Goal: Task Accomplishment & Management: Manage account settings

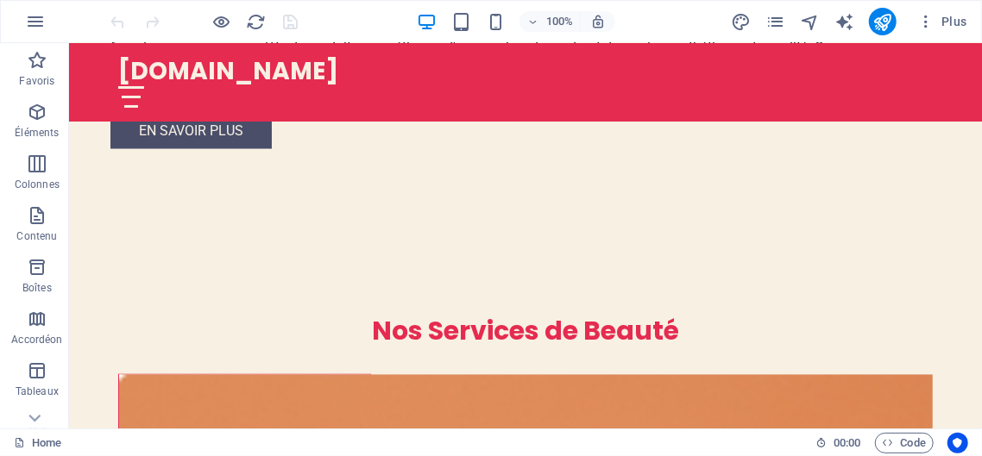
scroll to position [1338, 0]
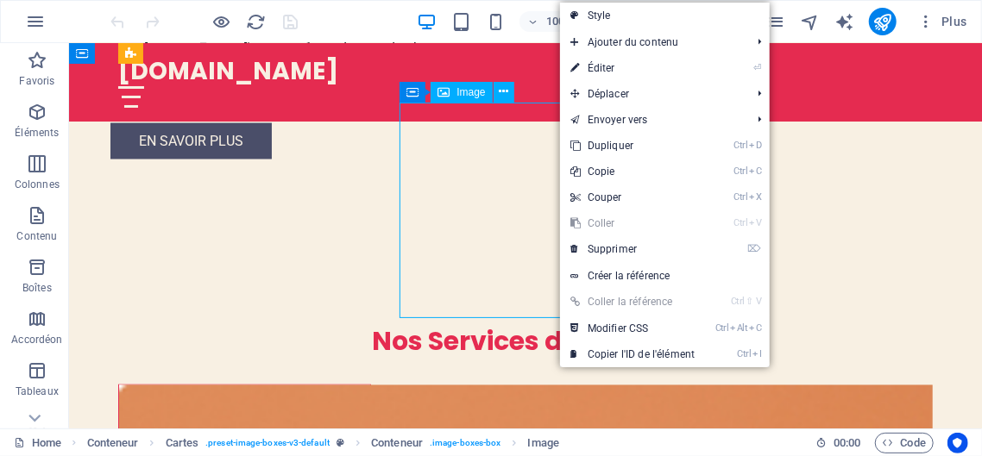
drag, startPoint x: 557, startPoint y: 226, endPoint x: 597, endPoint y: 203, distance: 46.0
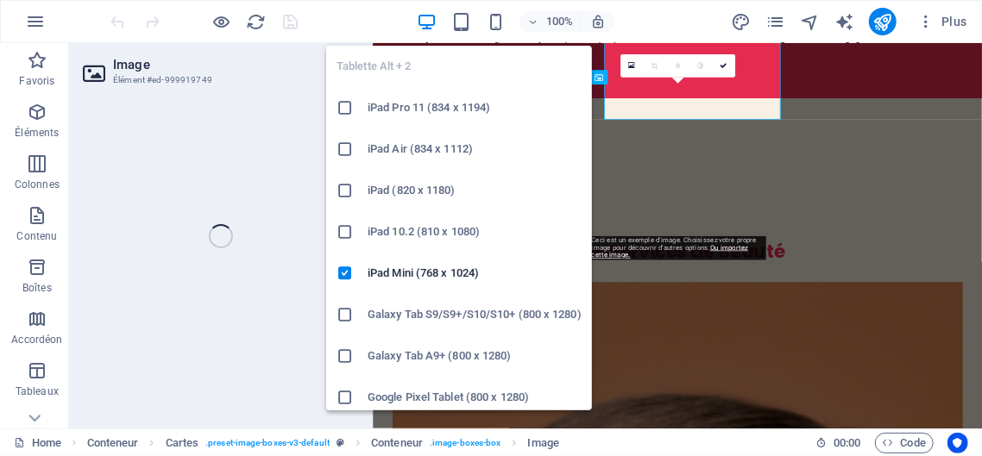
scroll to position [1504, 0]
select select "vw"
select select "px"
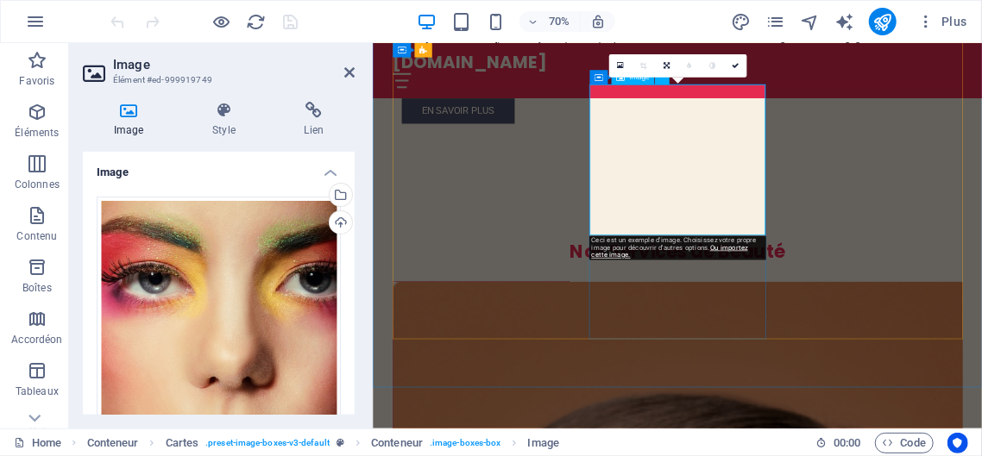
click at [648, 242] on div "Ceci est un exemple d'image. Choisissez votre propre image pour découvrir d'aut…" at bounding box center [676, 248] width 177 height 24
click at [619, 66] on icon at bounding box center [620, 65] width 7 height 9
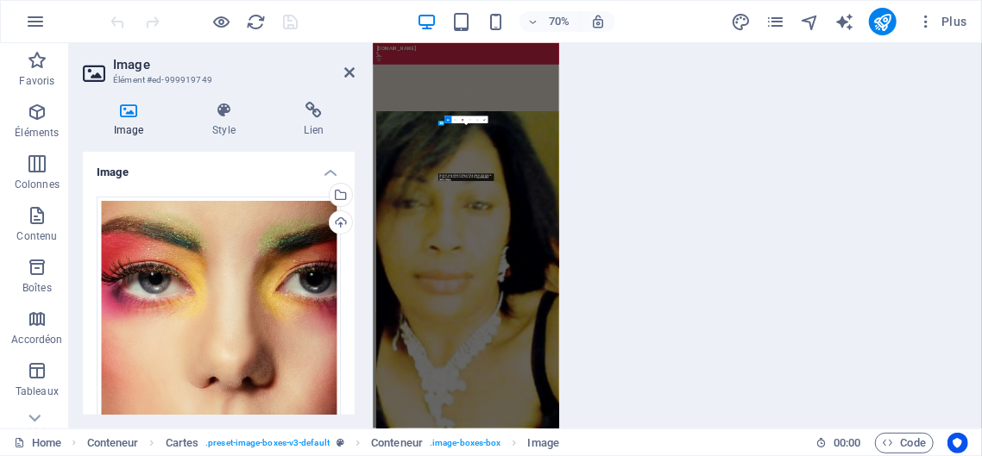
scroll to position [2380, 0]
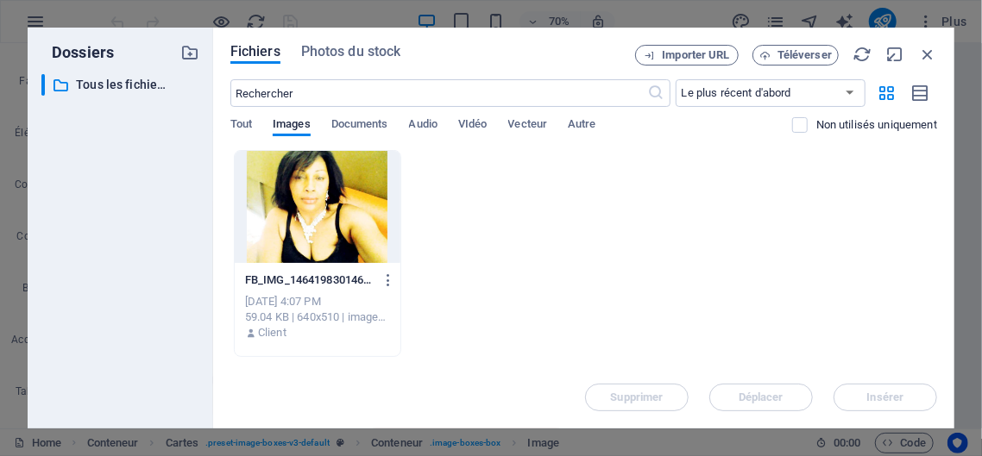
click at [448, 119] on div "Tout Images Documents Audio VIdéo Vecteur Autre" at bounding box center [511, 133] width 562 height 33
click at [923, 54] on icon "button" at bounding box center [927, 54] width 19 height 19
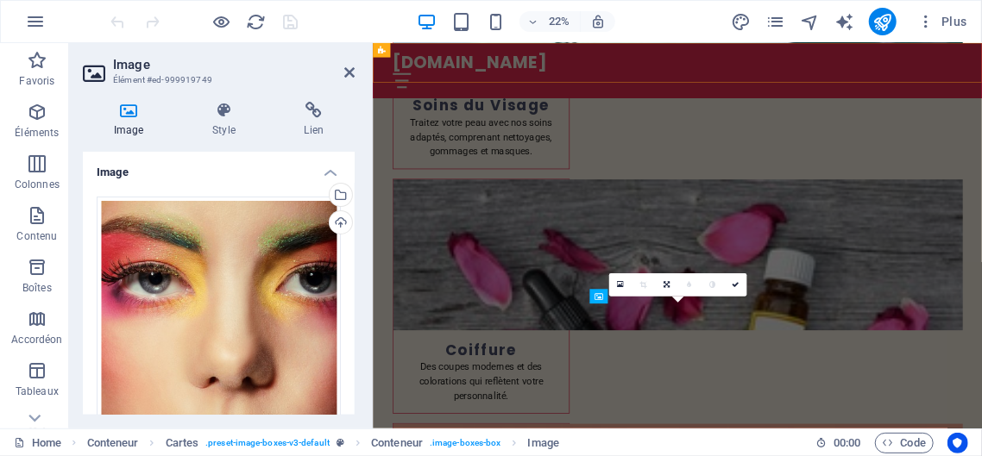
scroll to position [1191, 0]
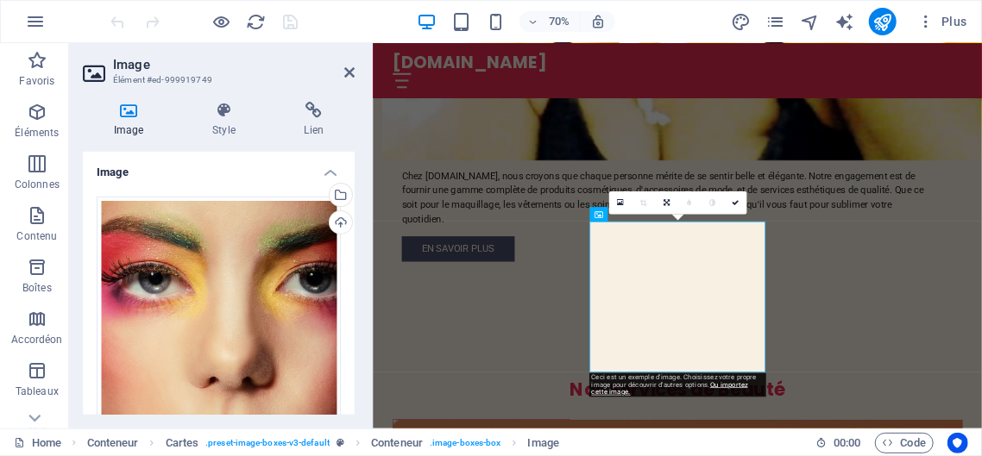
scroll to position [1302, 0]
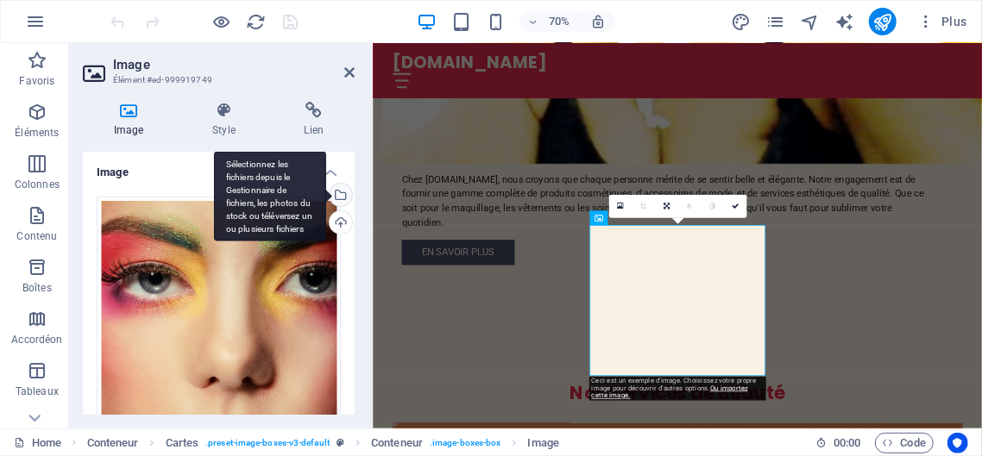
click at [343, 194] on div "Sélectionnez les fichiers depuis le Gestionnaire de fichiers, les photos du sto…" at bounding box center [339, 197] width 26 height 26
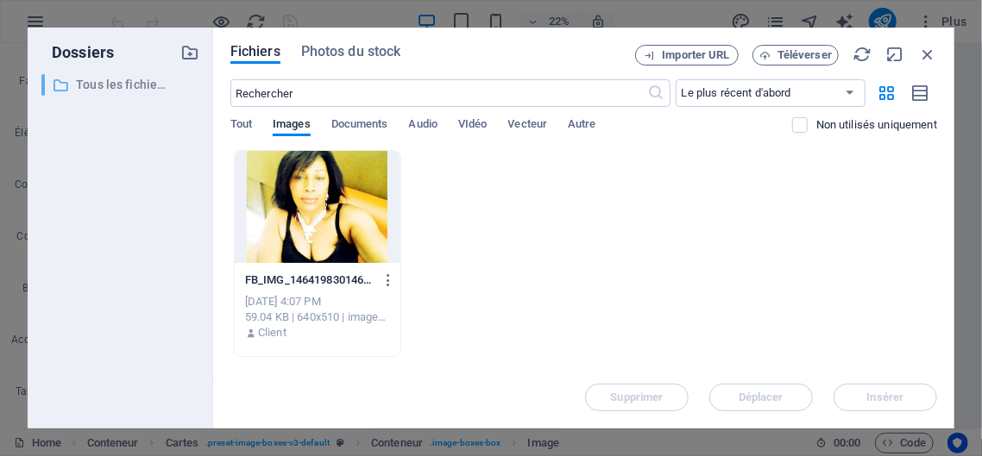
click at [143, 86] on p "Tous les fichiers" at bounding box center [121, 85] width 91 height 20
click at [806, 54] on span "Téléverser" at bounding box center [804, 55] width 54 height 10
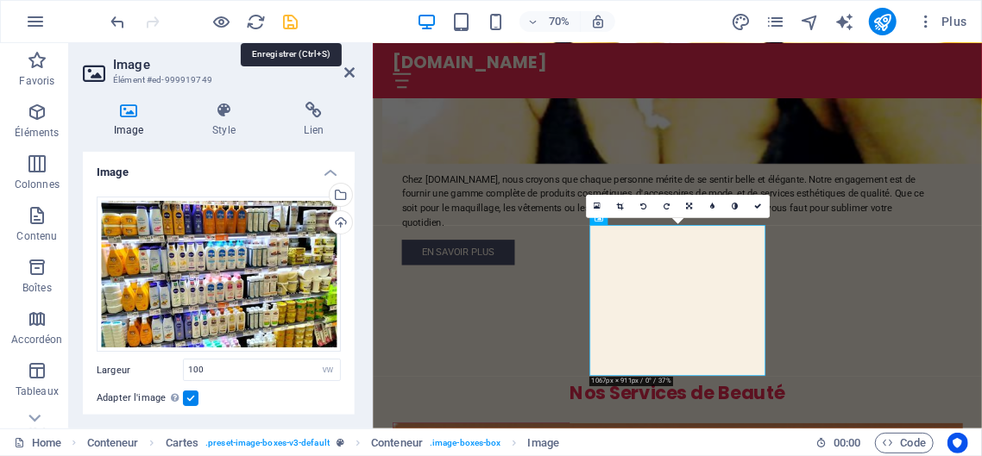
click at [286, 26] on icon "save" at bounding box center [291, 22] width 20 height 20
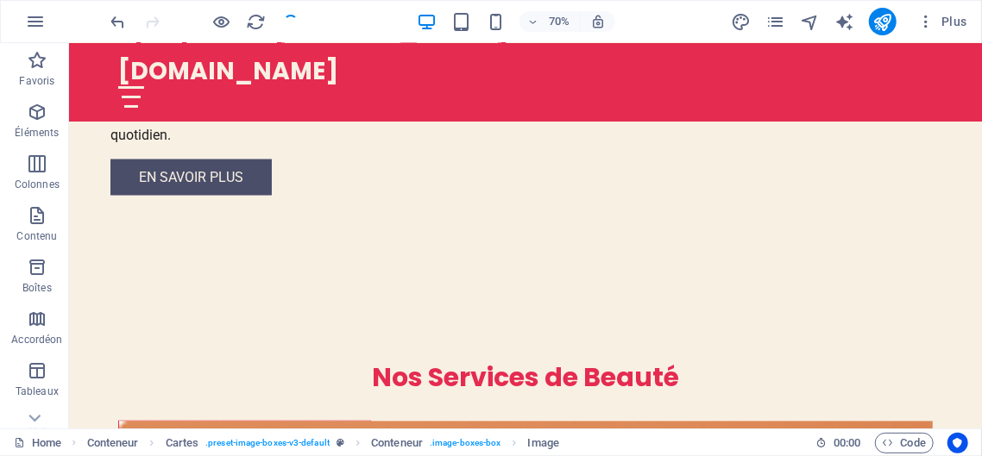
checkbox input "false"
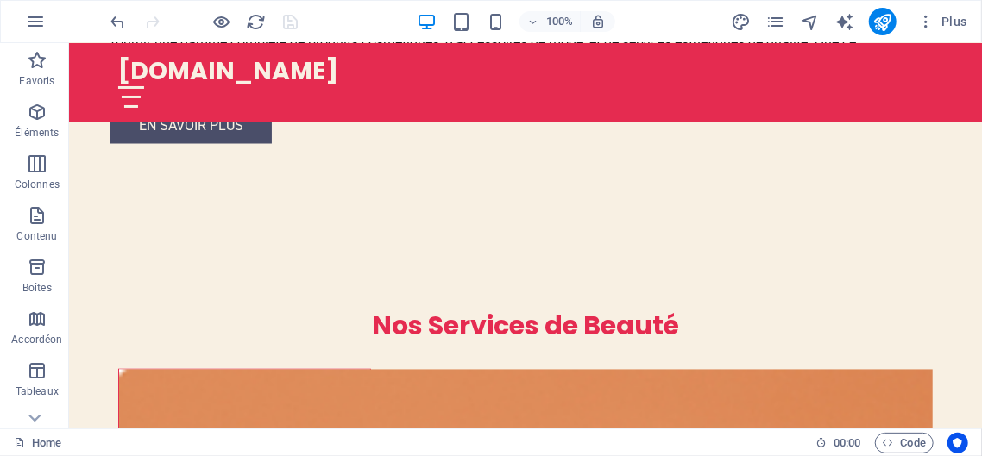
scroll to position [1343, 0]
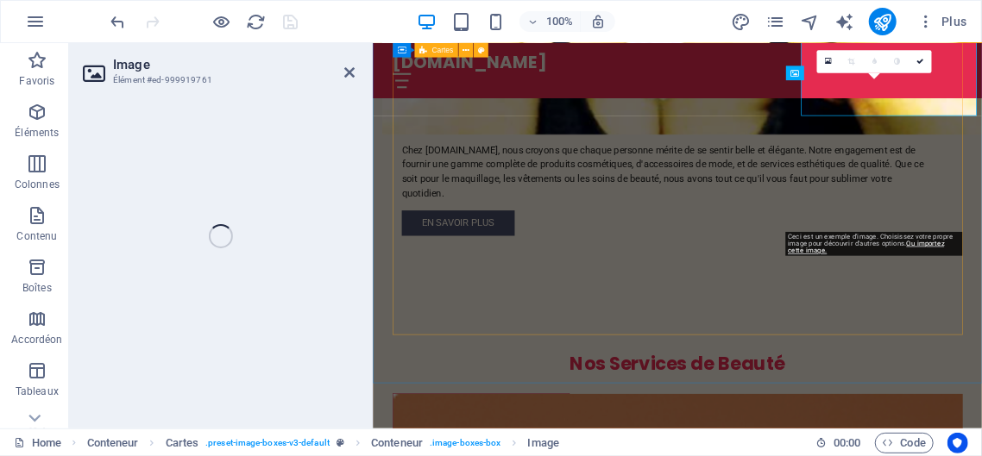
select select "vw"
select select "px"
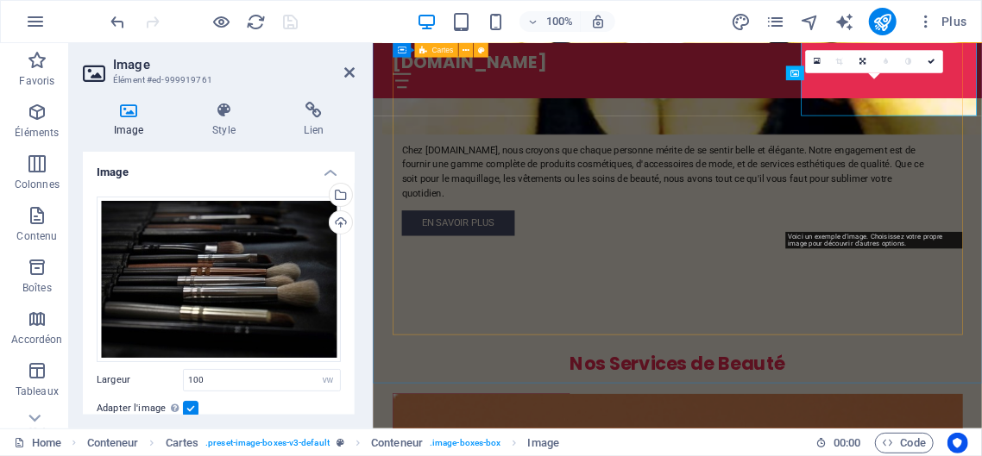
scroll to position [1508, 0]
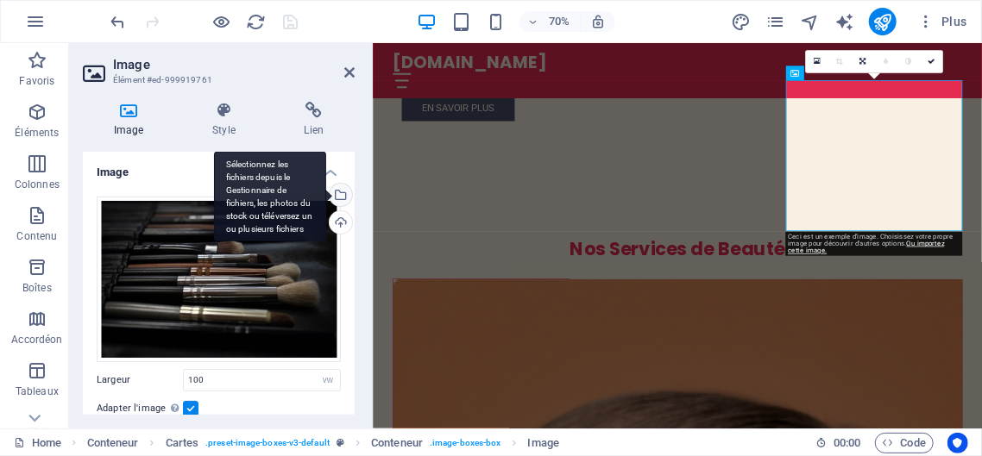
click at [326, 194] on div "Sélectionnez les fichiers depuis le Gestionnaire de fichiers, les photos du sto…" at bounding box center [270, 196] width 112 height 91
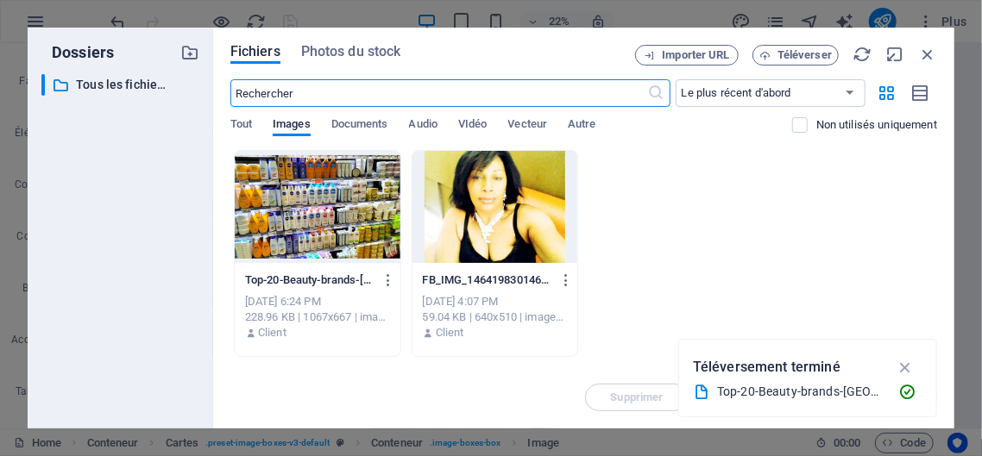
scroll to position [2380, 0]
click at [802, 50] on span "Téléverser" at bounding box center [804, 55] width 54 height 10
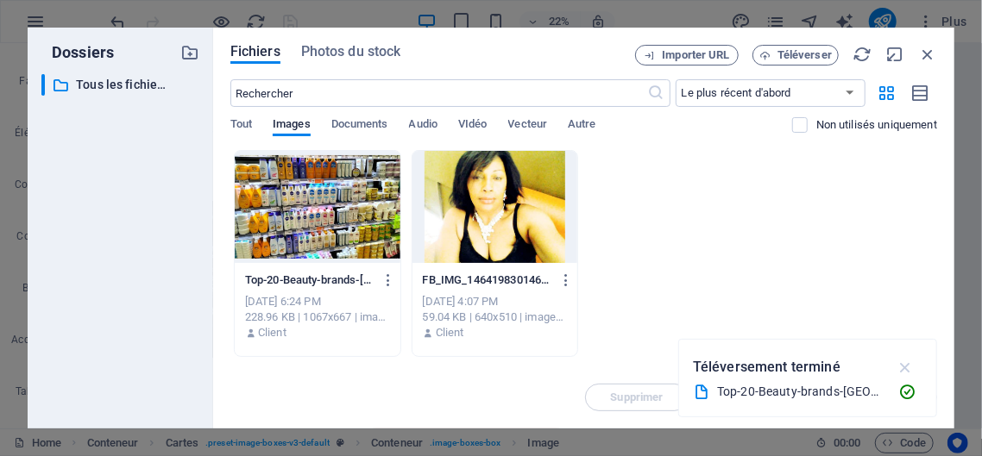
click at [908, 364] on icon "button" at bounding box center [906, 367] width 20 height 19
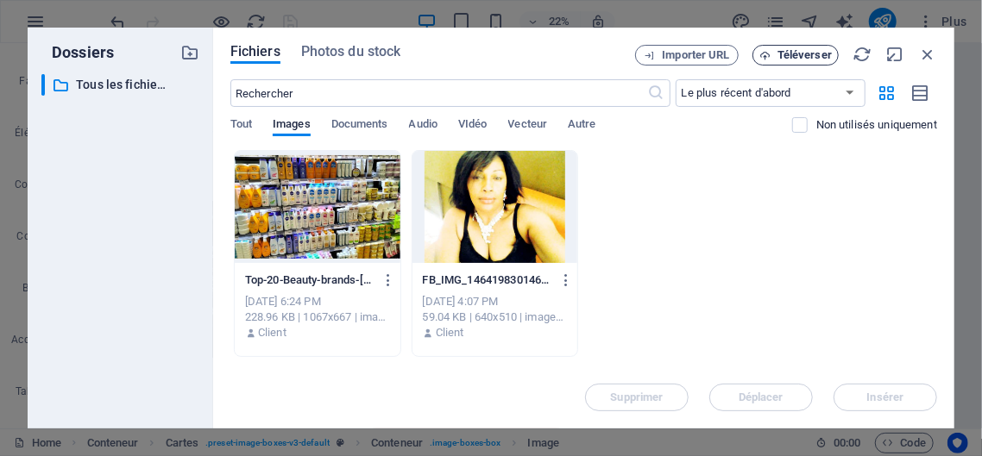
click at [791, 54] on span "Téléverser" at bounding box center [804, 55] width 54 height 10
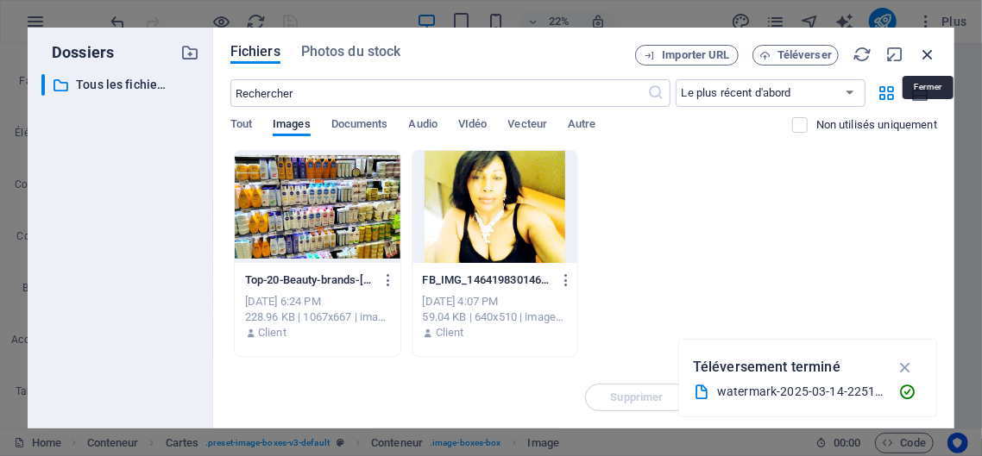
click at [927, 50] on icon "button" at bounding box center [927, 54] width 19 height 19
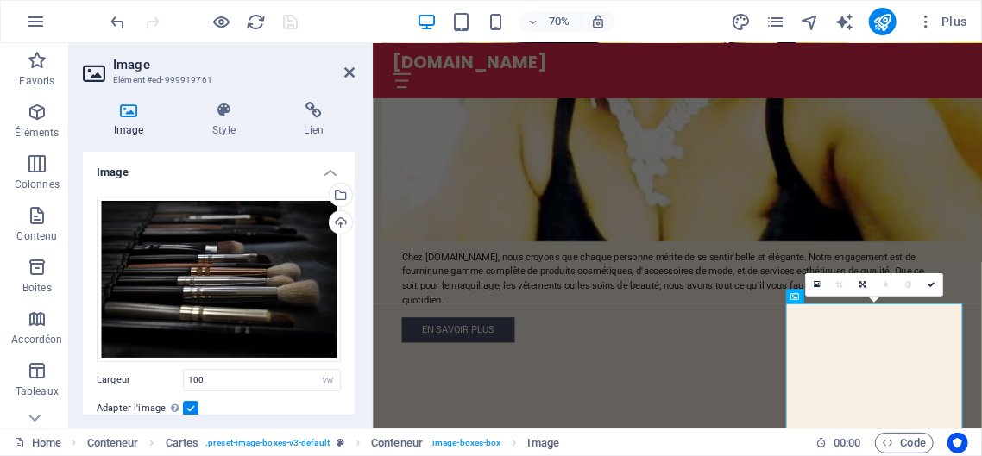
click at [296, 22] on div at bounding box center [204, 22] width 193 height 28
click at [345, 248] on div "Glissez les fichiers ici, cliquez pour choisir les fichiers ou sélectionnez les…" at bounding box center [219, 422] width 272 height 478
click at [33, 22] on icon "button" at bounding box center [35, 21] width 21 height 21
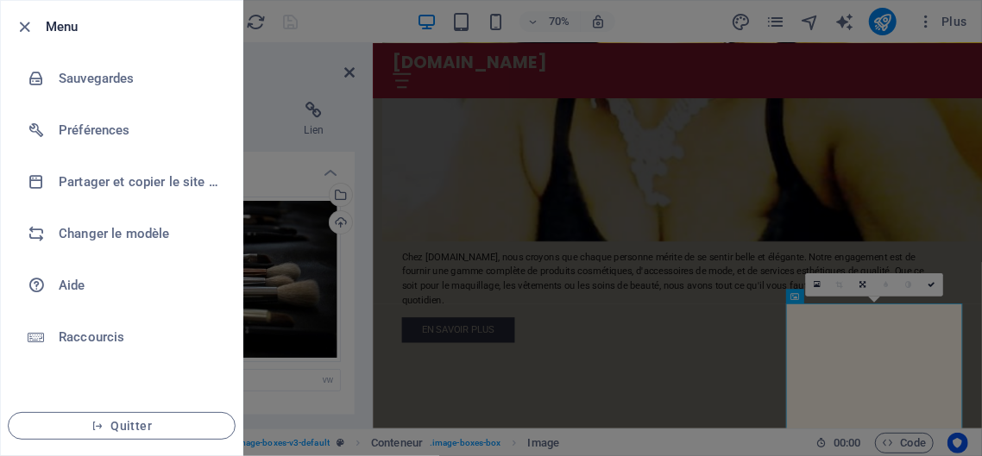
click at [350, 343] on div at bounding box center [491, 228] width 982 height 456
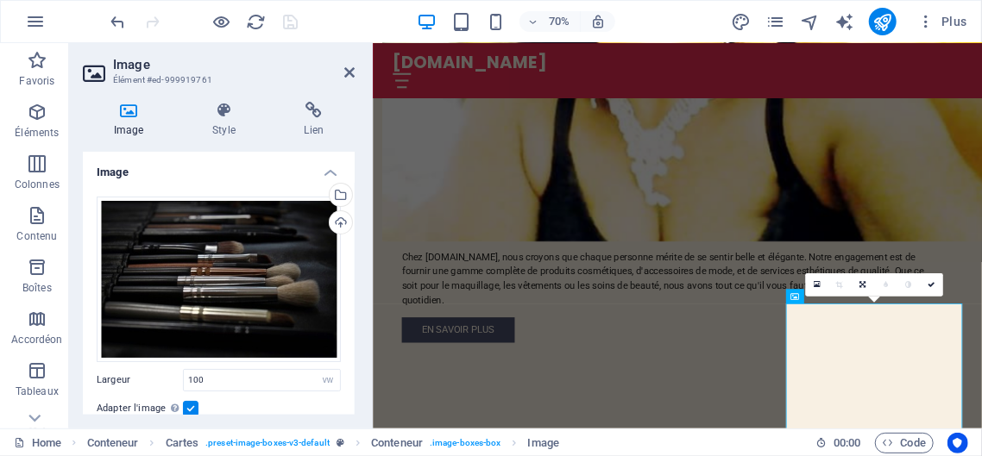
click at [672, 26] on div "70% Plus" at bounding box center [541, 22] width 866 height 28
click at [347, 72] on icon at bounding box center [349, 73] width 10 height 14
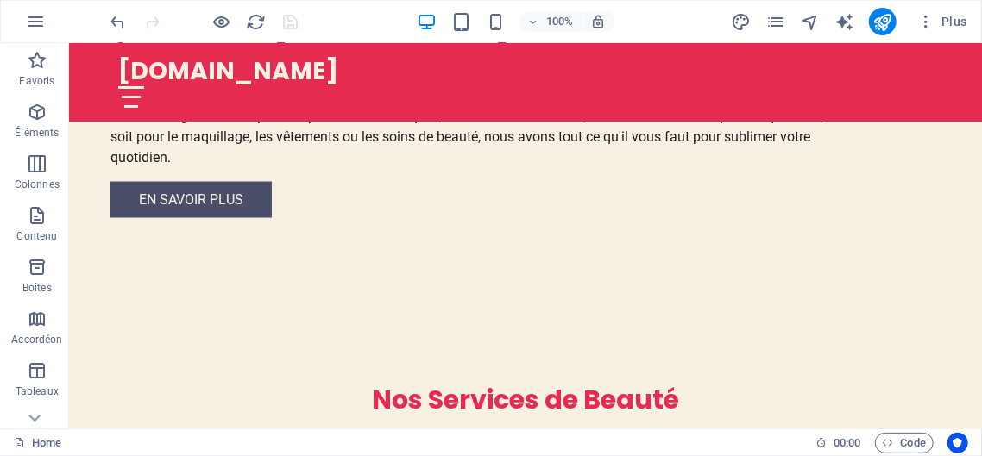
scroll to position [1349, 0]
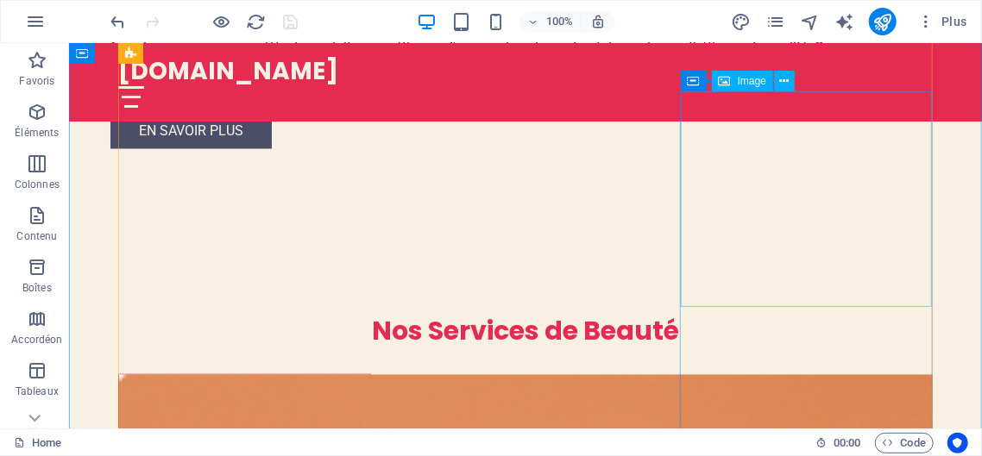
select select "vw"
select select "px"
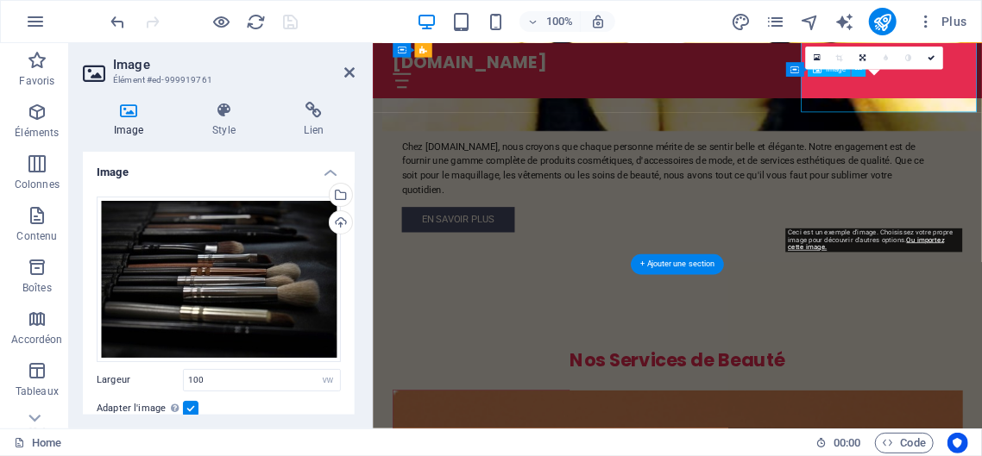
scroll to position [1514, 0]
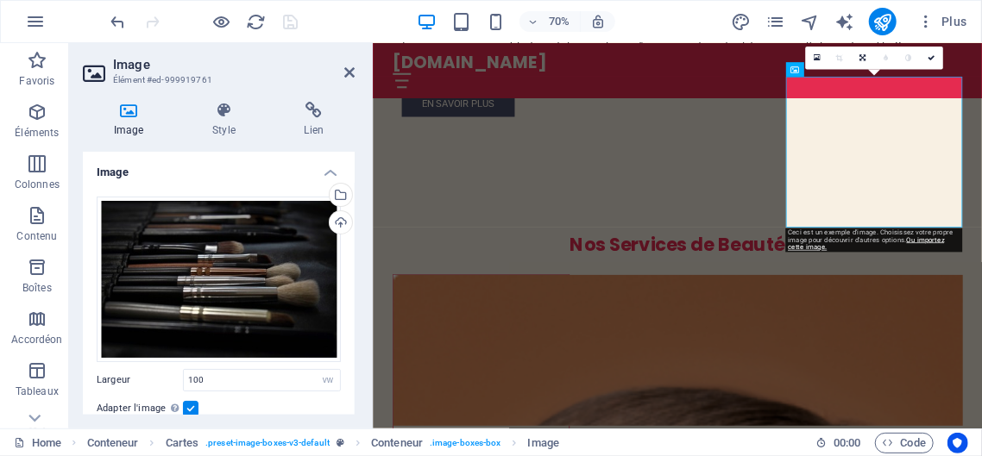
click at [128, 104] on icon at bounding box center [128, 110] width 91 height 17
click at [128, 110] on icon at bounding box center [128, 110] width 91 height 17
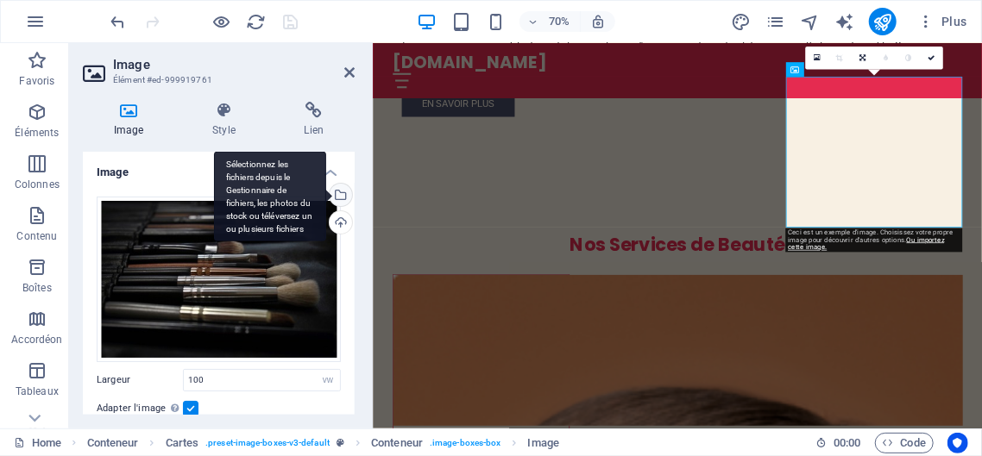
click at [339, 192] on div "Sélectionnez les fichiers depuis le Gestionnaire de fichiers, les photos du sto…" at bounding box center [339, 197] width 26 height 26
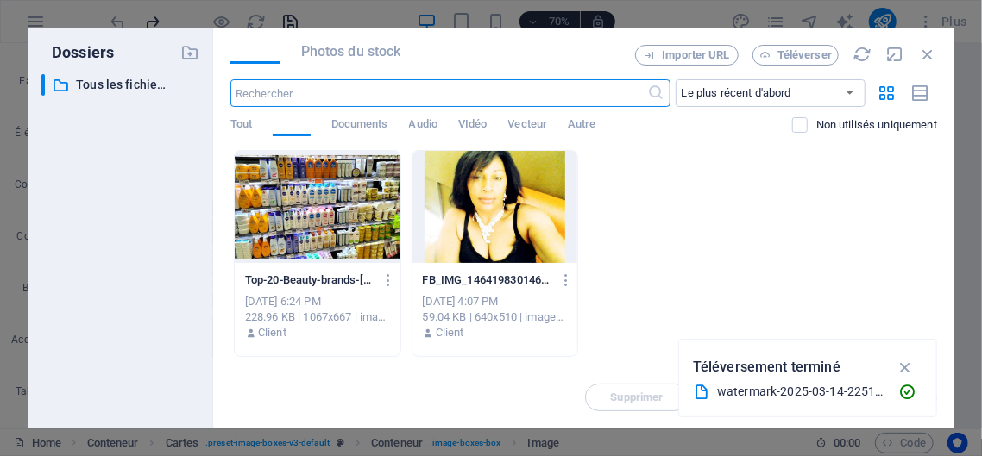
scroll to position [2380, 0]
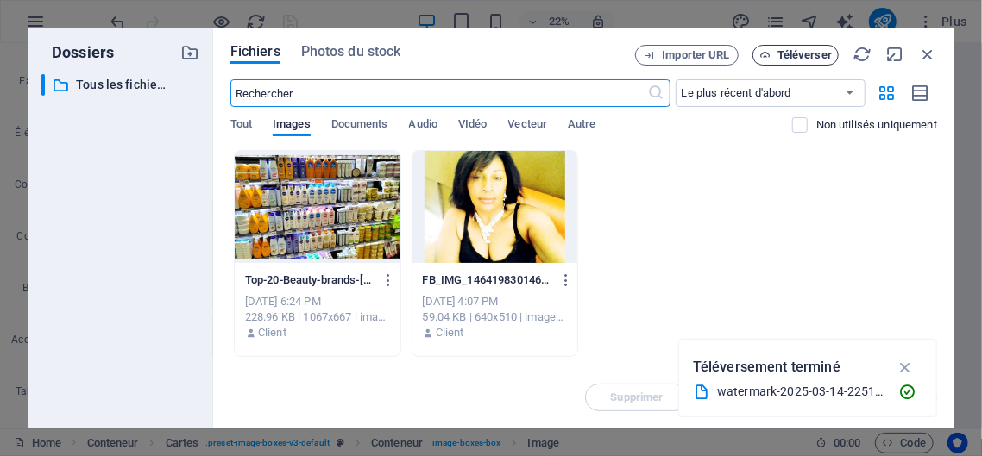
click at [796, 55] on span "Téléverser" at bounding box center [804, 55] width 54 height 10
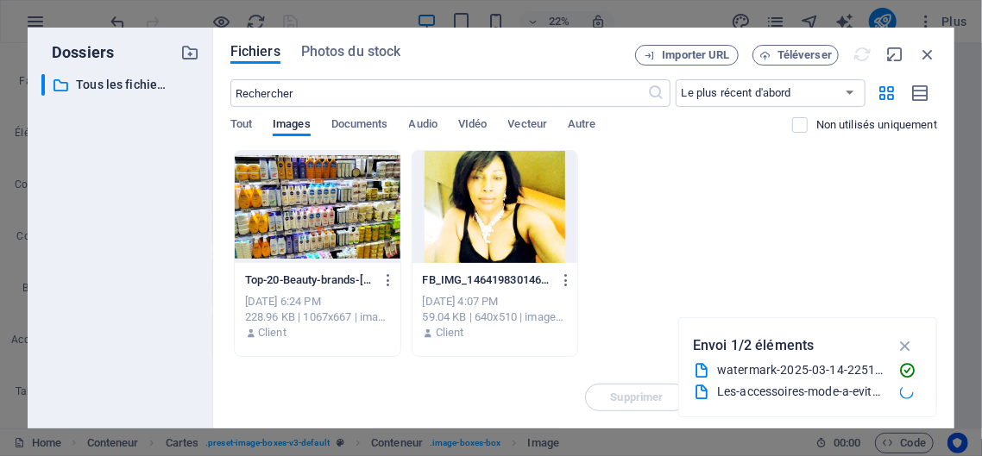
scroll to position [1191, 0]
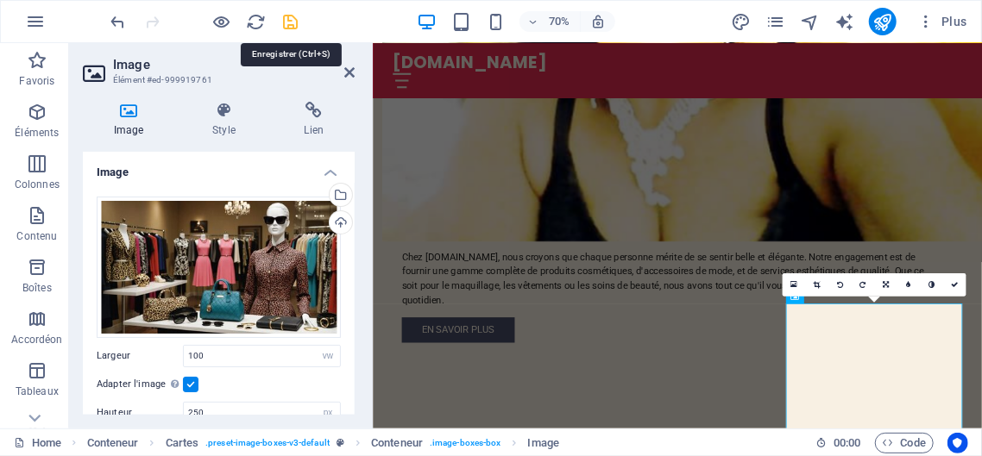
click at [292, 19] on icon "save" at bounding box center [291, 22] width 20 height 20
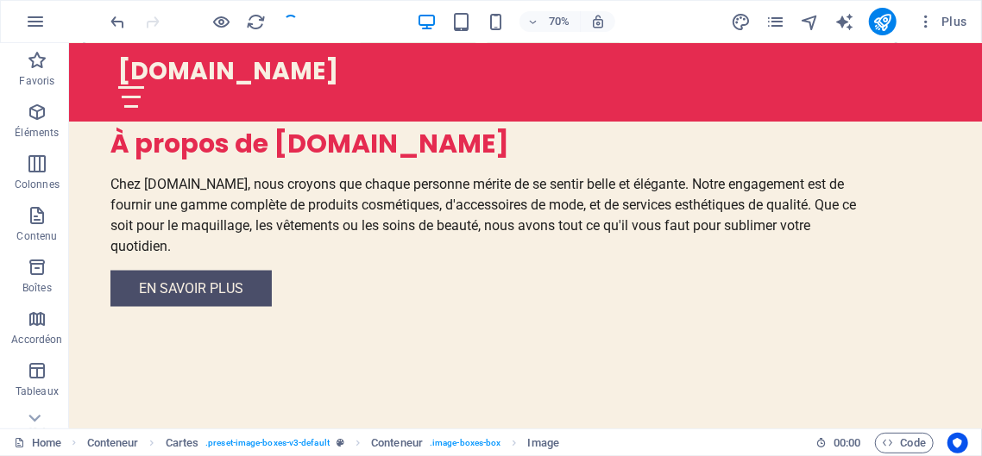
checkbox input "false"
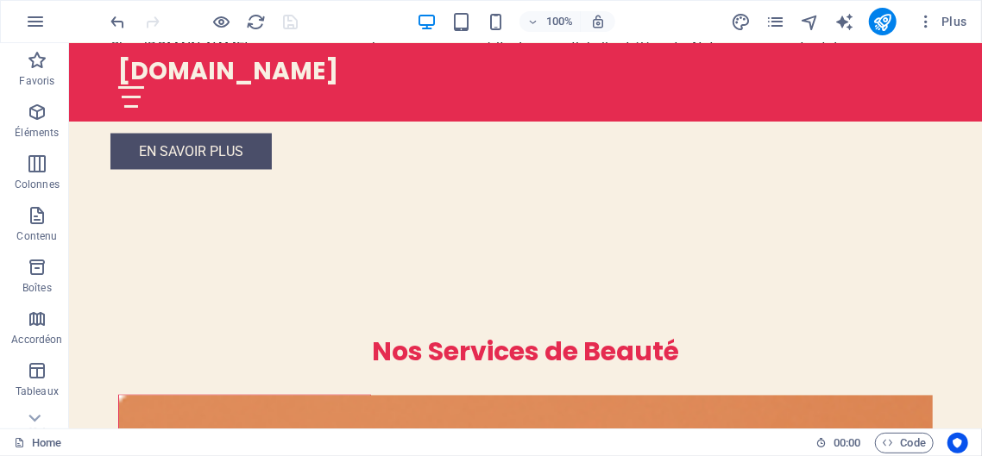
scroll to position [1328, 0]
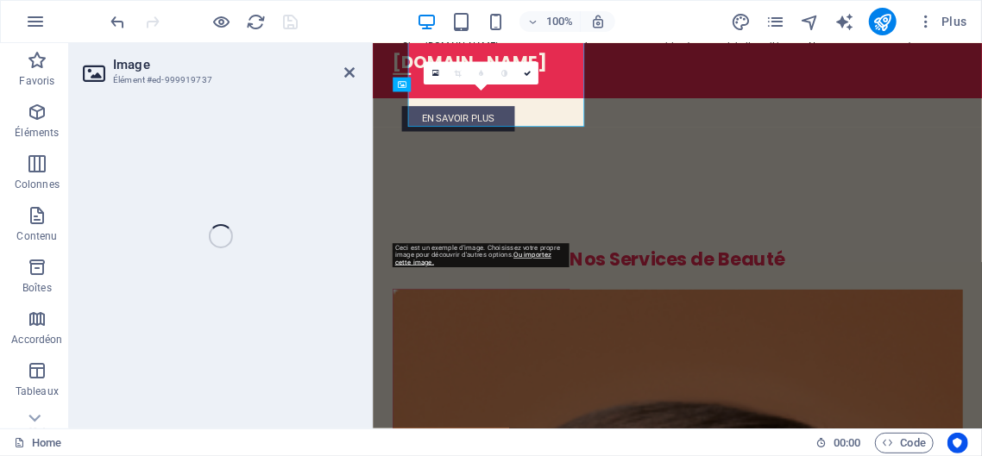
select select "vw"
select select "px"
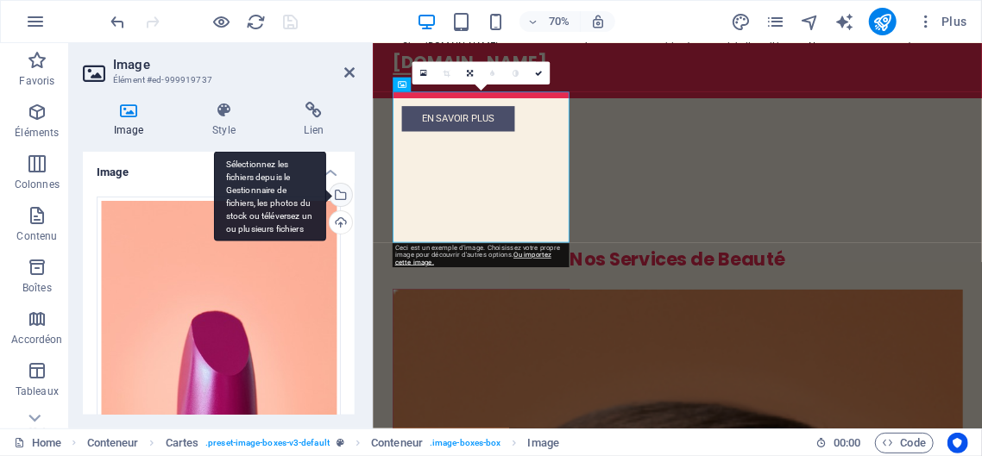
click at [343, 188] on div "Sélectionnez les fichiers depuis le Gestionnaire de fichiers, les photos du sto…" at bounding box center [339, 197] width 26 height 26
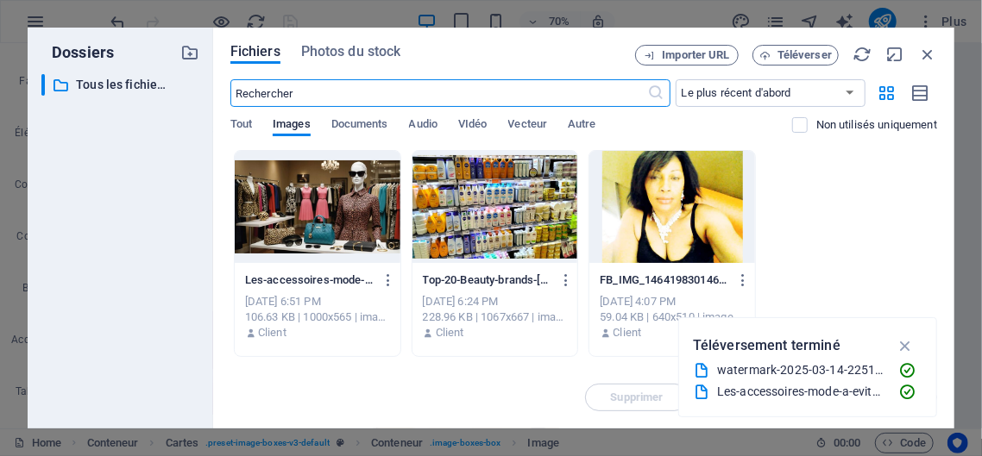
scroll to position [2380, 0]
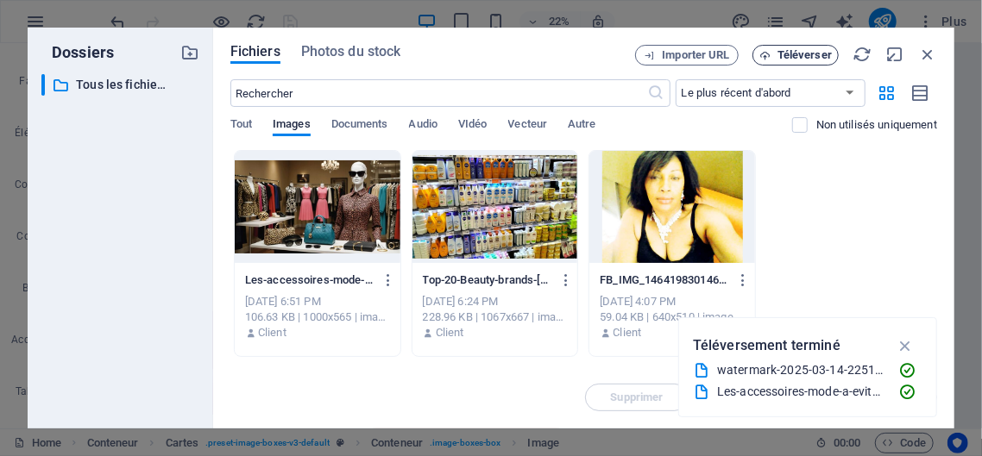
click at [806, 53] on span "Téléverser" at bounding box center [804, 55] width 54 height 10
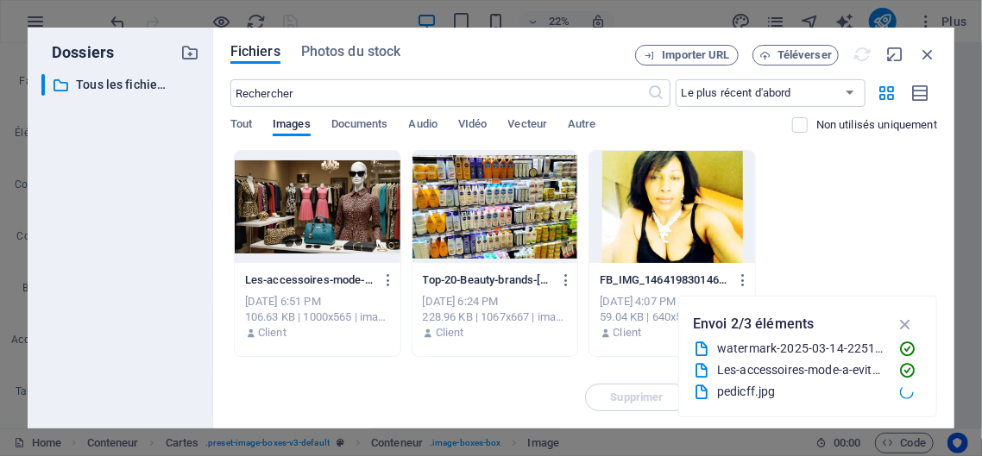
scroll to position [1191, 0]
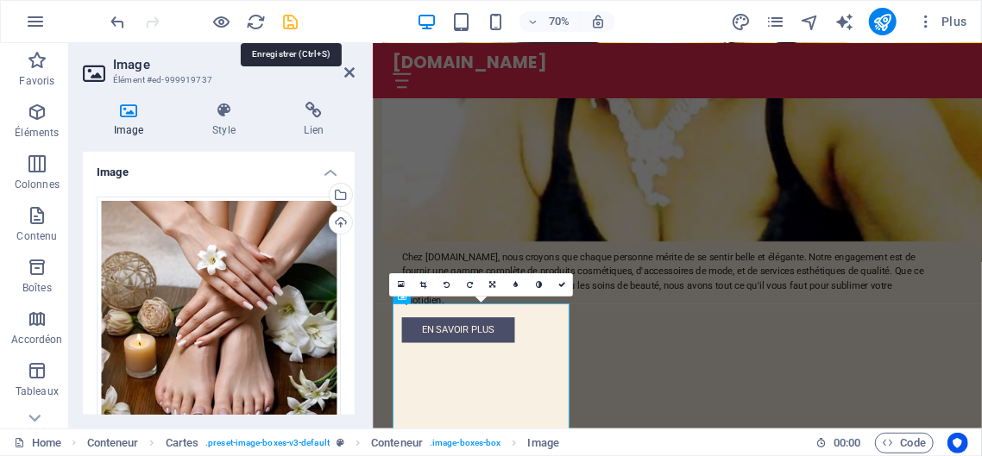
click at [295, 21] on icon "save" at bounding box center [291, 22] width 20 height 20
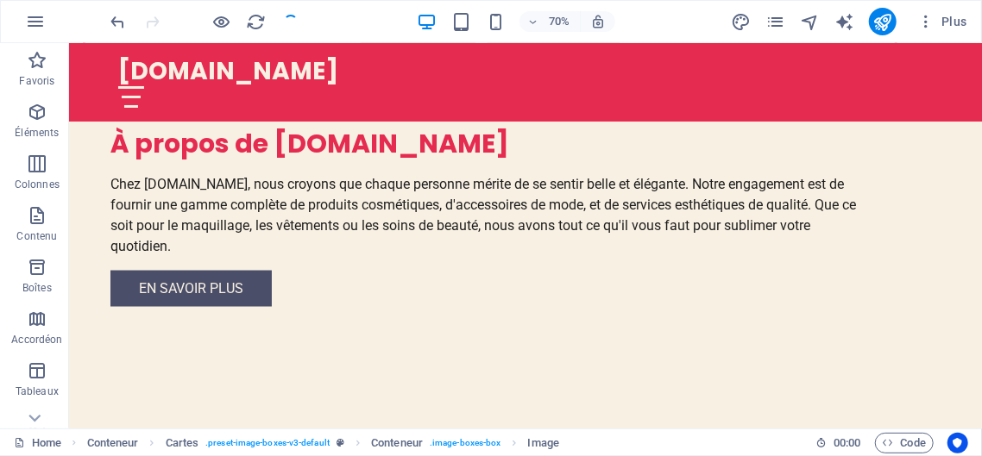
checkbox input "false"
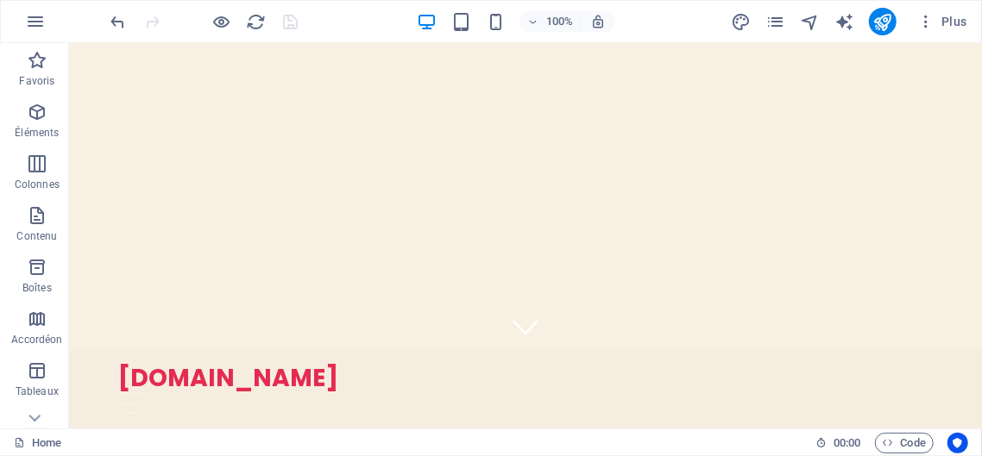
scroll to position [0, 0]
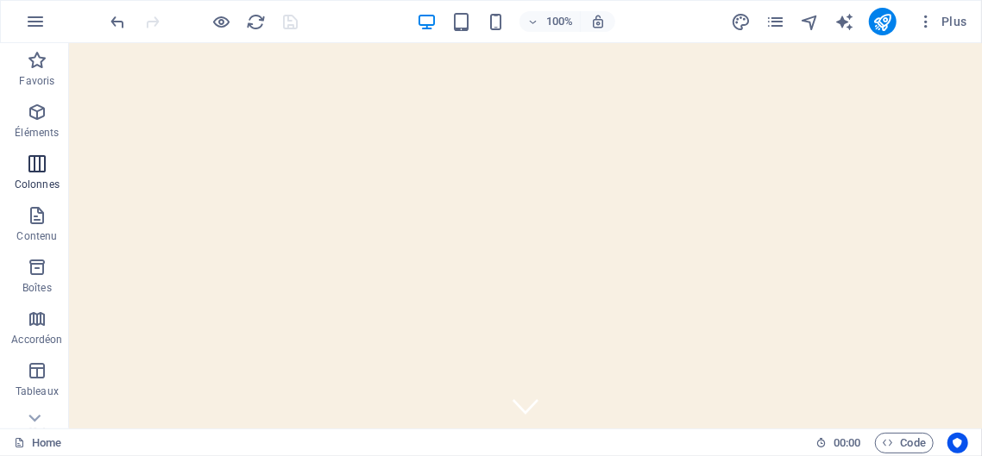
click at [41, 169] on icon "button" at bounding box center [37, 164] width 21 height 21
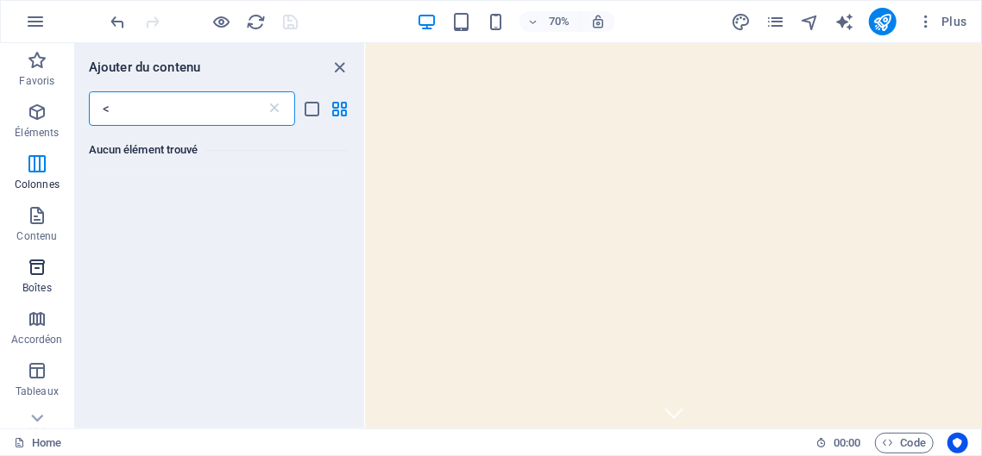
type input "<"
click at [63, 272] on span "Boîtes" at bounding box center [37, 277] width 74 height 41
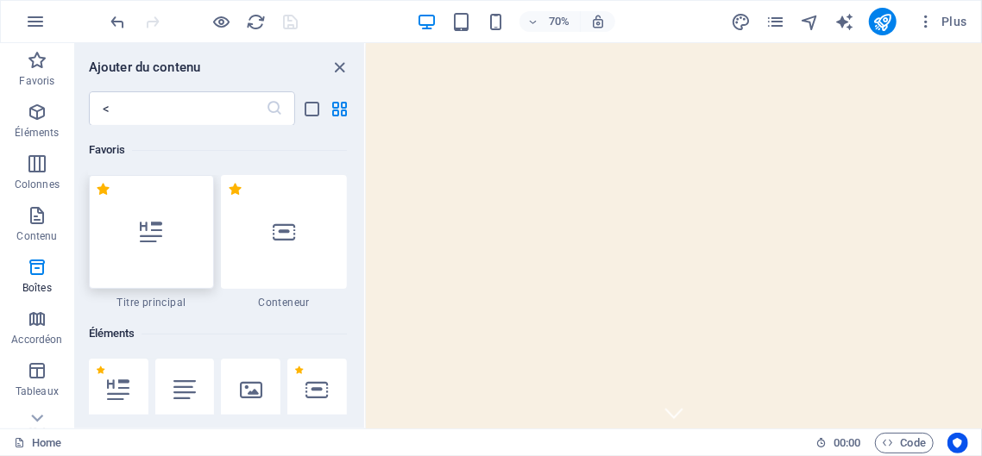
click at [116, 261] on div at bounding box center [152, 232] width 126 height 114
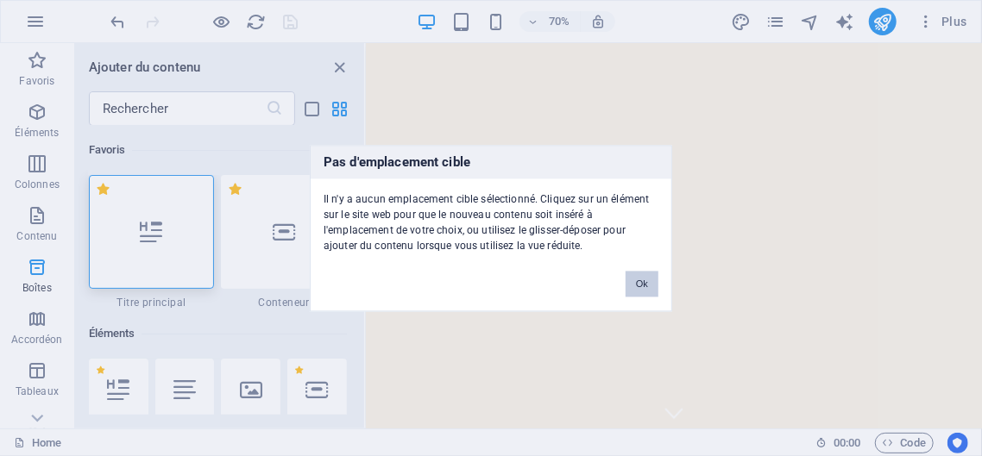
scroll to position [4758, 0]
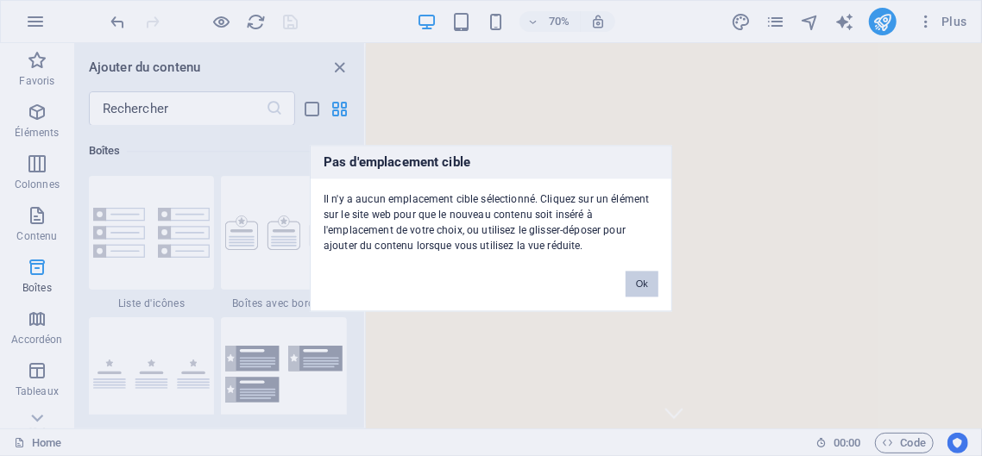
click at [638, 281] on button "Ok" at bounding box center [642, 284] width 33 height 26
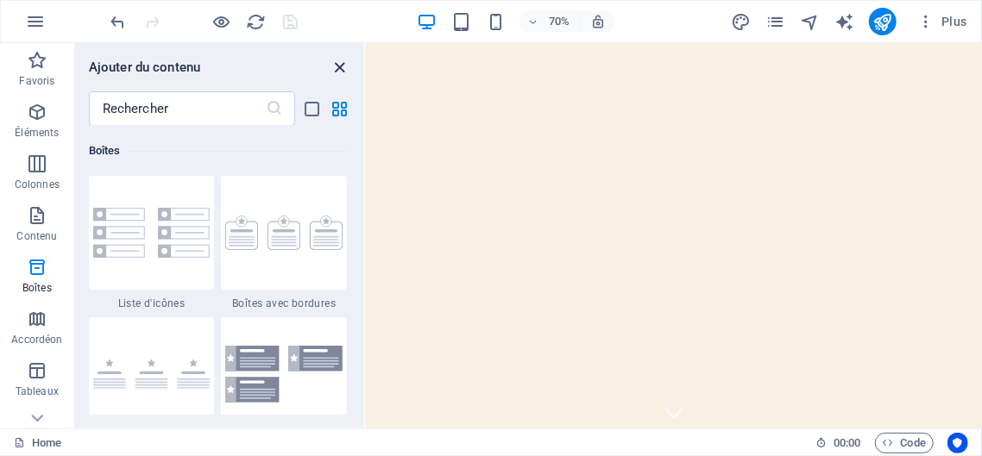
click at [340, 67] on icon "close panel" at bounding box center [340, 68] width 20 height 20
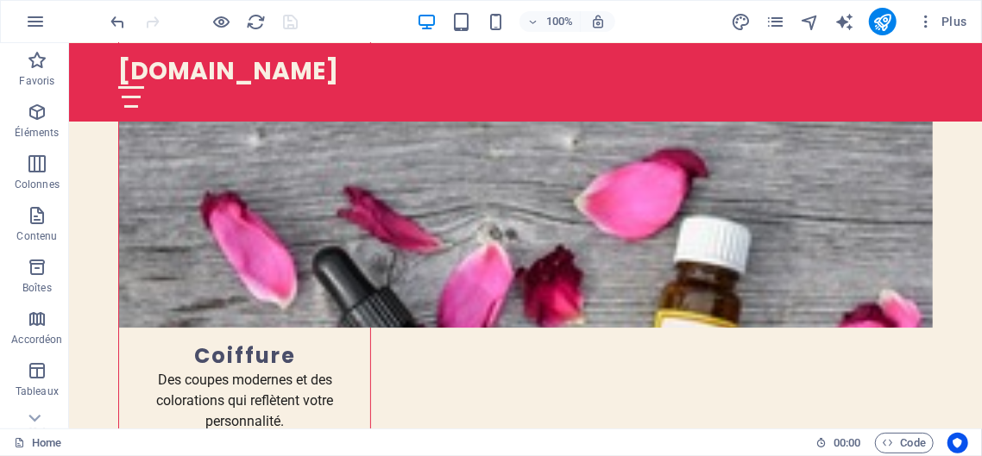
scroll to position [2186, 0]
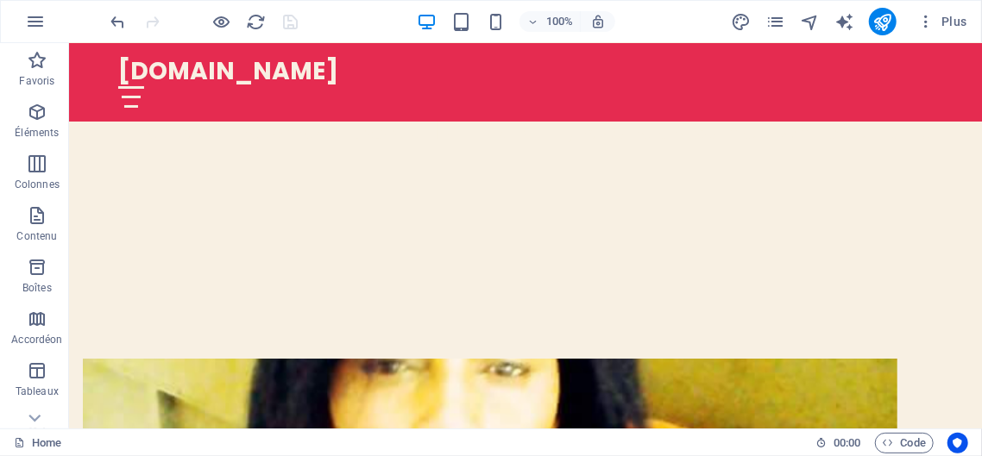
scroll to position [388, 0]
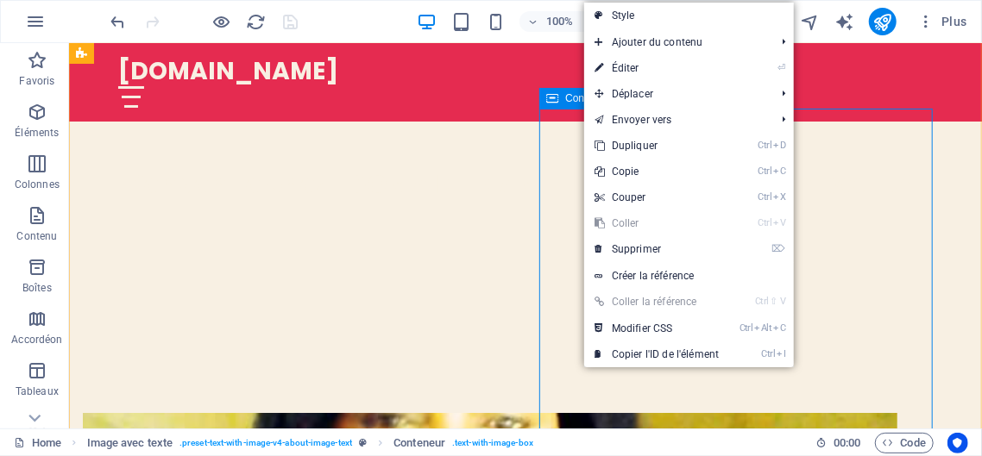
click at [572, 100] on span "Conteneur" at bounding box center [589, 98] width 48 height 10
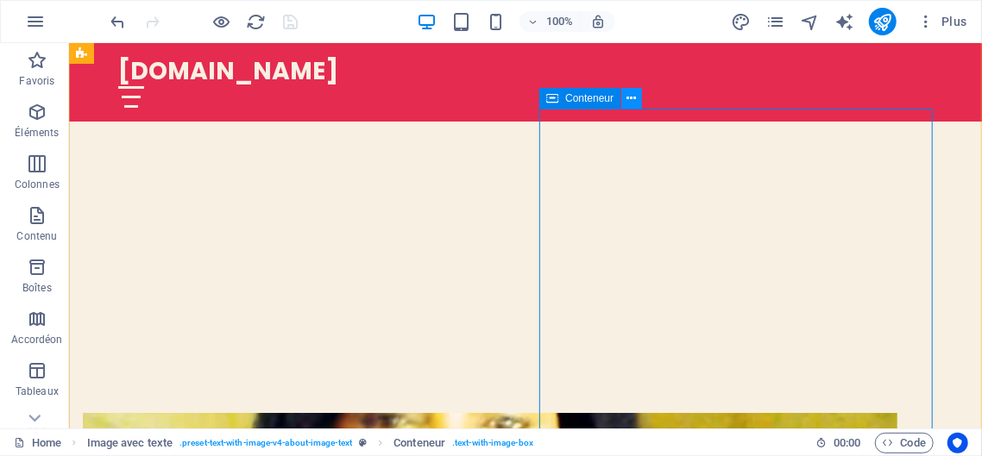
click at [632, 100] on icon at bounding box center [631, 99] width 9 height 18
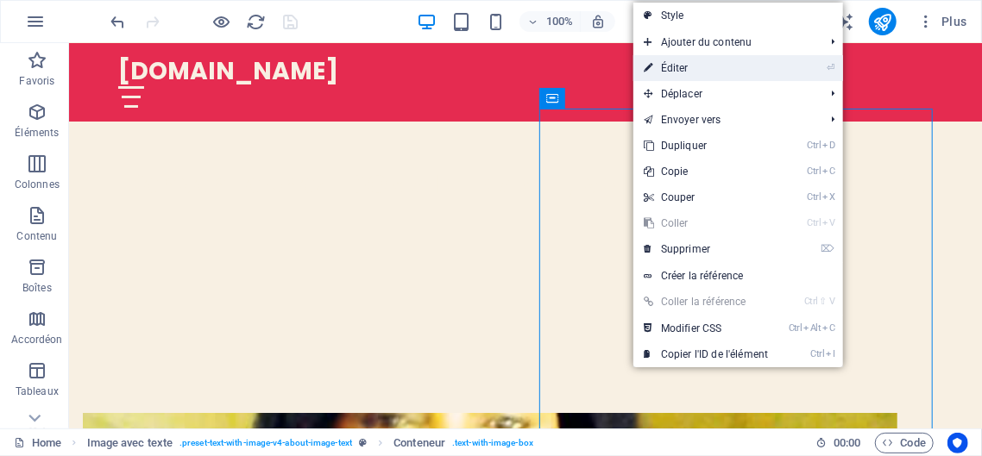
click at [682, 60] on link "⏎ Éditer" at bounding box center [705, 68] width 145 height 26
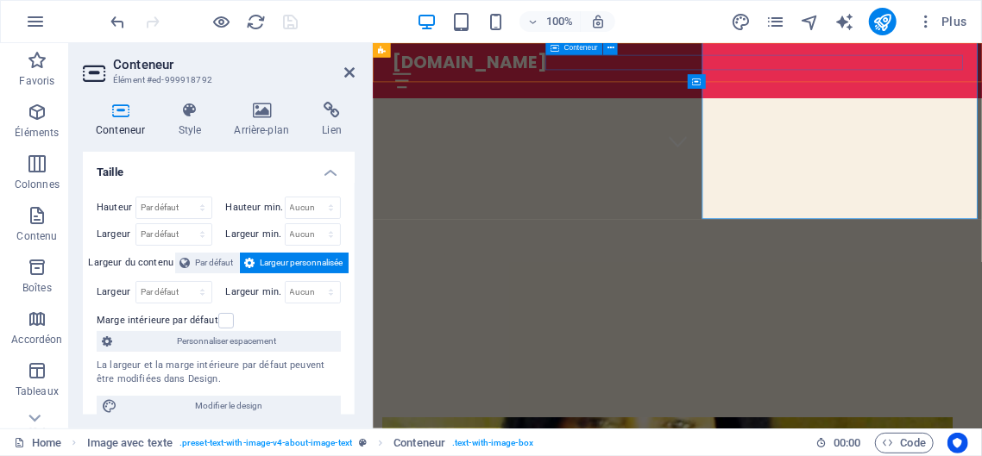
scroll to position [554, 0]
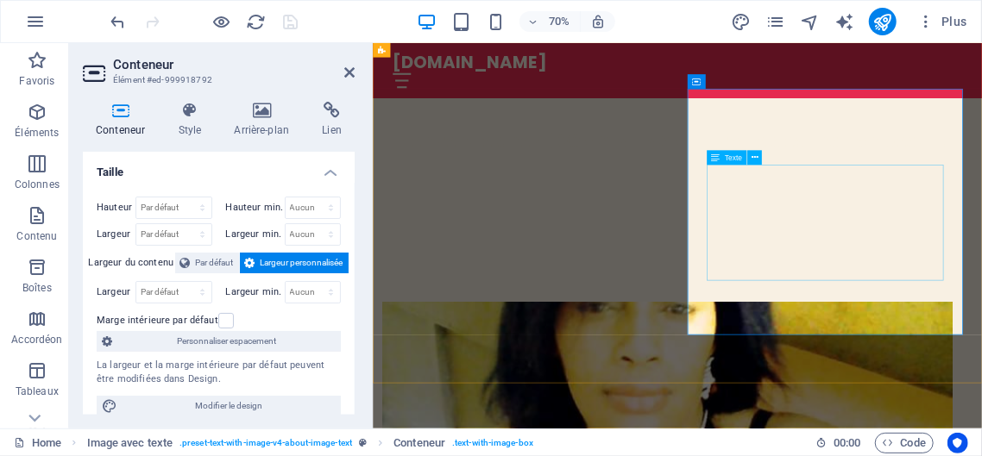
click at [738, 158] on span "Texte" at bounding box center [733, 157] width 17 height 7
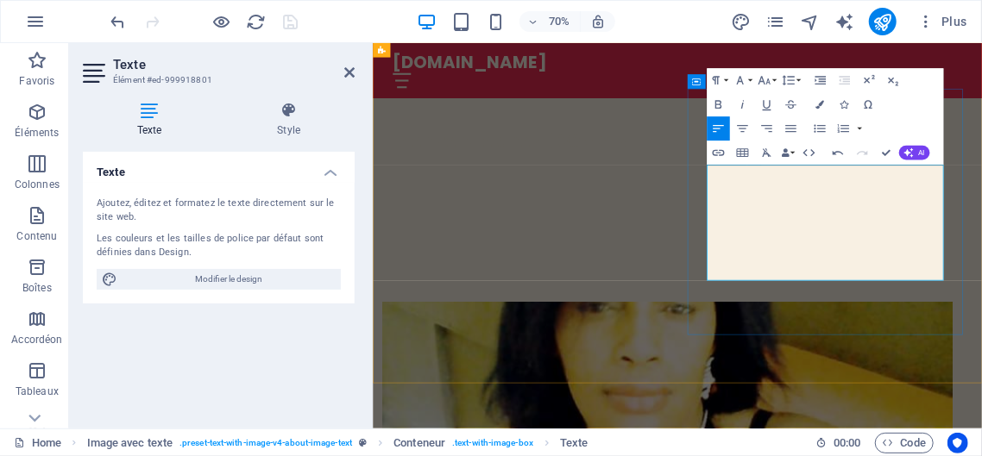
click at [916, 147] on button "AI" at bounding box center [913, 153] width 31 height 15
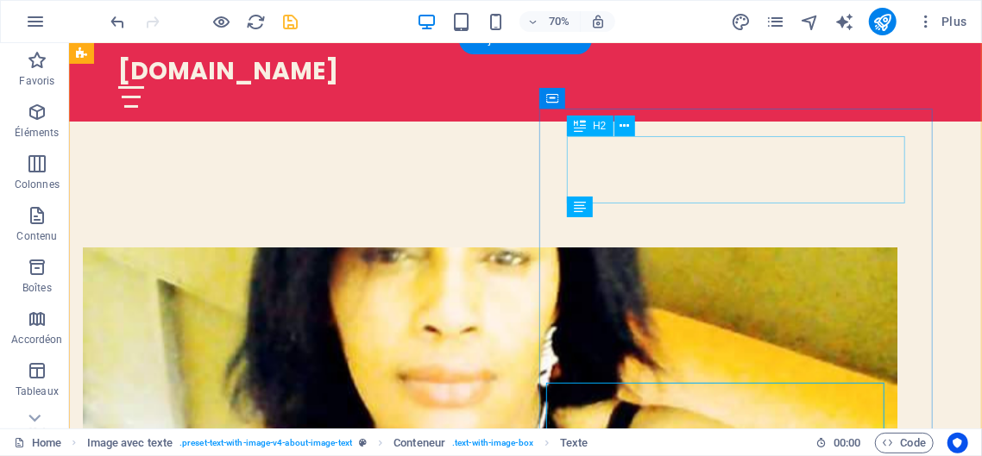
scroll to position [388, 0]
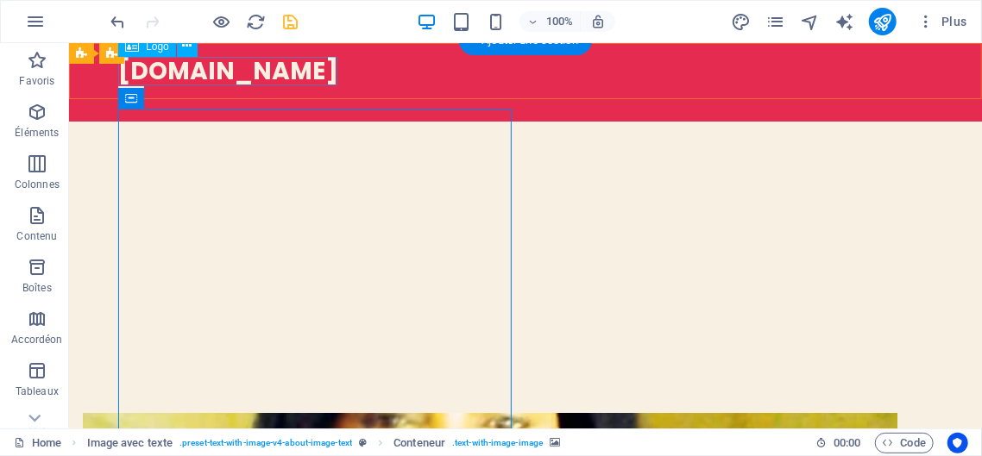
click at [325, 72] on div "chapchapshop.ci" at bounding box center [524, 70] width 814 height 29
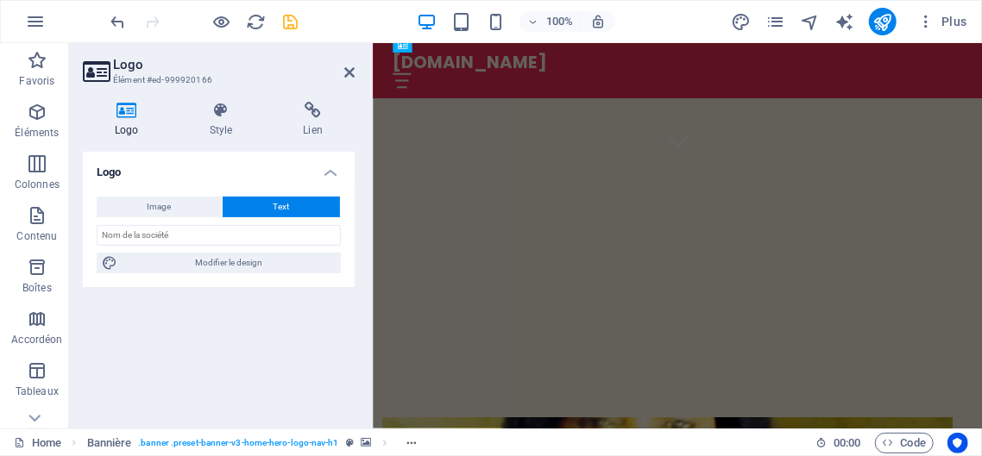
scroll to position [554, 0]
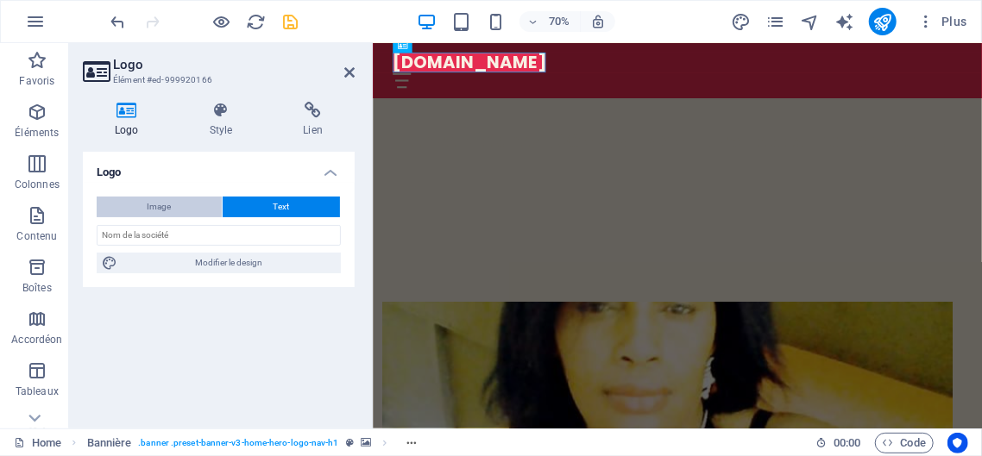
click at [171, 202] on span "Image" at bounding box center [160, 207] width 24 height 21
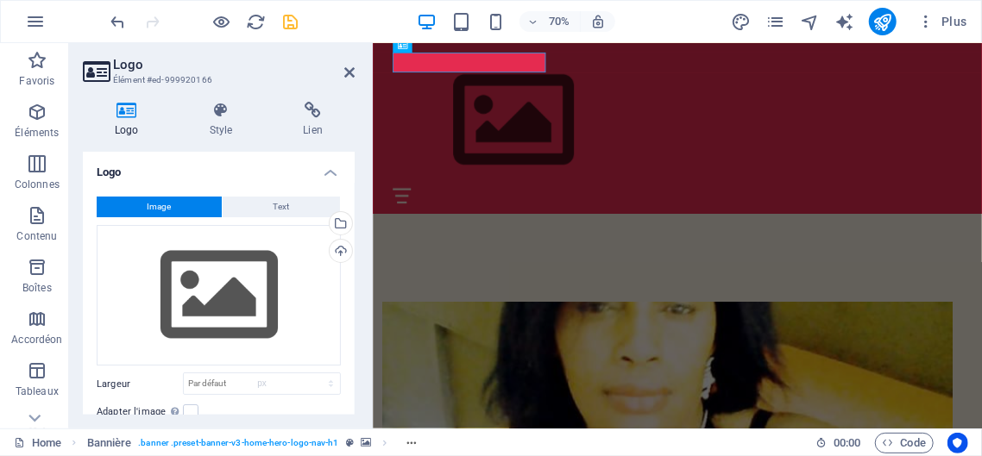
select select "DISABLED_OPTION_VALUE"
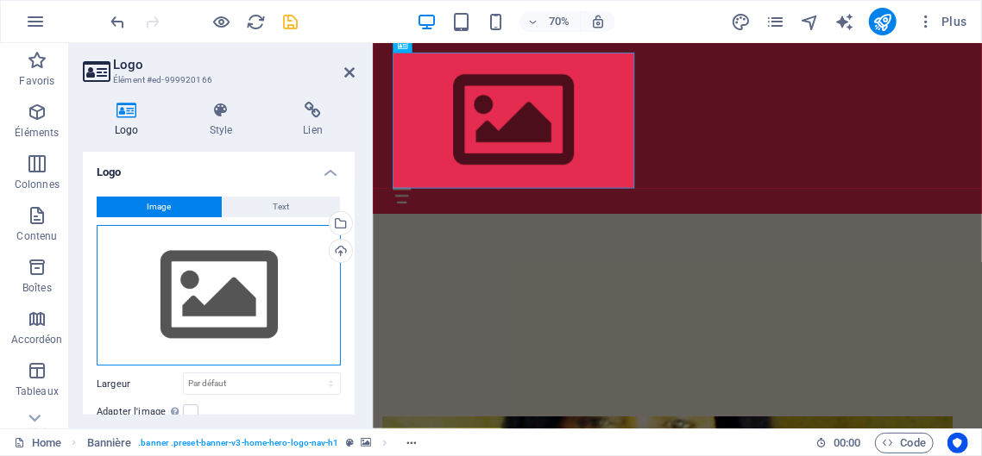
click at [233, 292] on div "Glissez les fichiers ici, cliquez pour choisir les fichiers ou sélectionnez les…" at bounding box center [219, 296] width 244 height 142
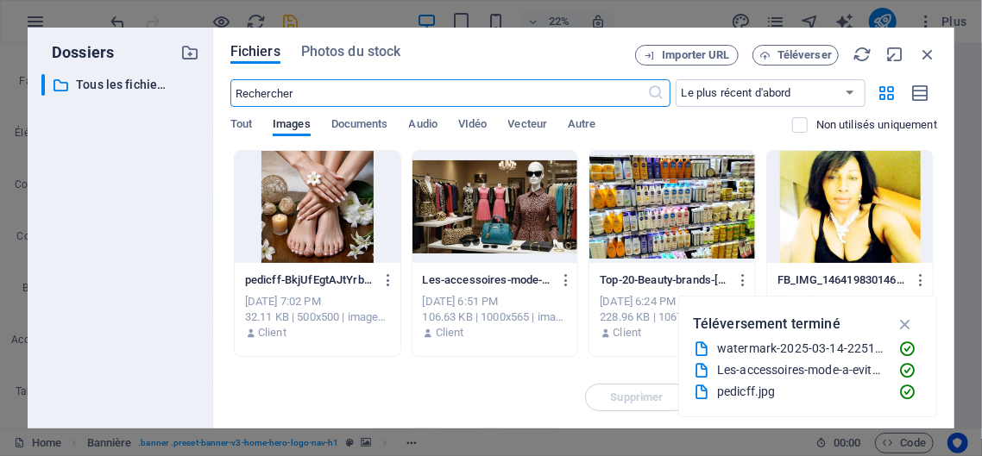
scroll to position [1743, 0]
click at [788, 50] on span "Téléverser" at bounding box center [804, 55] width 54 height 10
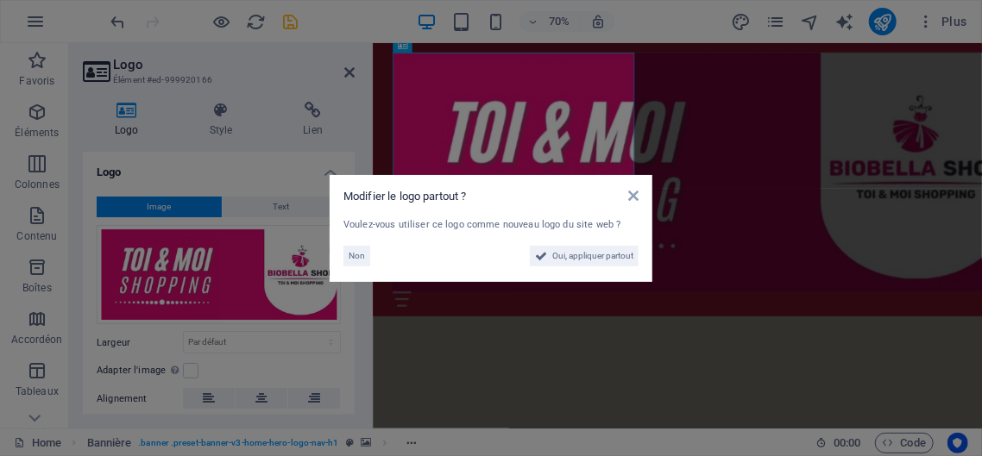
scroll to position [613, 0]
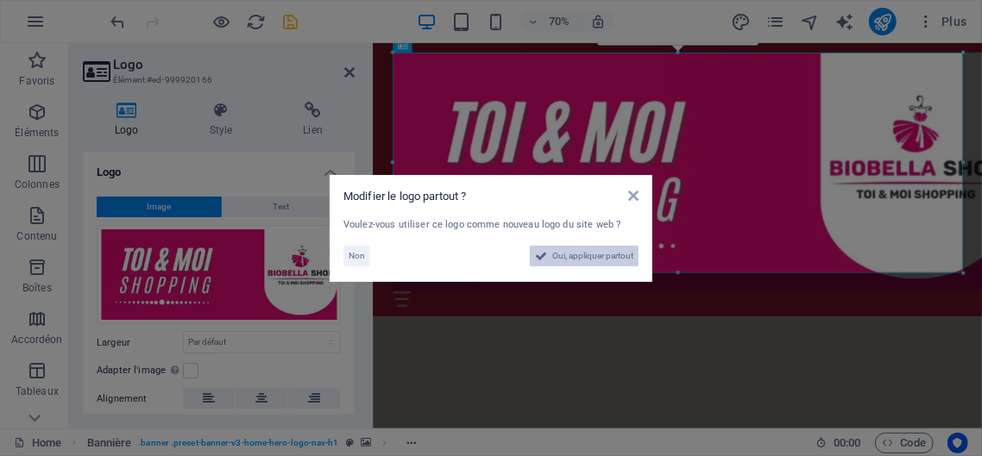
click at [585, 257] on span "Oui, appliquer partout" at bounding box center [592, 256] width 81 height 21
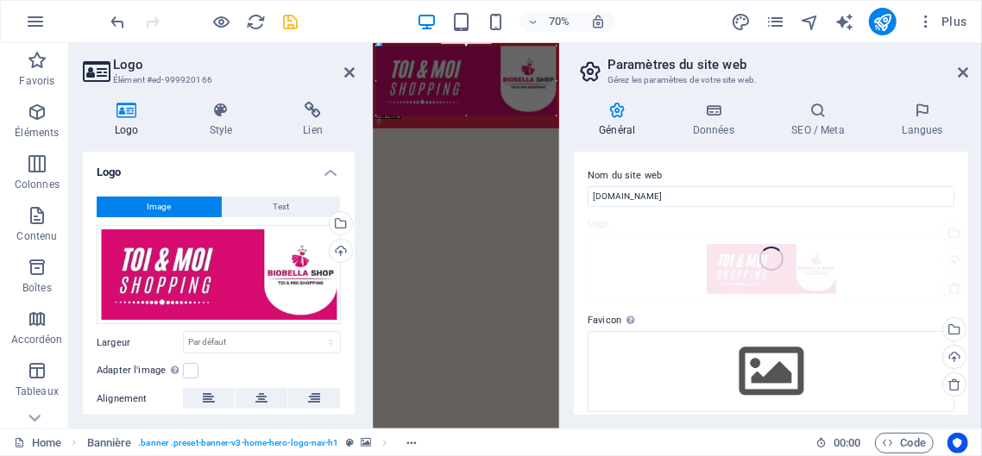
scroll to position [1743, 0]
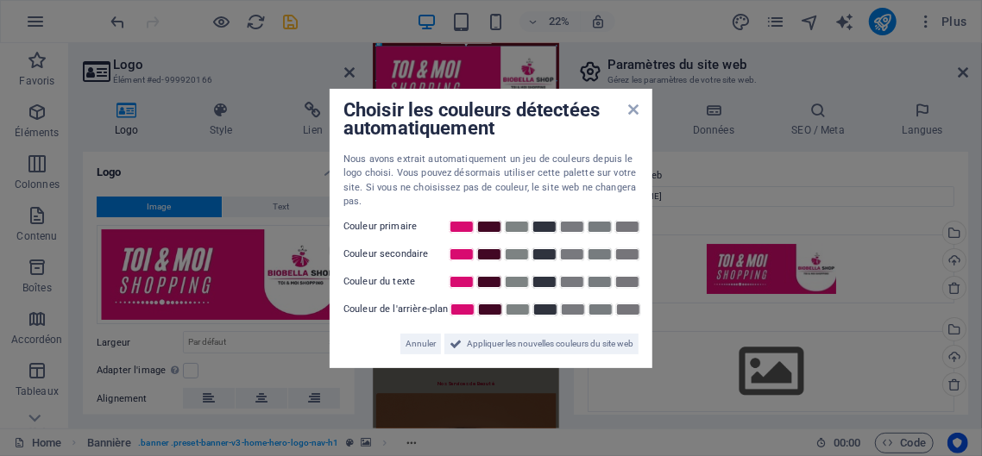
click at [639, 110] on div "Choisir les couleurs détectées automatiquement Nous avons extrait automatiqueme…" at bounding box center [491, 229] width 323 height 280
click at [629, 108] on icon at bounding box center [633, 110] width 10 height 14
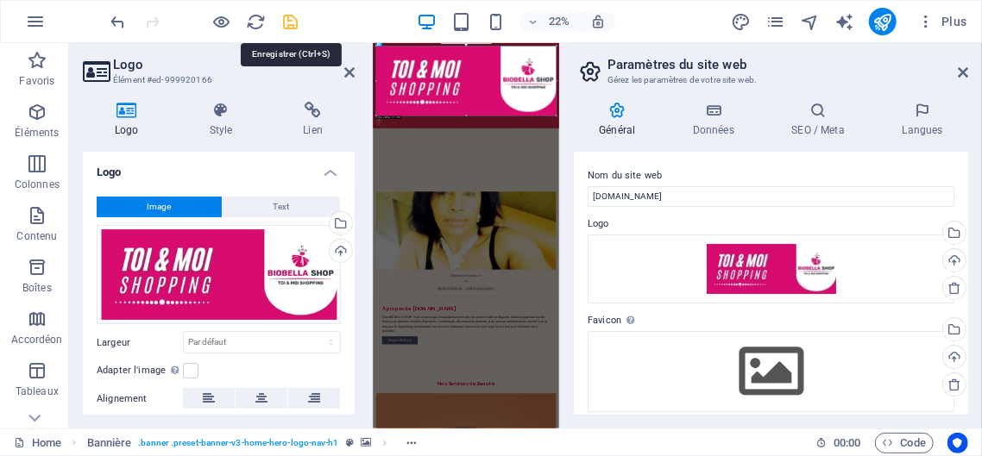
click at [291, 19] on icon "save" at bounding box center [291, 22] width 20 height 20
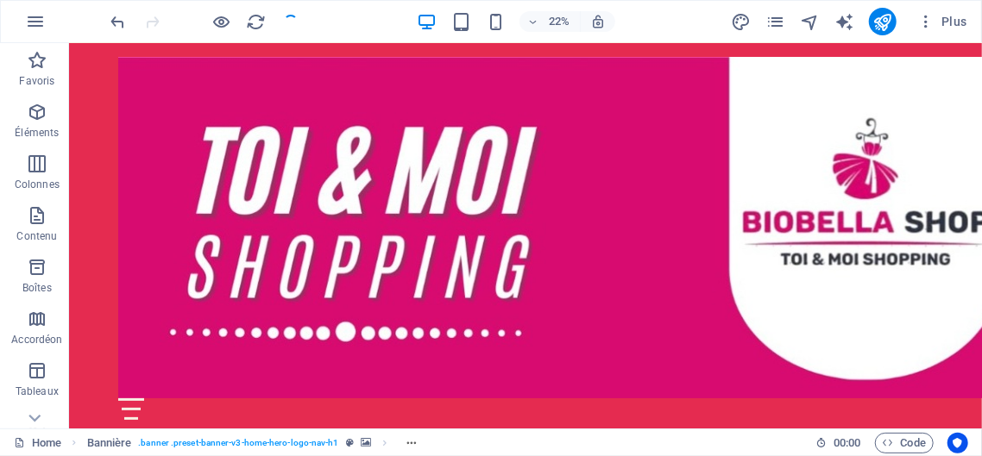
checkbox input "false"
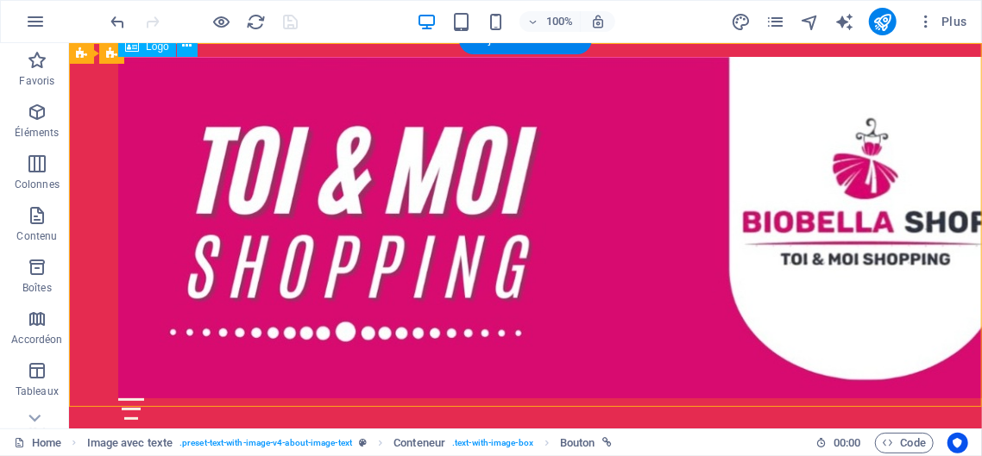
drag, startPoint x: 933, startPoint y: 366, endPoint x: 733, endPoint y: 255, distance: 228.3
click at [733, 255] on div "Accueil À Propos Services Galerie Contact" at bounding box center [524, 237] width 913 height 391
click at [921, 360] on div at bounding box center [524, 227] width 814 height 342
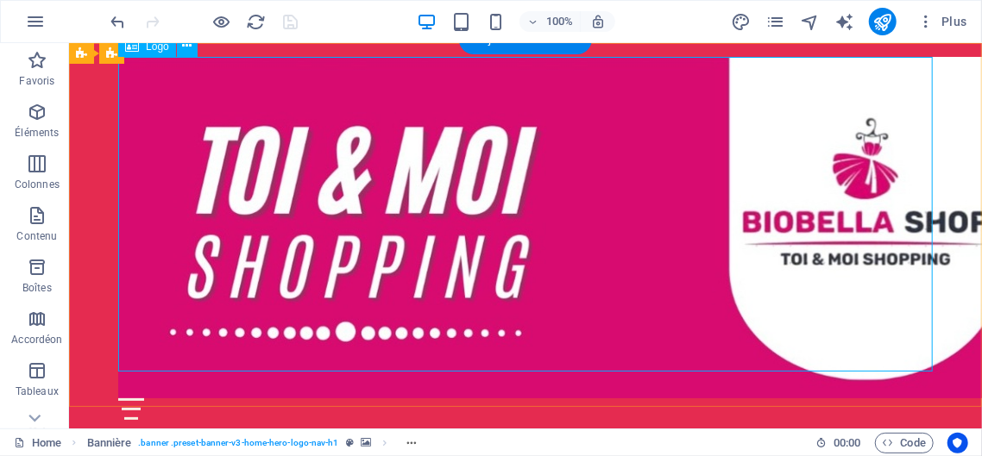
drag, startPoint x: 539, startPoint y: 372, endPoint x: 533, endPoint y: 286, distance: 86.5
click at [533, 286] on div "Accueil À Propos Services Galerie Contact" at bounding box center [525, 237] width 842 height 391
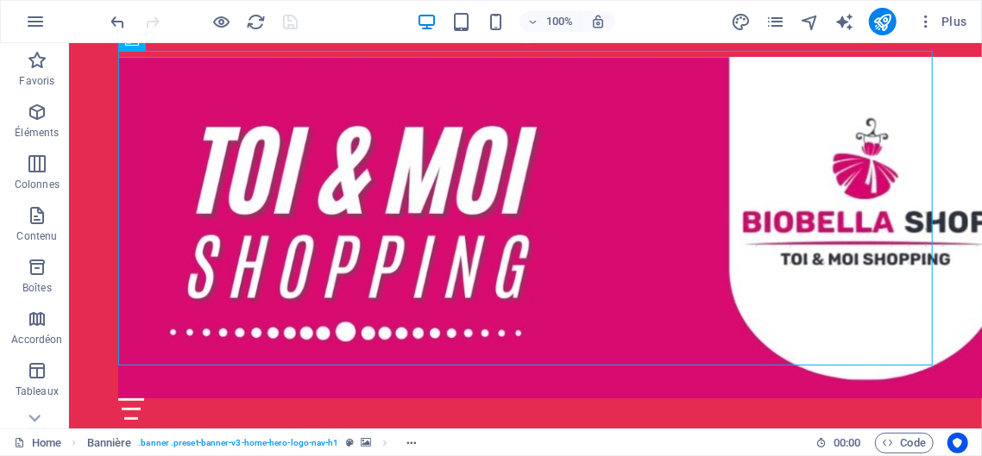
scroll to position [374, 0]
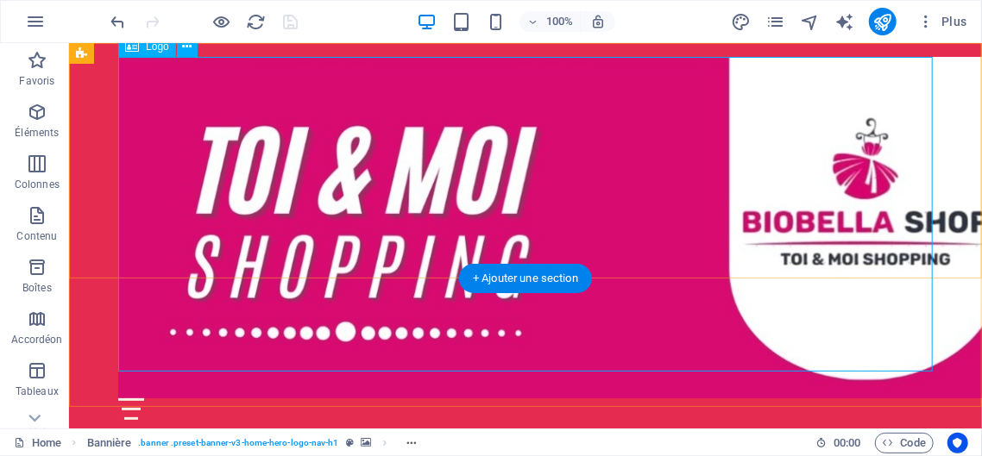
click at [146, 192] on div at bounding box center [524, 227] width 814 height 342
click at [884, 330] on div at bounding box center [524, 227] width 814 height 342
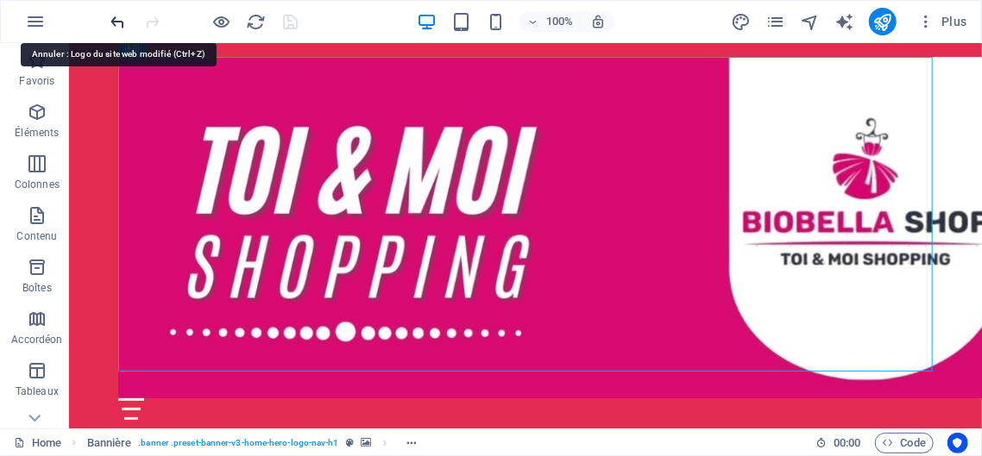
click at [119, 18] on icon "undo" at bounding box center [119, 22] width 20 height 20
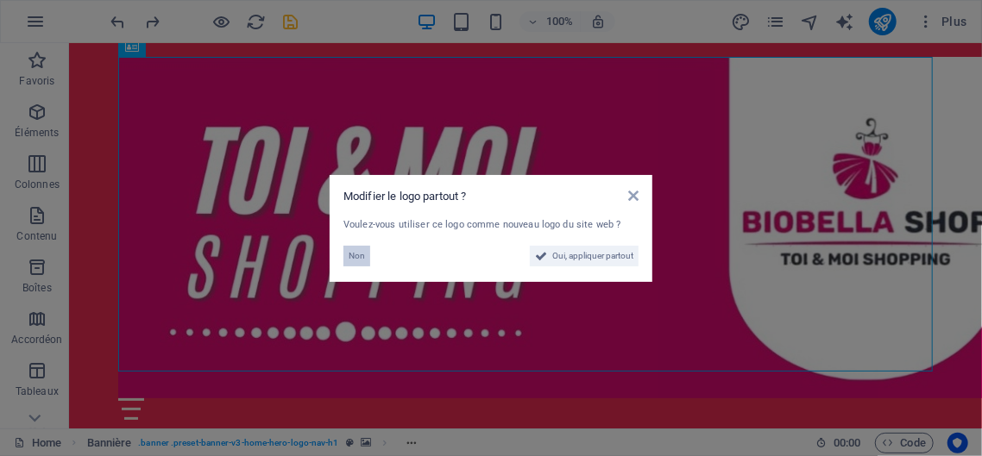
click at [359, 253] on span "Non" at bounding box center [357, 256] width 16 height 21
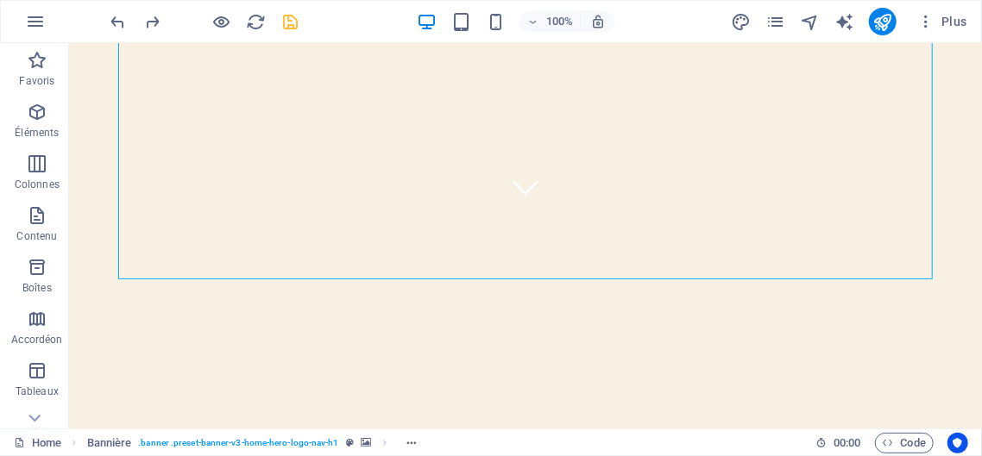
scroll to position [0, 0]
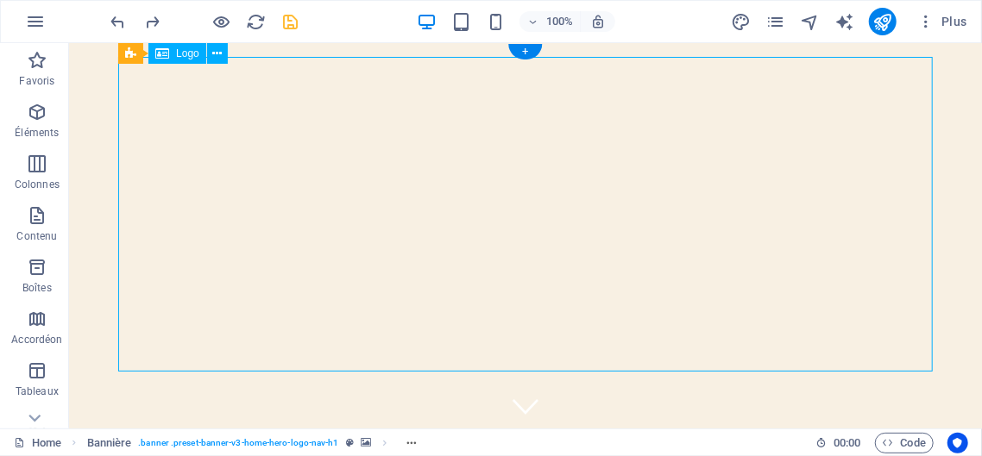
drag, startPoint x: 926, startPoint y: 355, endPoint x: 752, endPoint y: 309, distance: 179.6
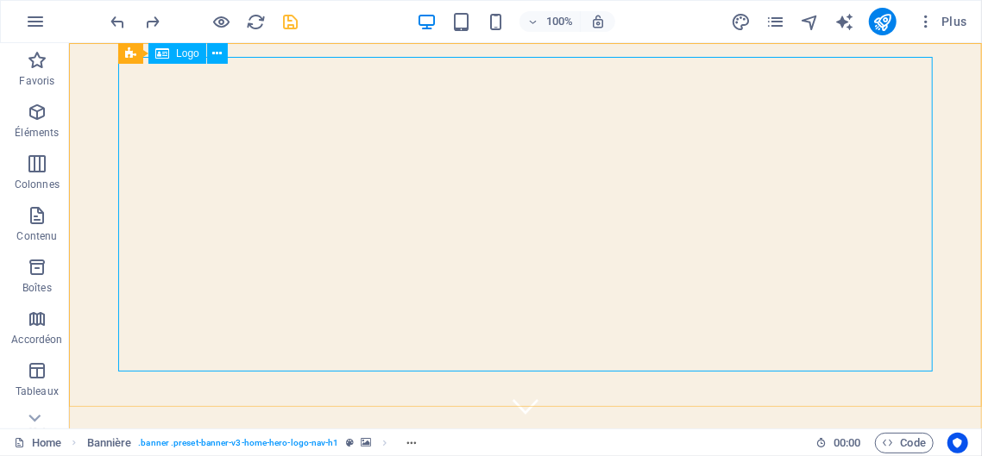
click at [181, 56] on span "Logo" at bounding box center [187, 53] width 23 height 10
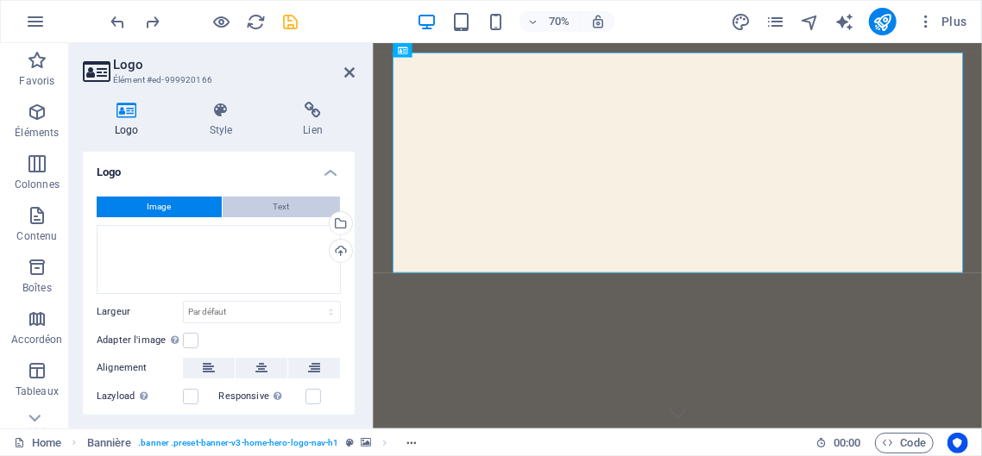
click at [284, 208] on span "Text" at bounding box center [282, 207] width 16 height 21
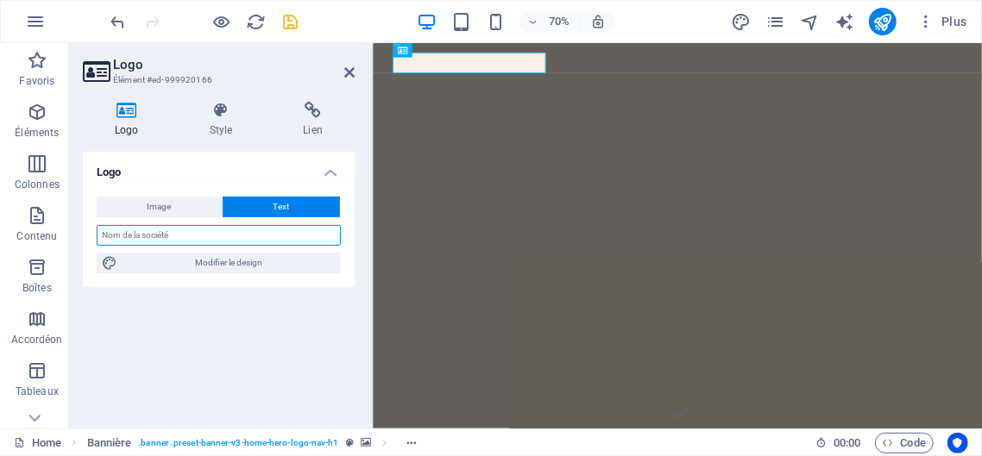
click at [171, 236] on input "text" at bounding box center [219, 235] width 244 height 21
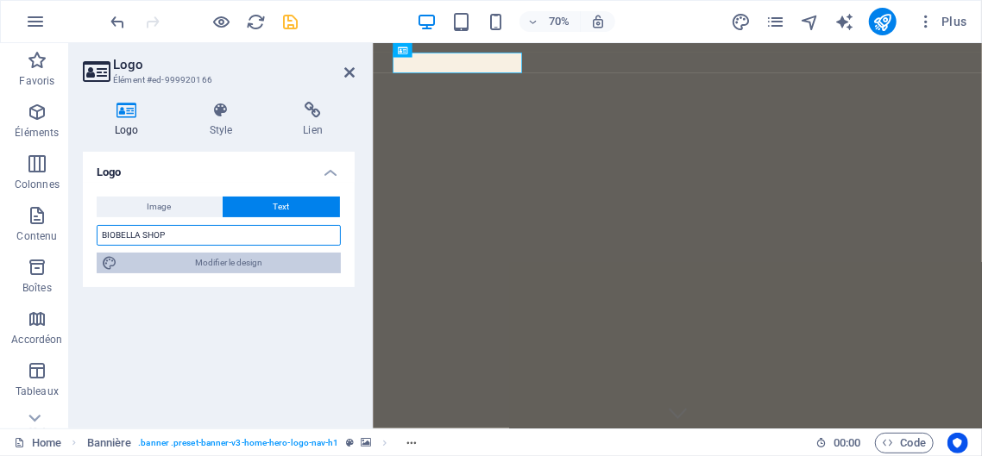
type input "BIOBELLA SHOP"
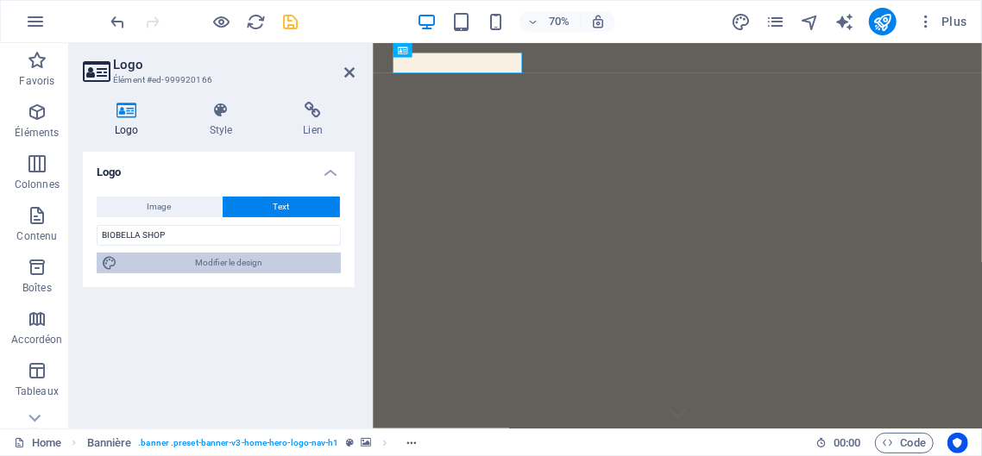
click at [231, 262] on span "Modifier le design" at bounding box center [229, 263] width 213 height 21
select select "px"
select select "200"
select select "px"
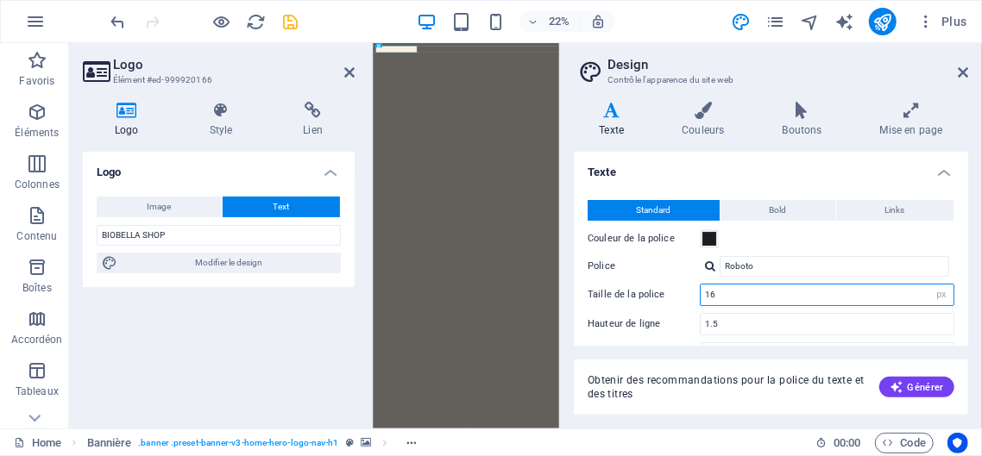
click at [733, 290] on input "16" at bounding box center [827, 295] width 253 height 21
type input "1"
type input "24"
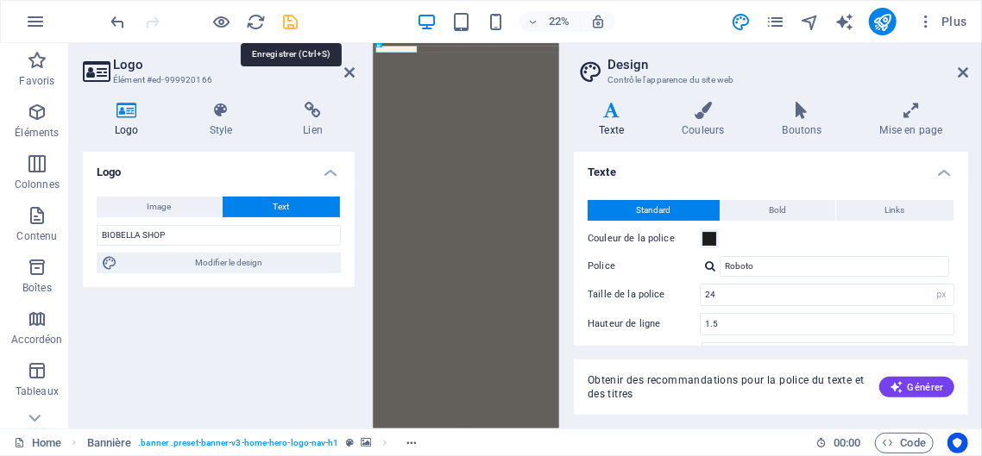
click at [292, 22] on icon "save" at bounding box center [291, 22] width 20 height 20
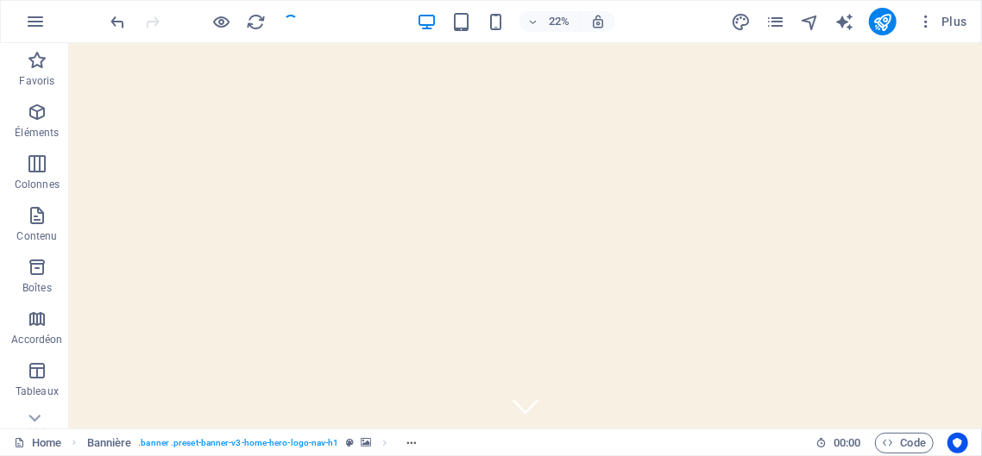
checkbox input "false"
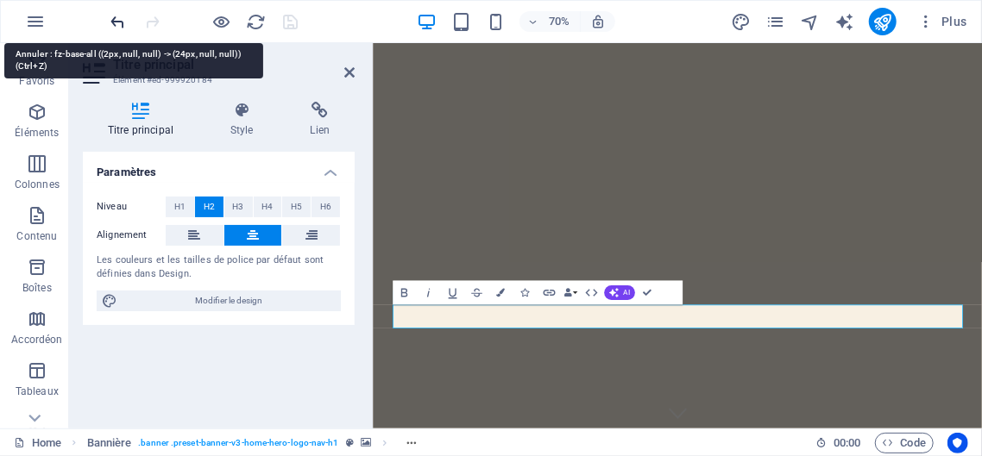
click at [116, 22] on icon "undo" at bounding box center [119, 22] width 20 height 20
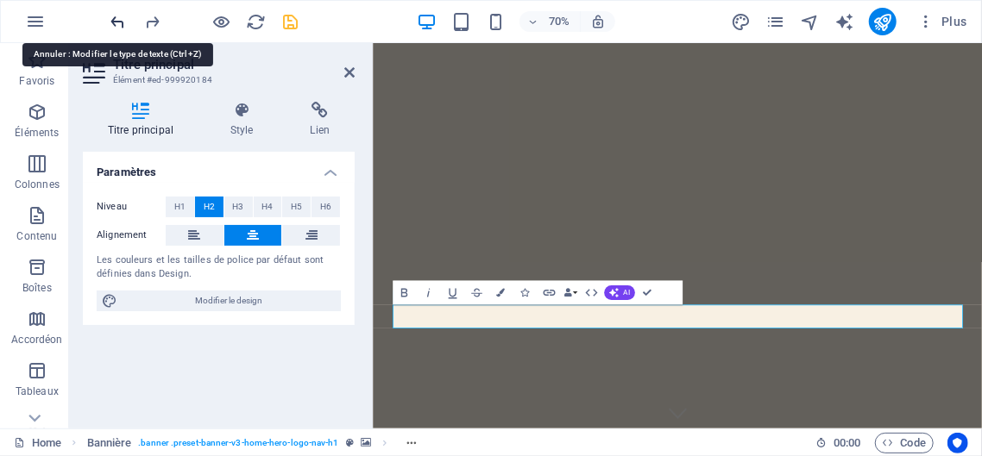
click at [116, 22] on icon "undo" at bounding box center [119, 22] width 20 height 20
click at [351, 71] on icon at bounding box center [349, 73] width 10 height 14
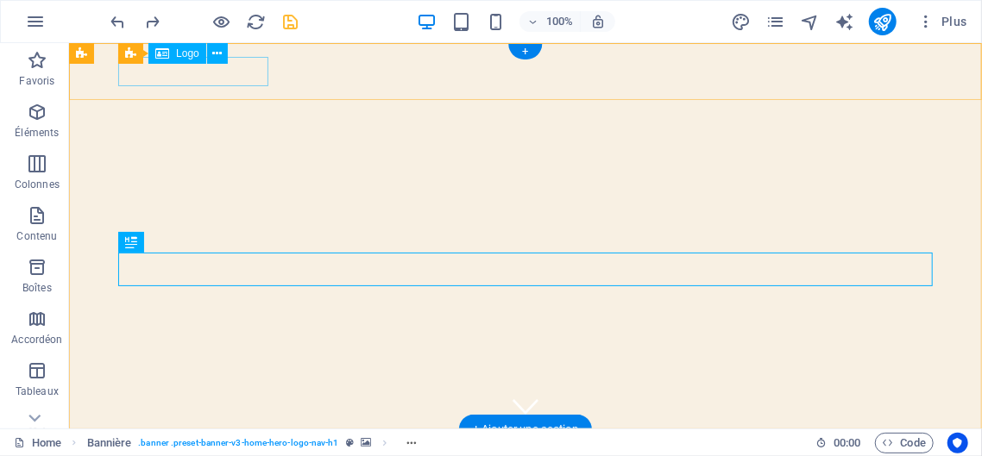
click at [261, 443] on div "BIOBELLA SH" at bounding box center [524, 457] width 814 height 29
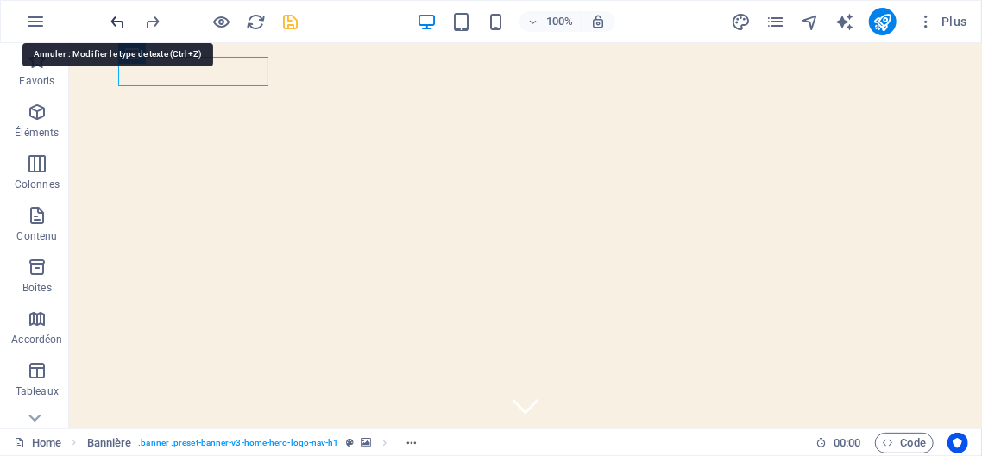
click at [117, 16] on icon "undo" at bounding box center [119, 22] width 20 height 20
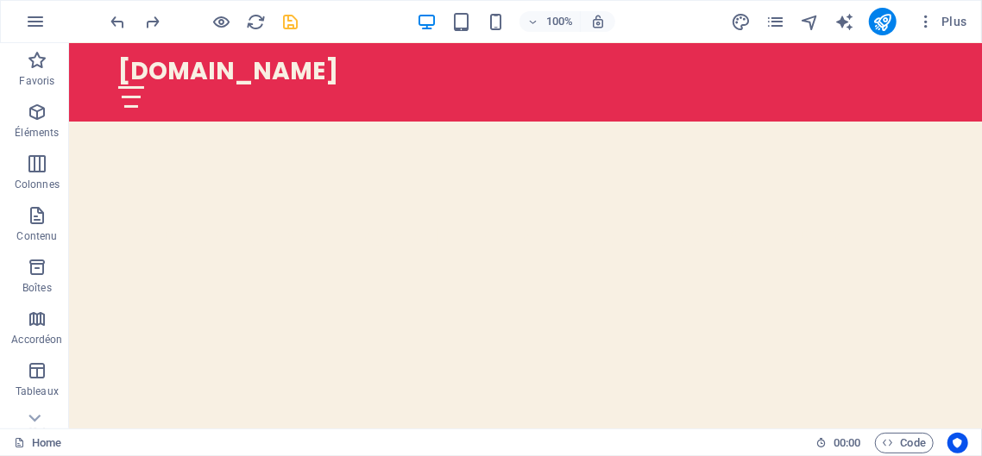
scroll to position [346, 0]
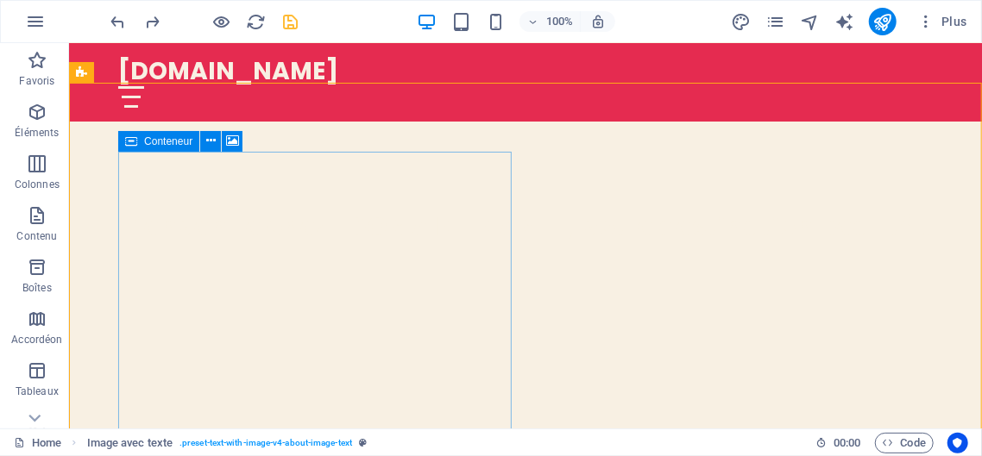
click at [183, 145] on span "Conteneur" at bounding box center [168, 141] width 48 height 10
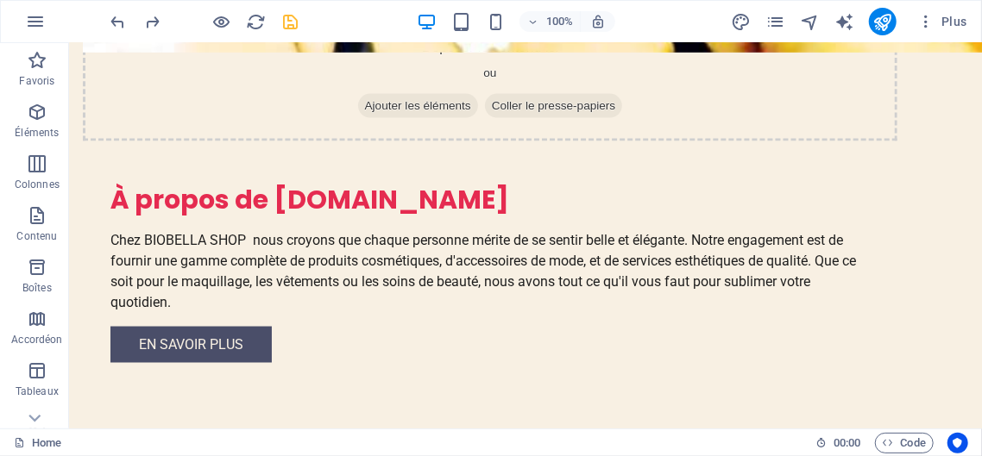
scroll to position [0, 0]
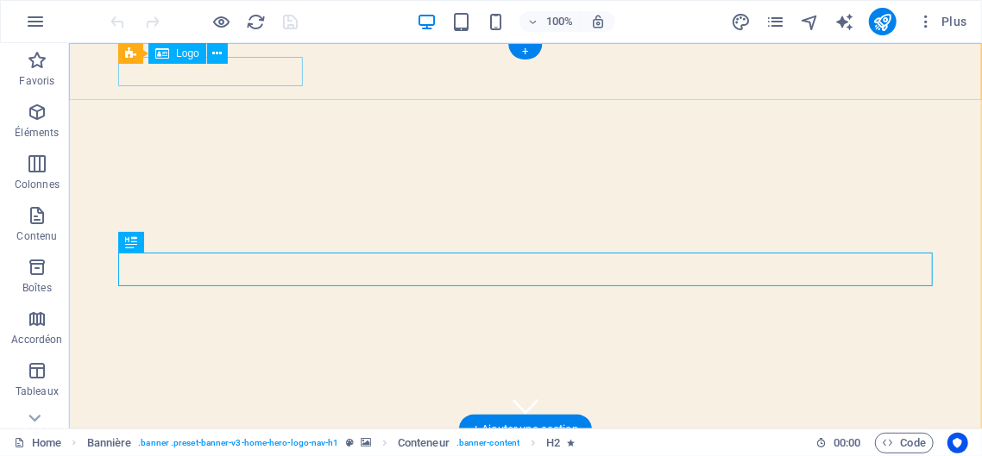
click at [260, 443] on div "BIOBELLA SHOP" at bounding box center [524, 457] width 814 height 29
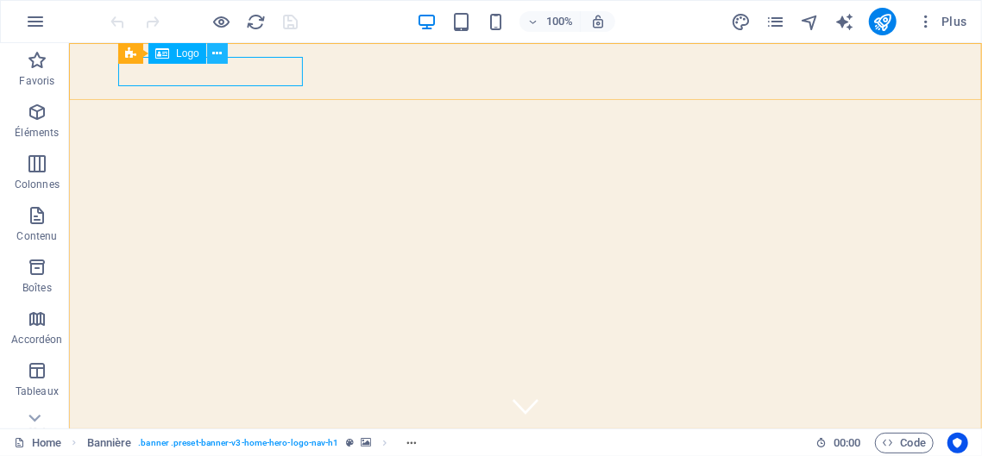
click at [219, 53] on icon at bounding box center [216, 54] width 9 height 18
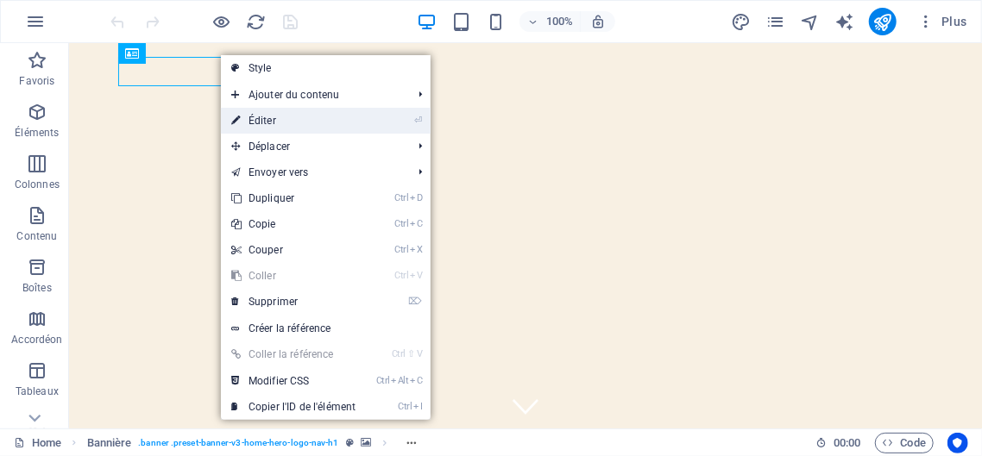
click at [267, 125] on link "⏎ Éditer" at bounding box center [293, 121] width 145 height 26
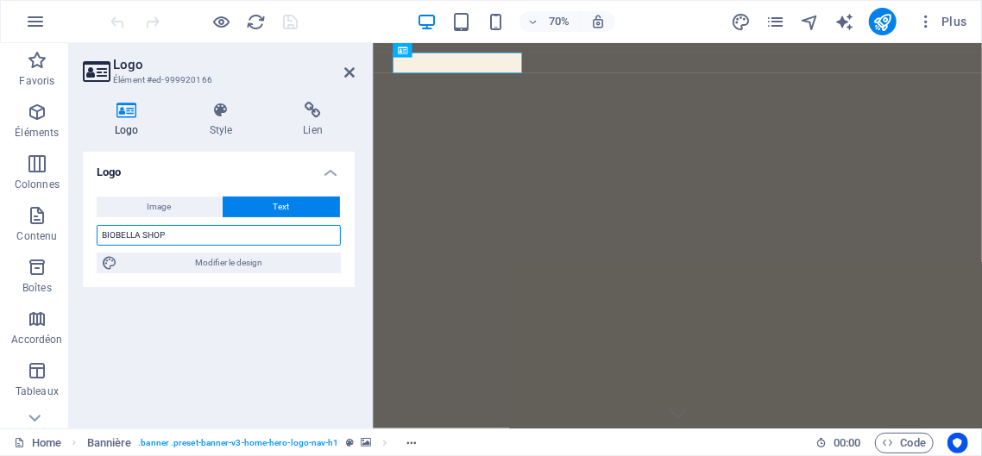
click at [192, 232] on input "BIOBELLA SHOP" at bounding box center [219, 235] width 244 height 21
type input "B"
type input "CHAPCHAPSHOP"
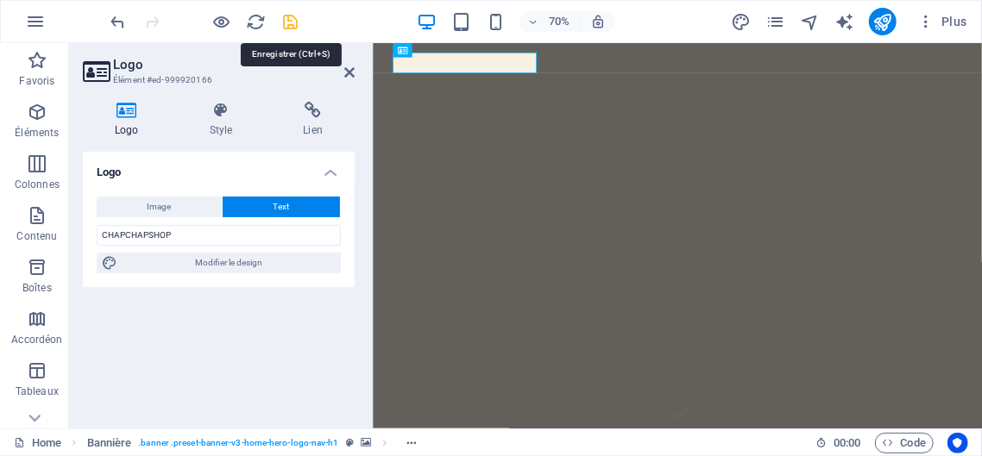
click at [291, 16] on icon "save" at bounding box center [291, 22] width 20 height 20
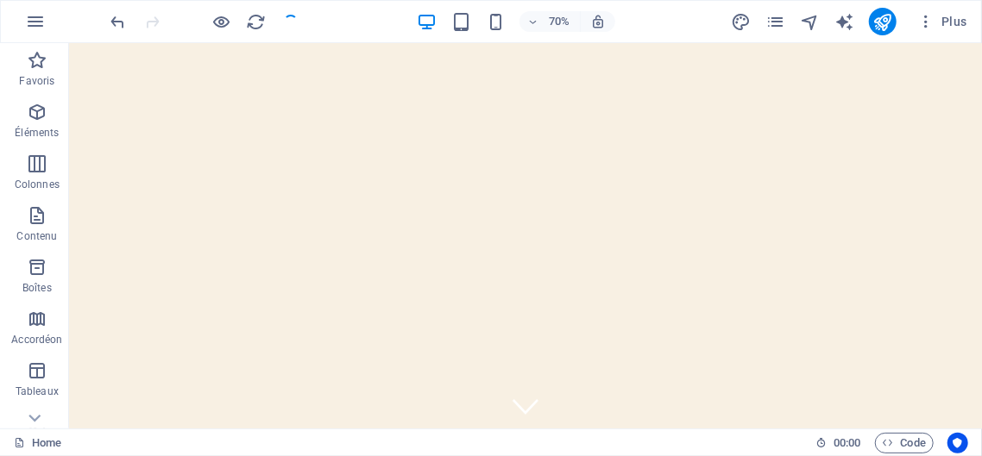
checkbox input "false"
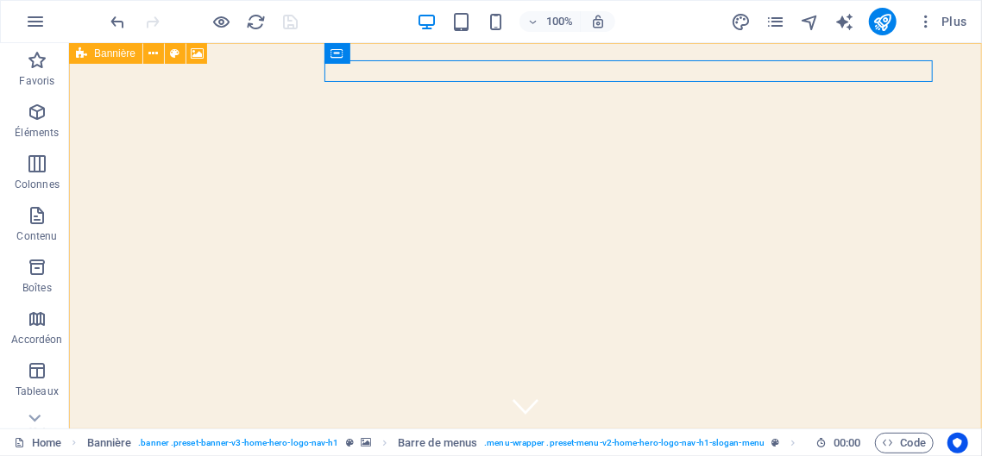
click at [80, 57] on icon at bounding box center [81, 53] width 11 height 21
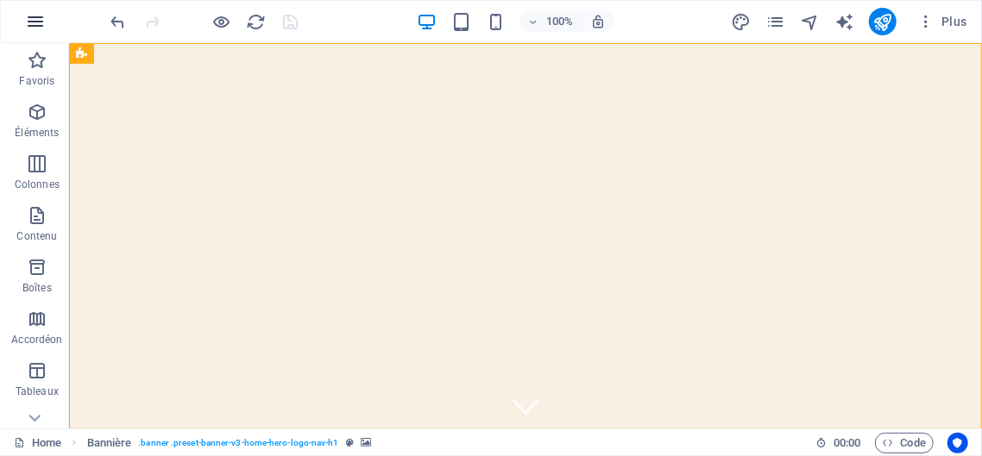
click at [33, 16] on icon "button" at bounding box center [35, 21] width 21 height 21
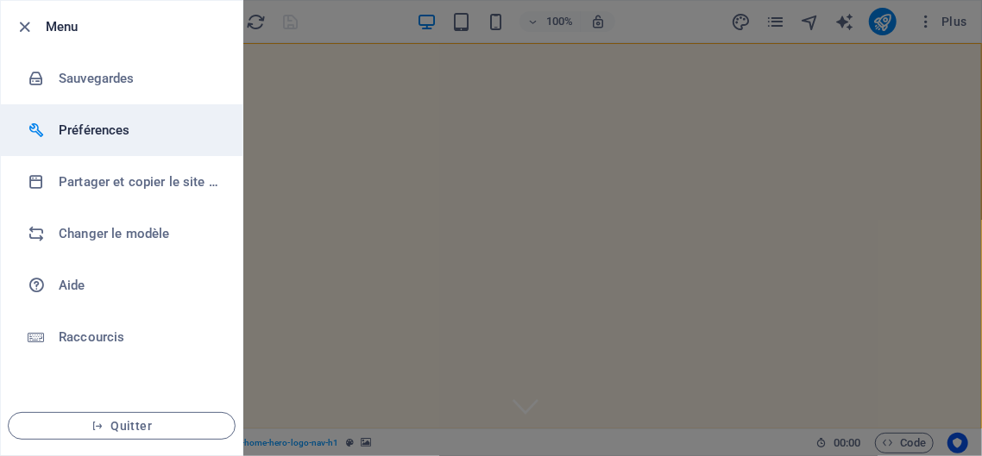
click at [116, 126] on h6 "Préférences" at bounding box center [139, 130] width 160 height 21
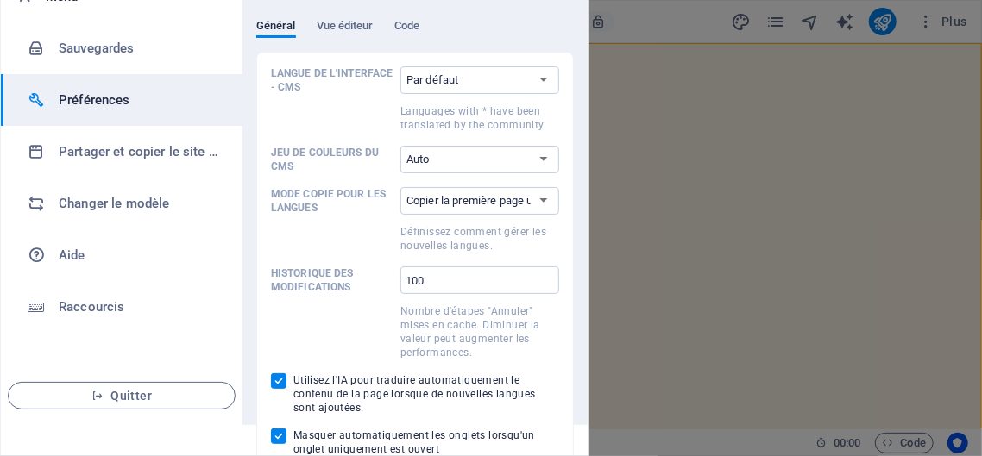
scroll to position [86, 0]
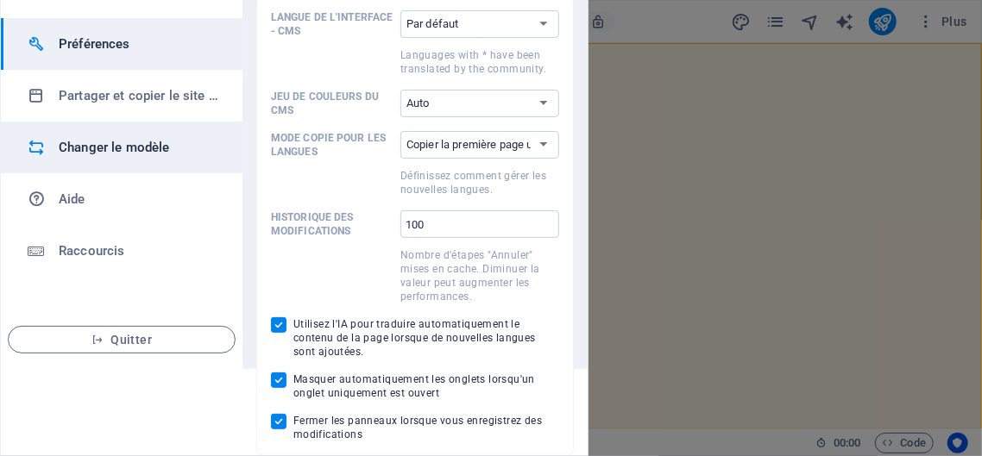
click at [136, 140] on h6 "Changer le modèle" at bounding box center [139, 147] width 160 height 21
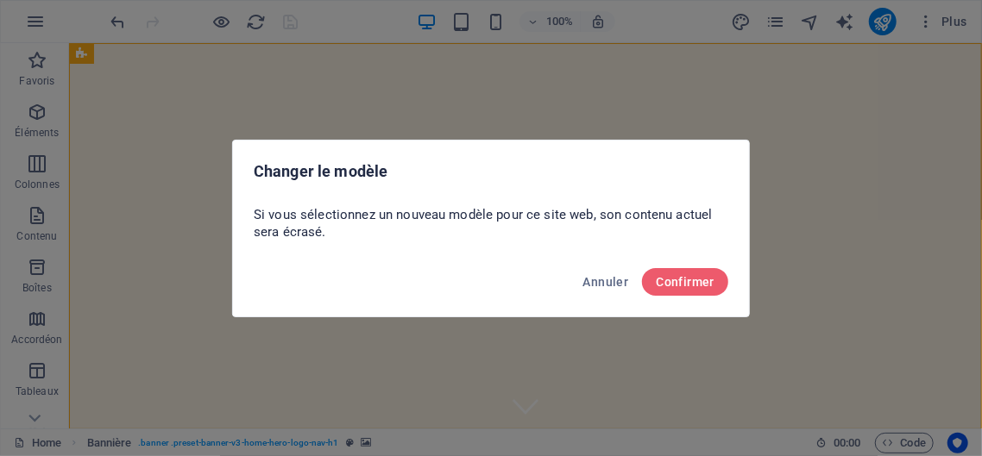
scroll to position [0, 0]
click at [693, 276] on span "Confirmer" at bounding box center [685, 282] width 59 height 14
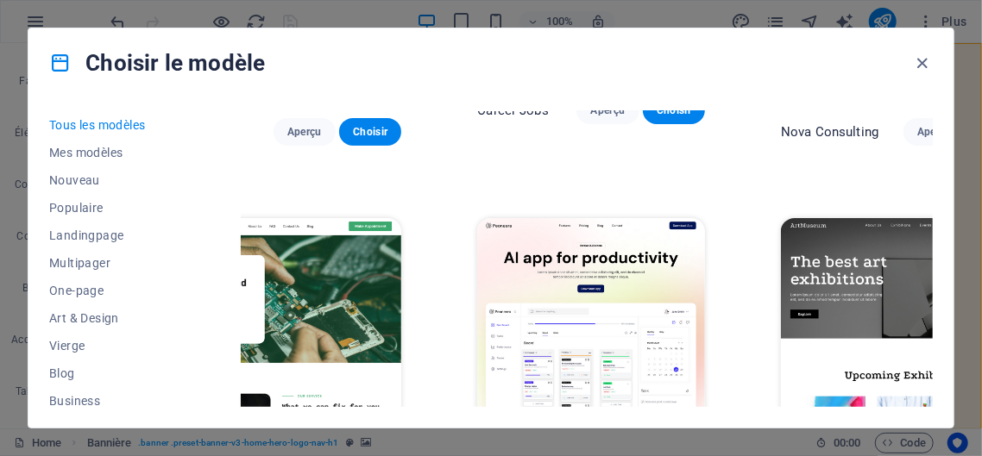
scroll to position [296, 93]
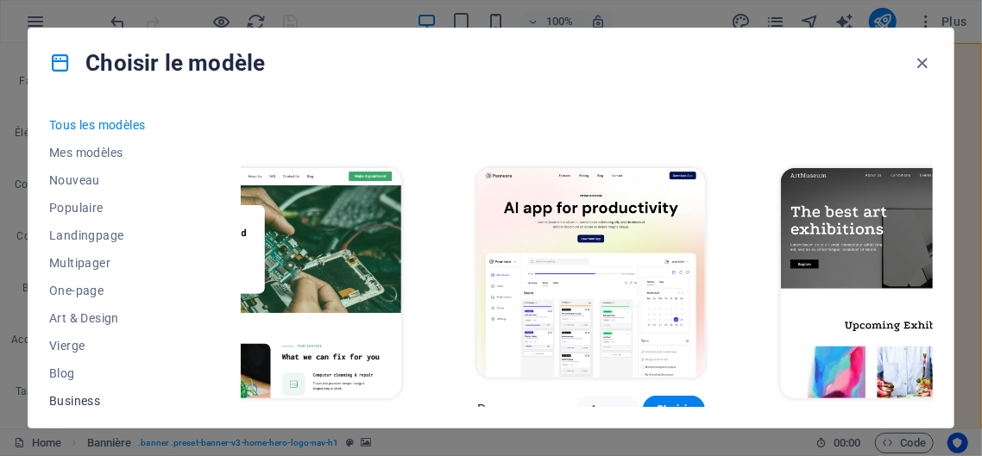
click at [78, 395] on span "Business" at bounding box center [108, 401] width 119 height 14
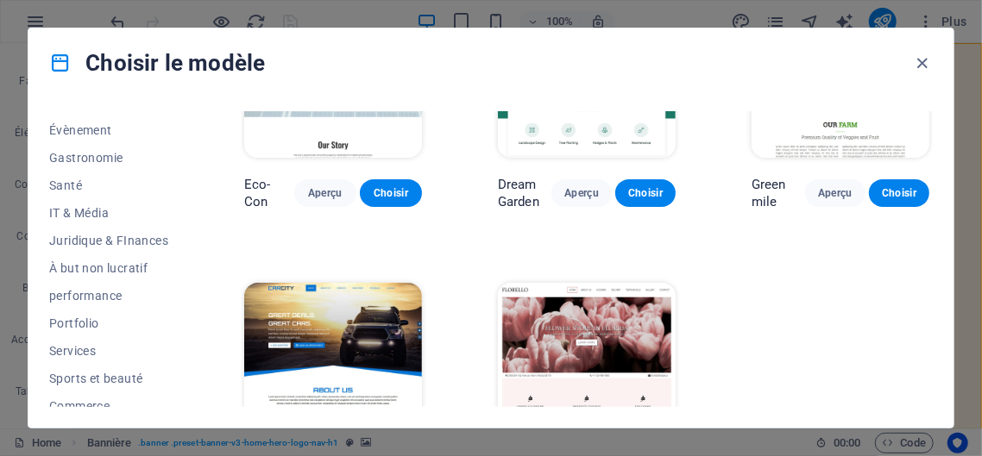
scroll to position [393, 0]
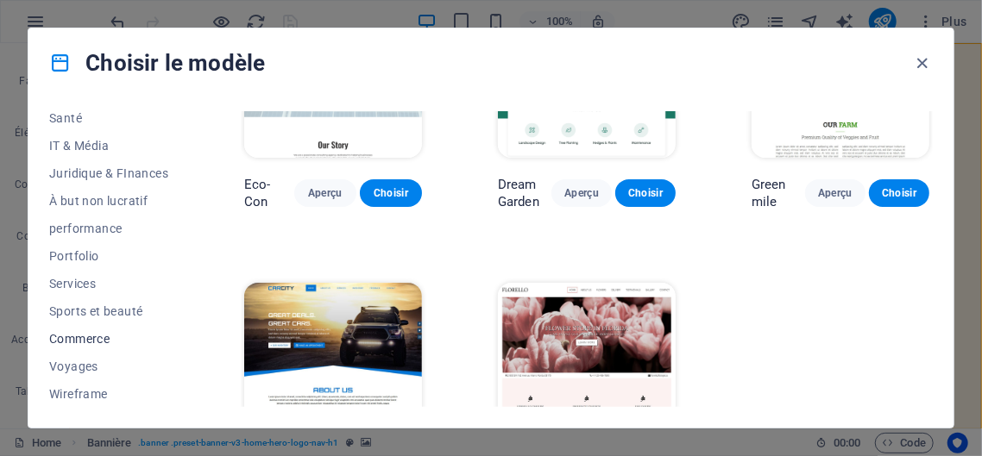
click at [102, 335] on span "Commerce" at bounding box center [108, 339] width 119 height 14
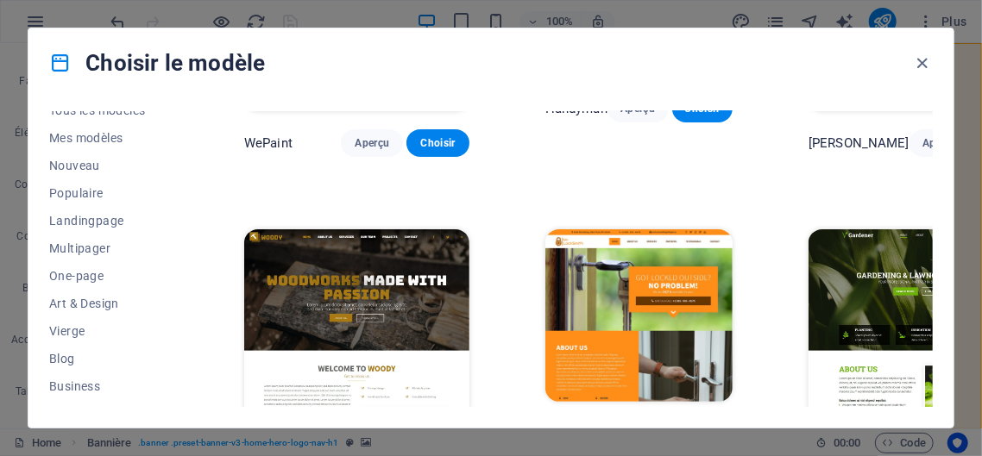
scroll to position [22, 0]
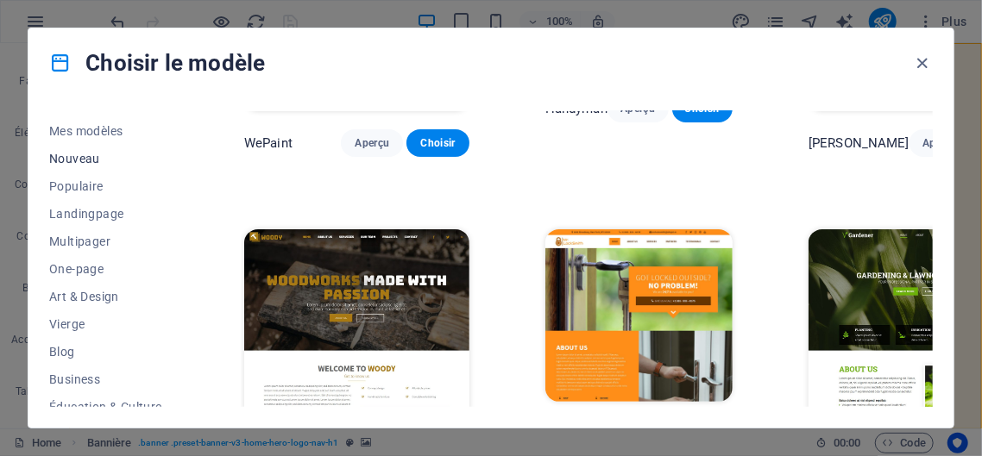
click at [83, 159] on span "Nouveau" at bounding box center [108, 159] width 119 height 14
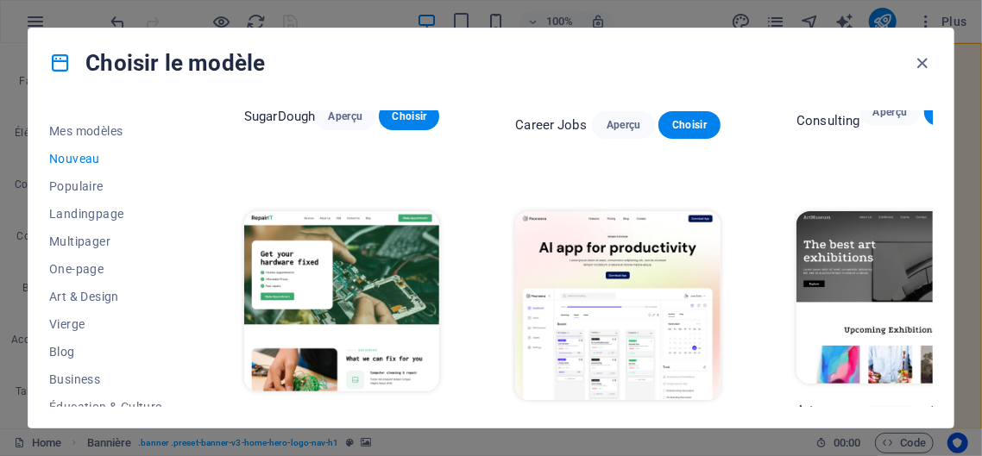
scroll to position [1134, 0]
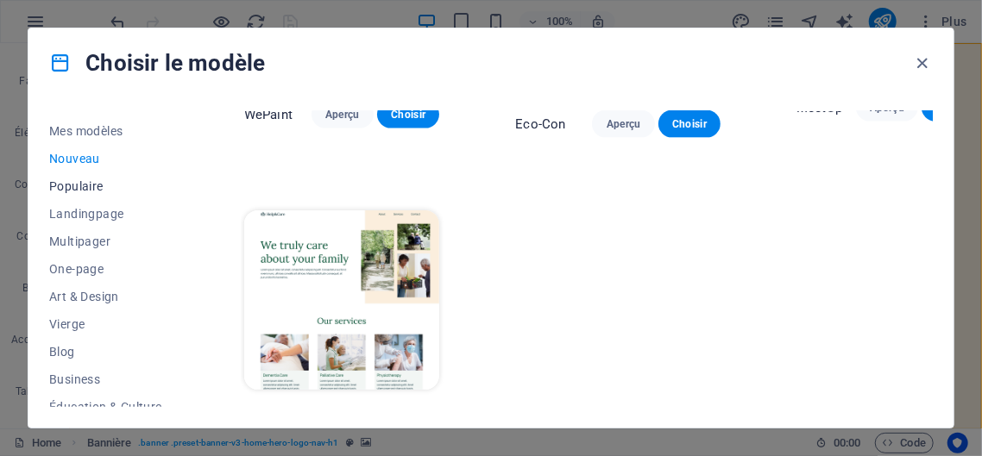
click at [82, 180] on span "Populaire" at bounding box center [108, 186] width 119 height 14
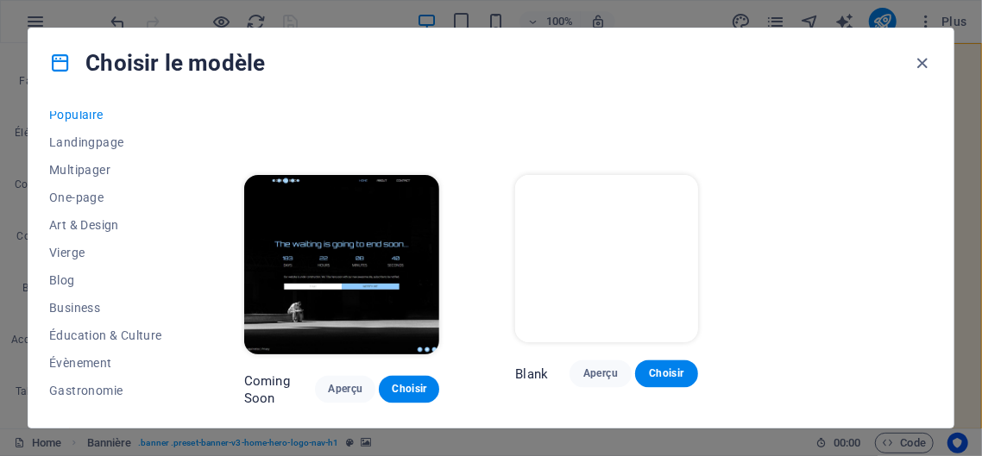
scroll to position [159, 0]
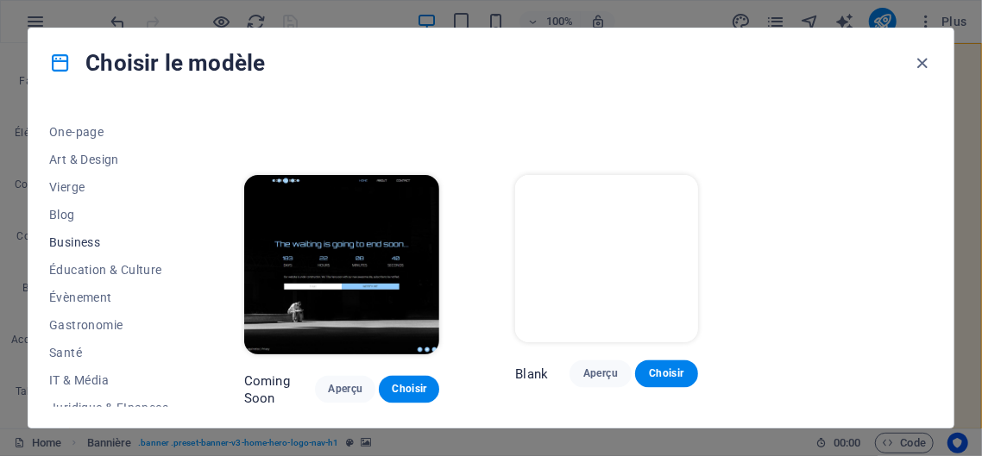
click at [90, 234] on button "Business" at bounding box center [108, 243] width 119 height 28
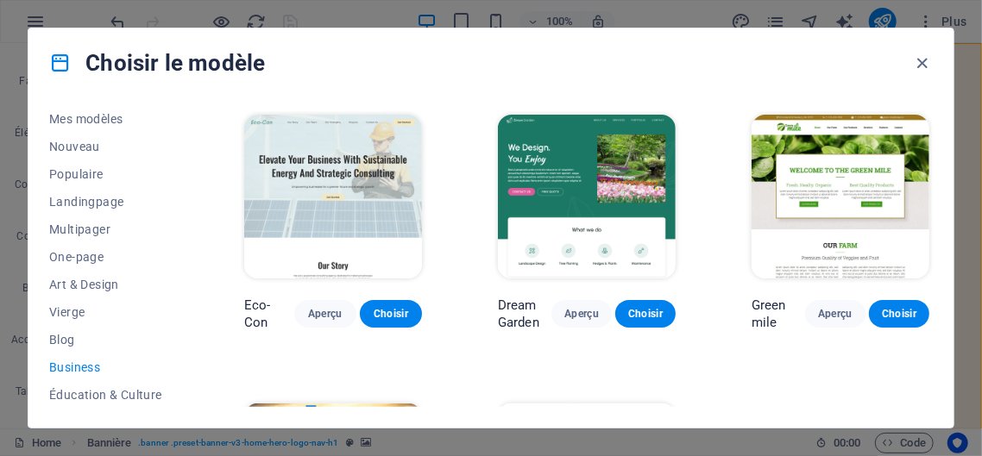
scroll to position [0, 0]
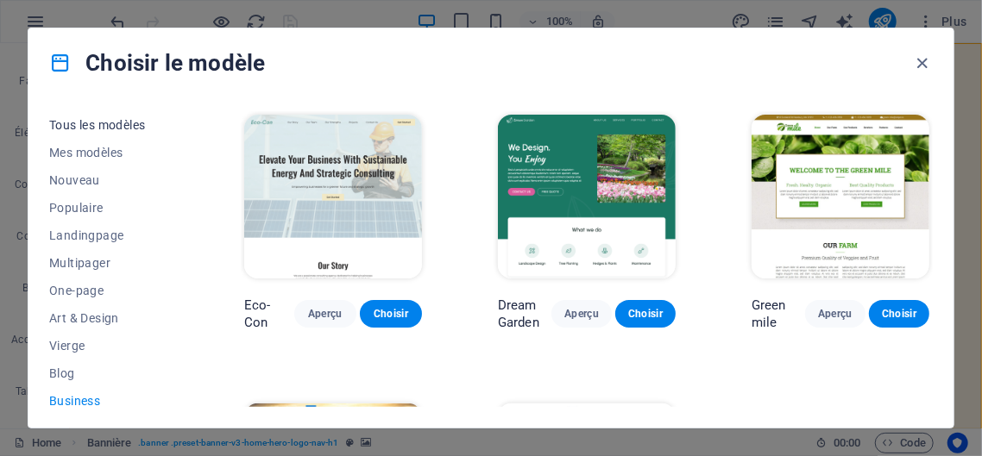
click at [94, 122] on span "Tous les modèles" at bounding box center [108, 125] width 119 height 14
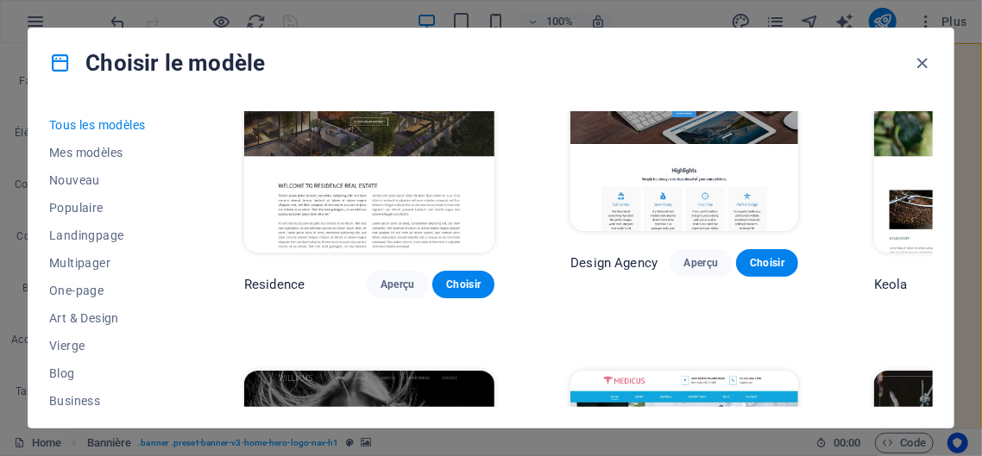
scroll to position [14712, 0]
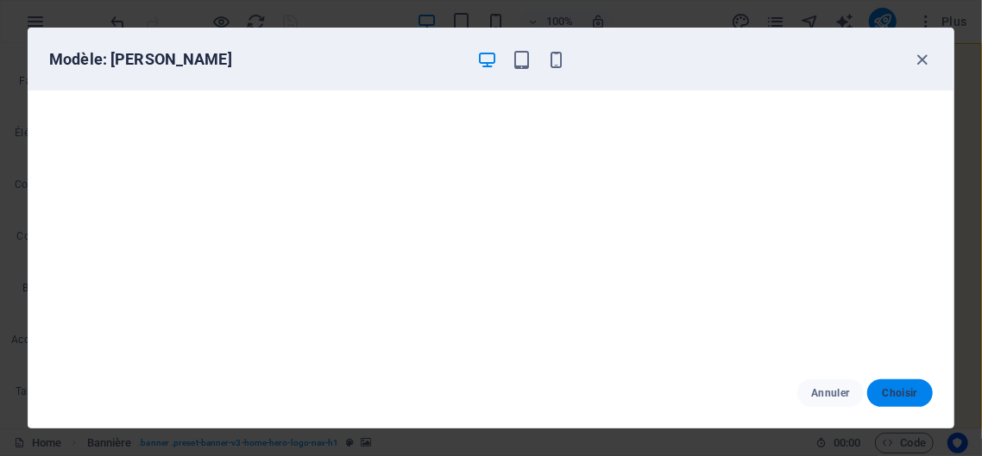
click at [906, 387] on button "Choisir" at bounding box center [900, 394] width 66 height 28
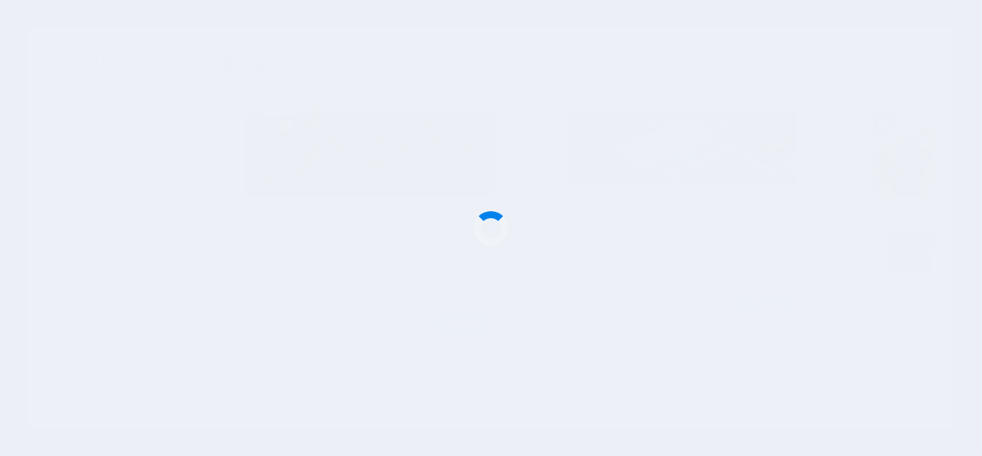
click at [906, 387] on div at bounding box center [491, 228] width 982 height 456
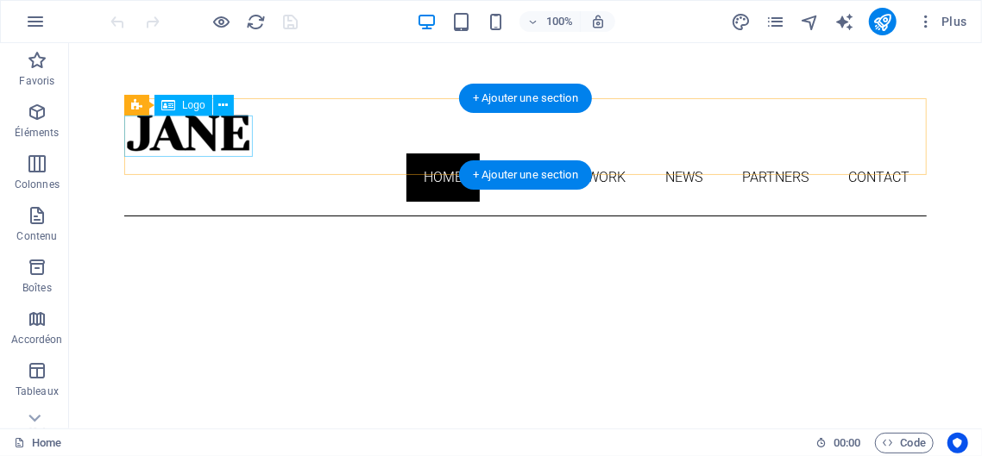
click at [196, 133] on div at bounding box center [524, 131] width 802 height 41
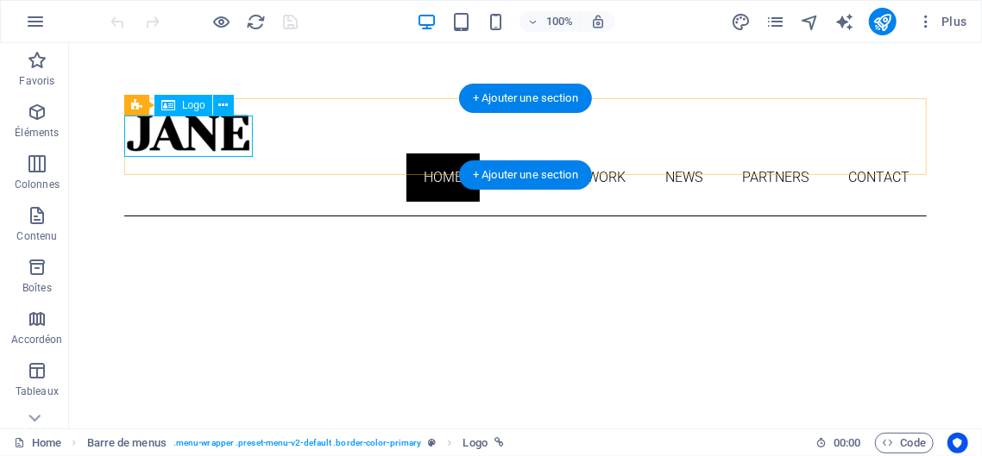
click at [233, 131] on div at bounding box center [524, 131] width 802 height 41
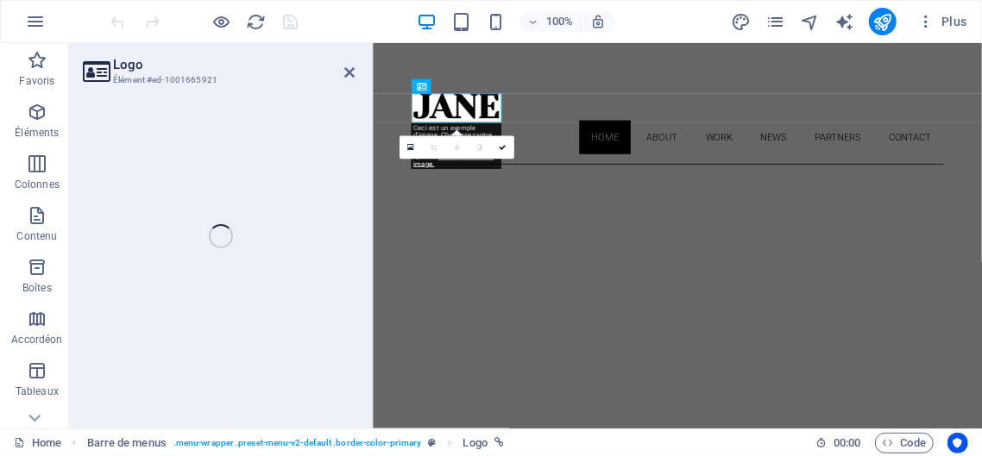
select select "px"
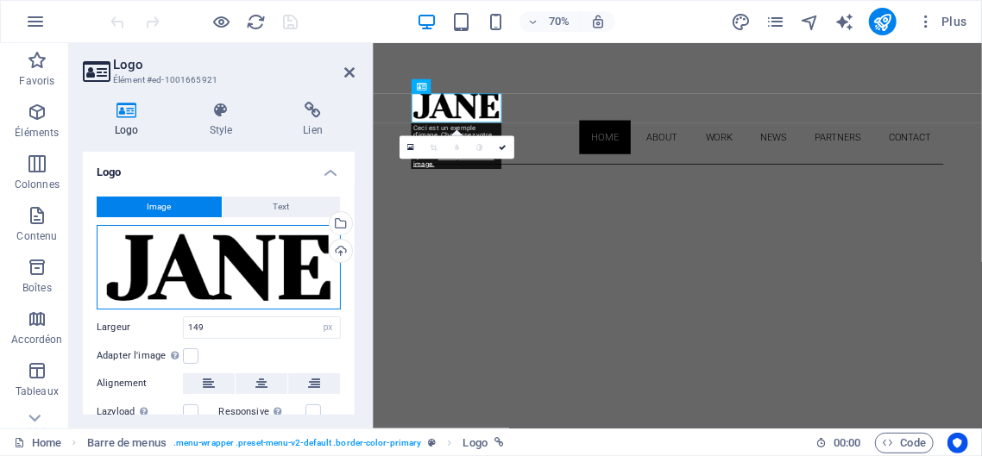
click at [311, 266] on div "Glissez les fichiers ici, cliquez pour choisir les fichiers ou sélectionnez les…" at bounding box center [219, 267] width 244 height 85
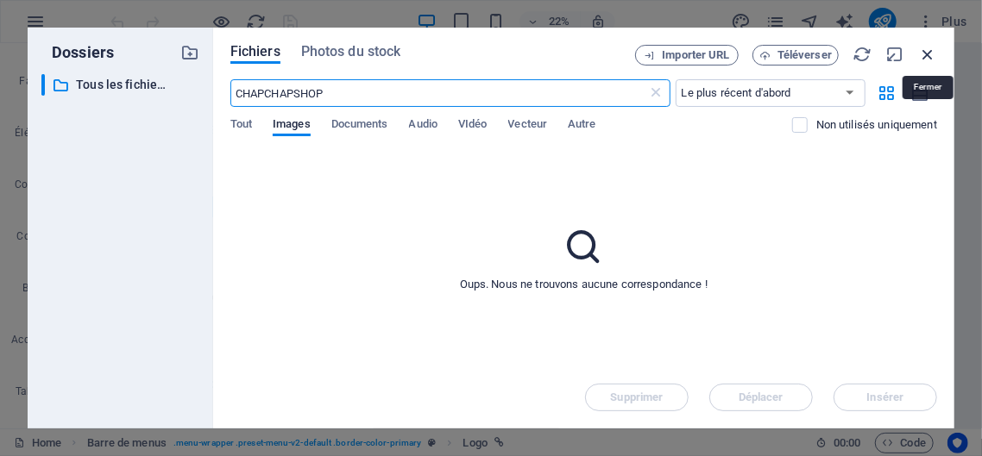
type input "CHAPCHAPSHOP"
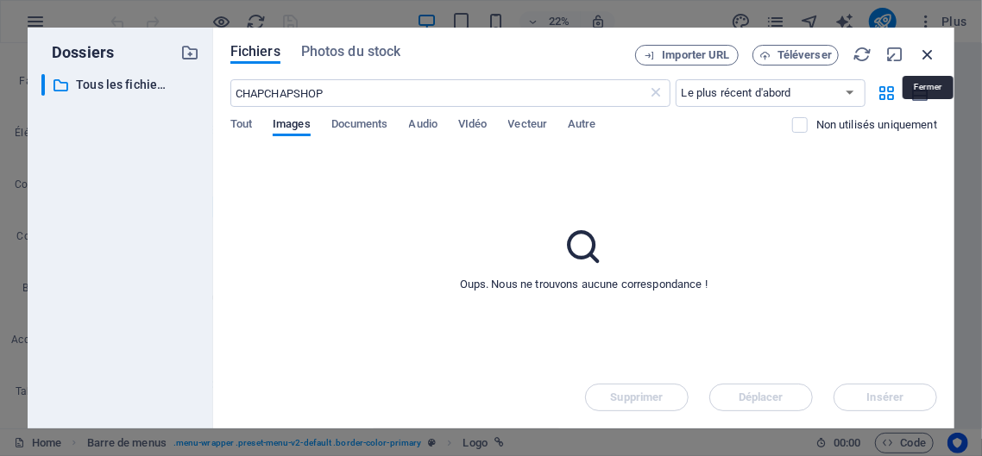
click at [929, 53] on icon "button" at bounding box center [927, 54] width 19 height 19
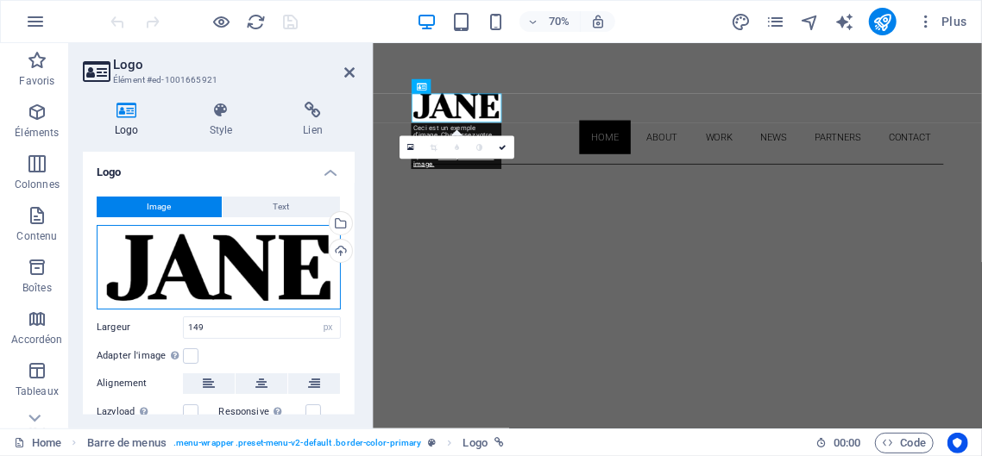
click at [215, 274] on div "Glissez les fichiers ici, cliquez pour choisir les fichiers ou sélectionnez les…" at bounding box center [219, 267] width 244 height 85
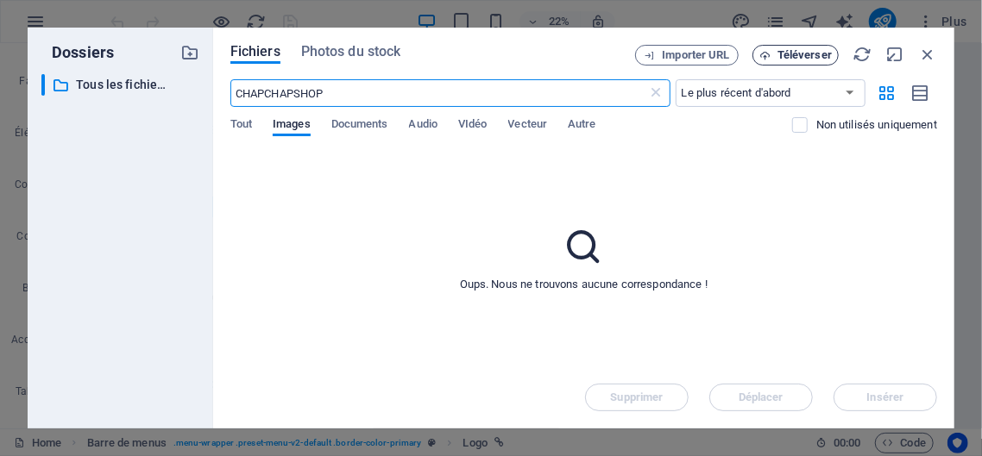
click at [785, 53] on span "Téléverser" at bounding box center [804, 55] width 54 height 10
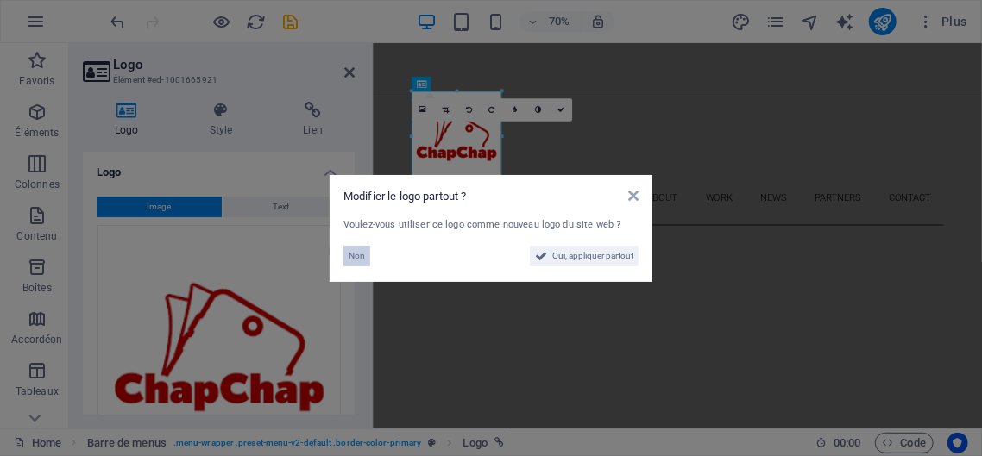
click at [357, 257] on span "Non" at bounding box center [357, 256] width 16 height 21
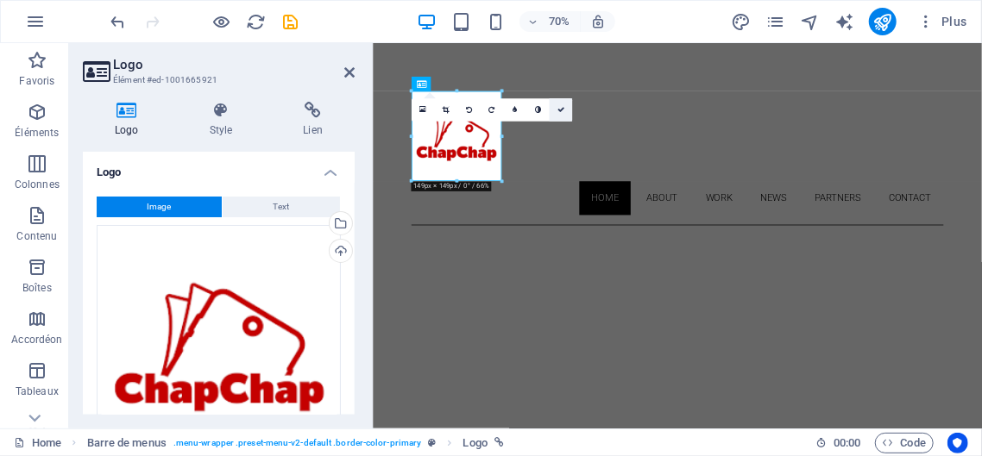
click at [563, 104] on link at bounding box center [560, 109] width 23 height 23
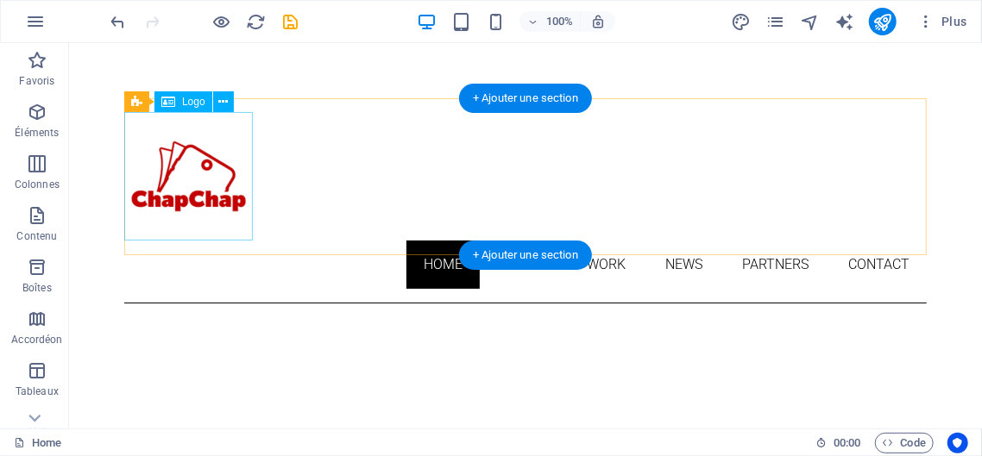
click at [211, 173] on div at bounding box center [524, 175] width 802 height 129
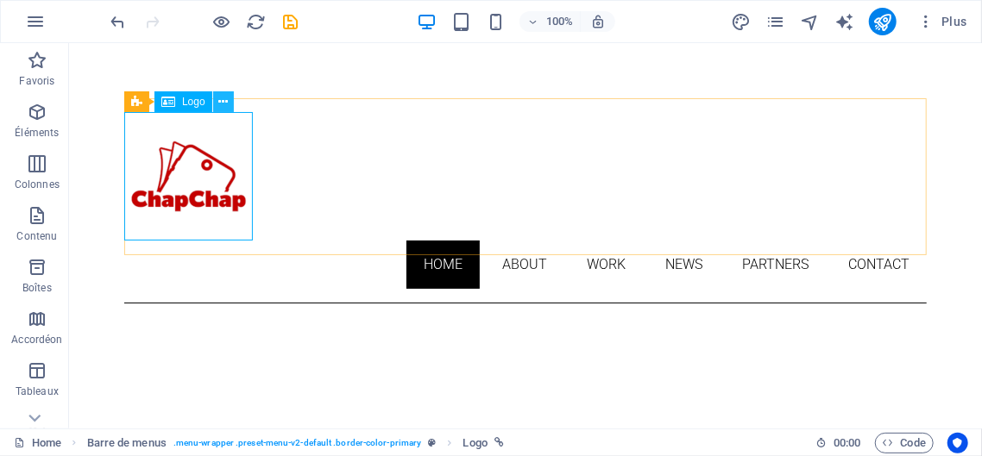
click at [225, 106] on icon at bounding box center [222, 102] width 9 height 18
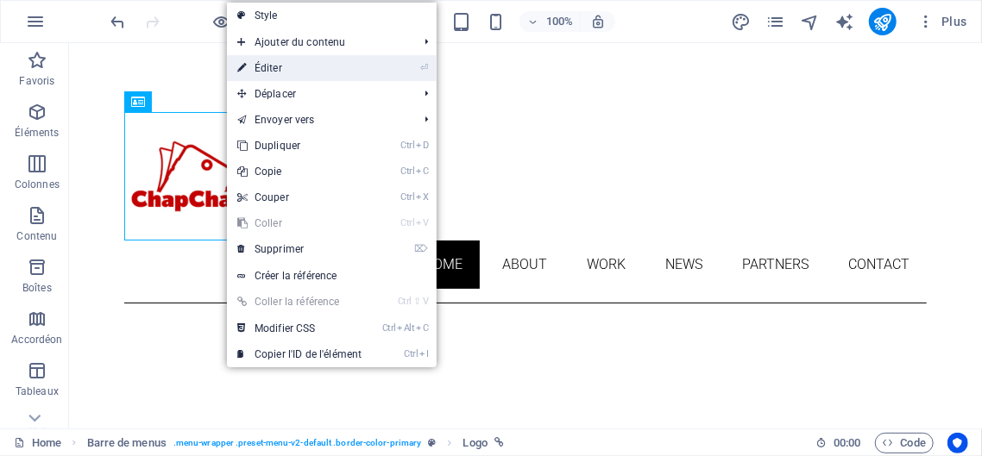
click at [279, 62] on link "⏎ Éditer" at bounding box center [299, 68] width 145 height 26
select select "px"
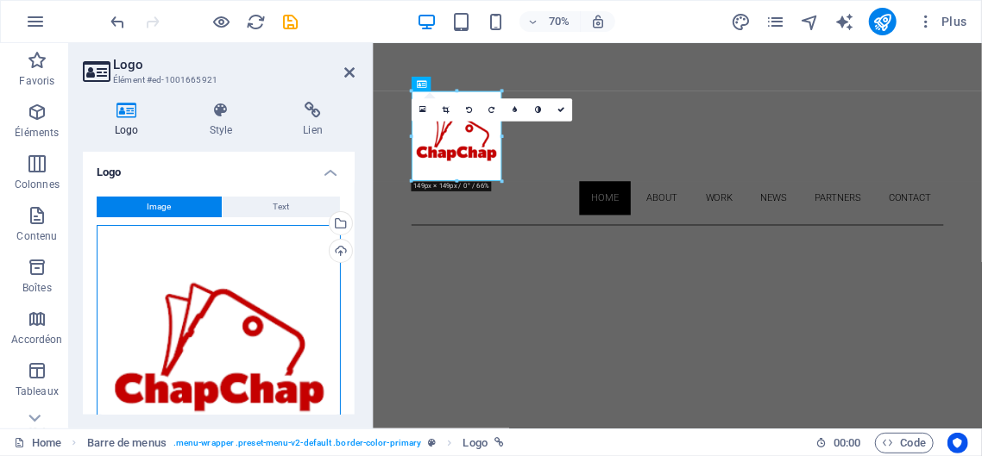
click at [246, 337] on div "Glissez les fichiers ici, cliquez pour choisir les fichiers ou sélectionnez les…" at bounding box center [219, 347] width 244 height 244
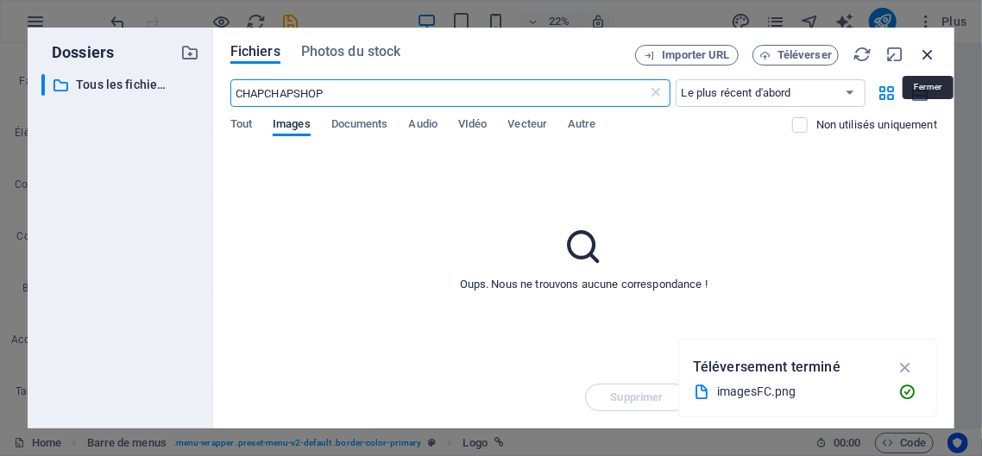
click at [930, 51] on icon "button" at bounding box center [927, 54] width 19 height 19
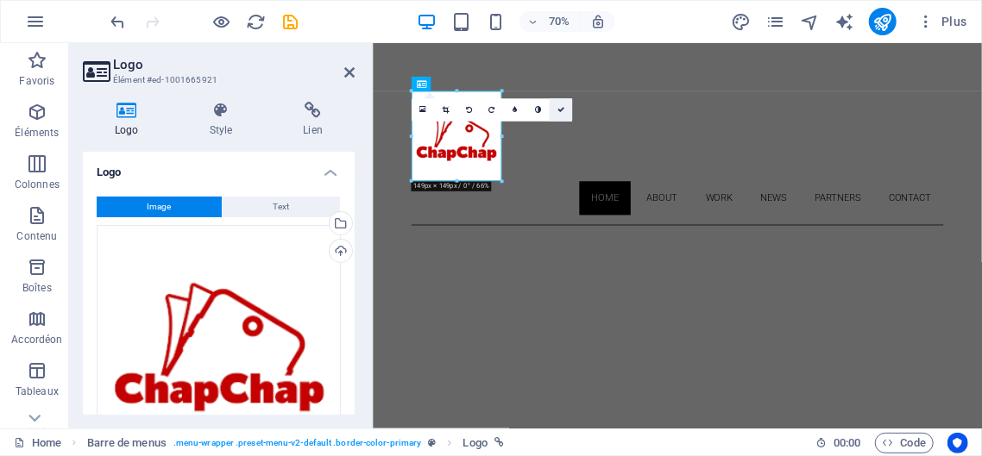
click at [559, 110] on icon at bounding box center [560, 110] width 7 height 7
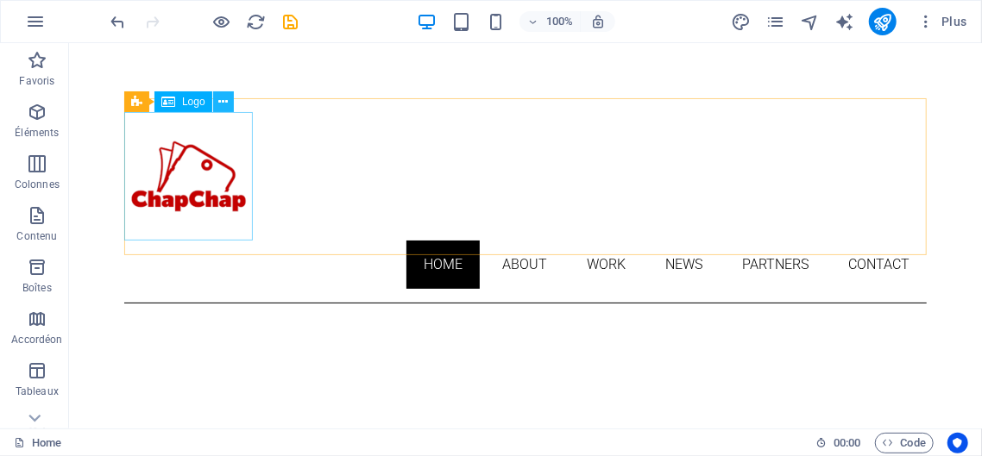
click at [222, 99] on icon at bounding box center [222, 102] width 9 height 18
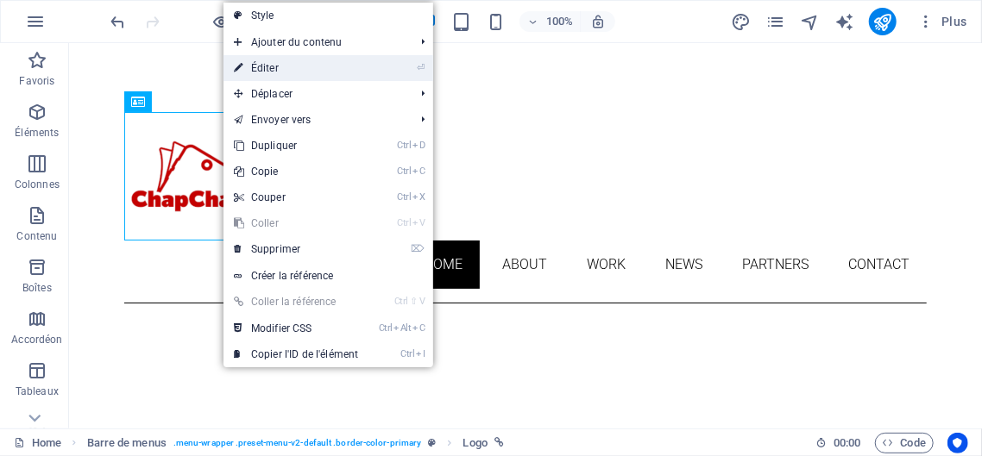
click at [285, 66] on link "⏎ Éditer" at bounding box center [295, 68] width 145 height 26
select select "px"
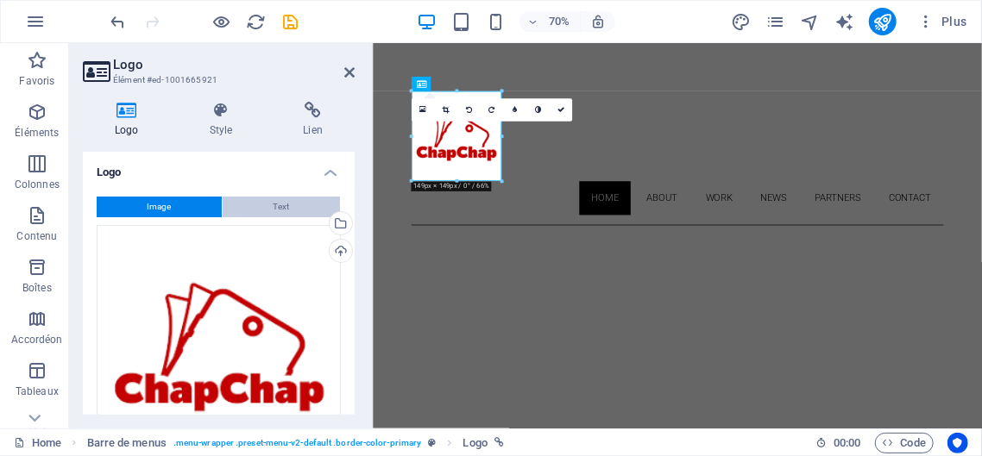
click at [270, 206] on button "Text" at bounding box center [281, 207] width 117 height 21
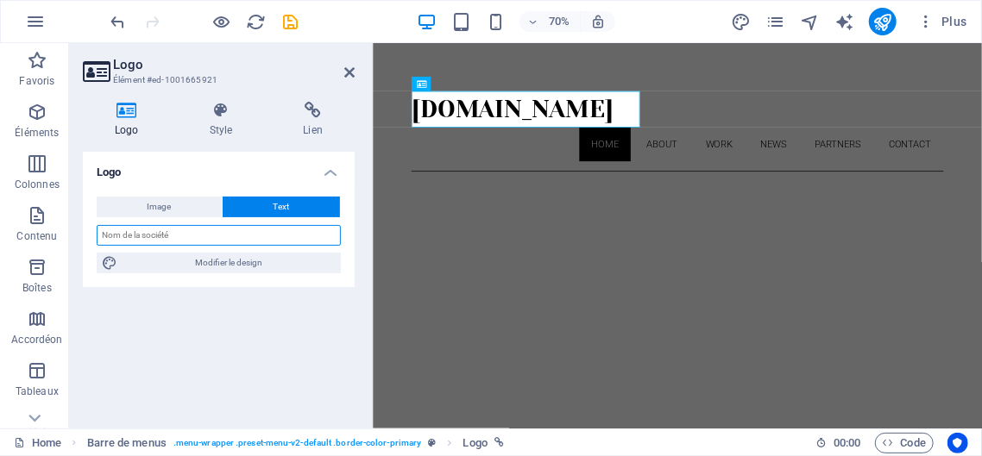
click at [189, 233] on input "text" at bounding box center [219, 235] width 244 height 21
click at [194, 236] on input "text" at bounding box center [219, 235] width 244 height 21
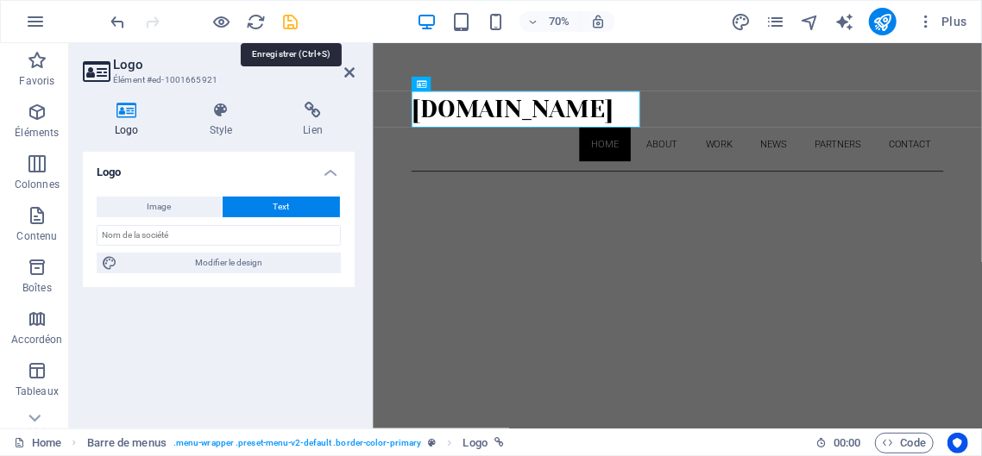
click at [288, 20] on icon "save" at bounding box center [291, 22] width 20 height 20
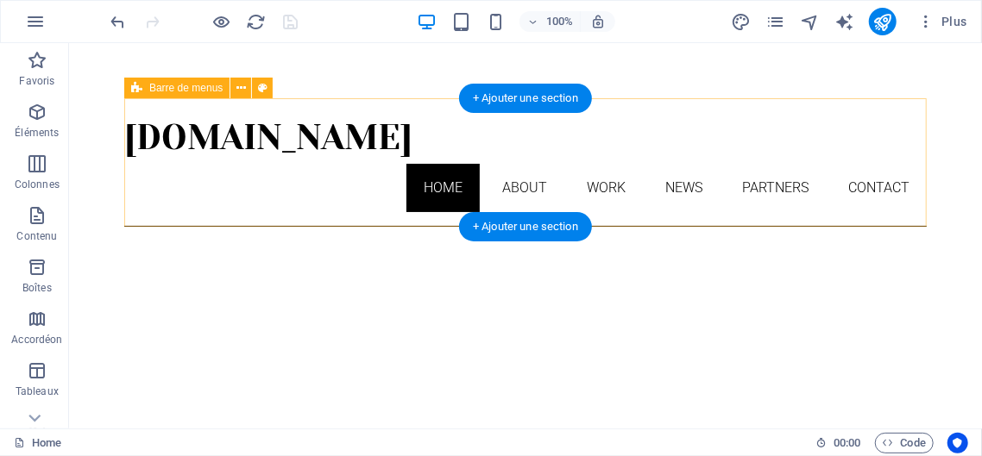
click at [693, 105] on div "chapchapshop.ci Home About Work News Partners Contact Menu" at bounding box center [524, 161] width 802 height 129
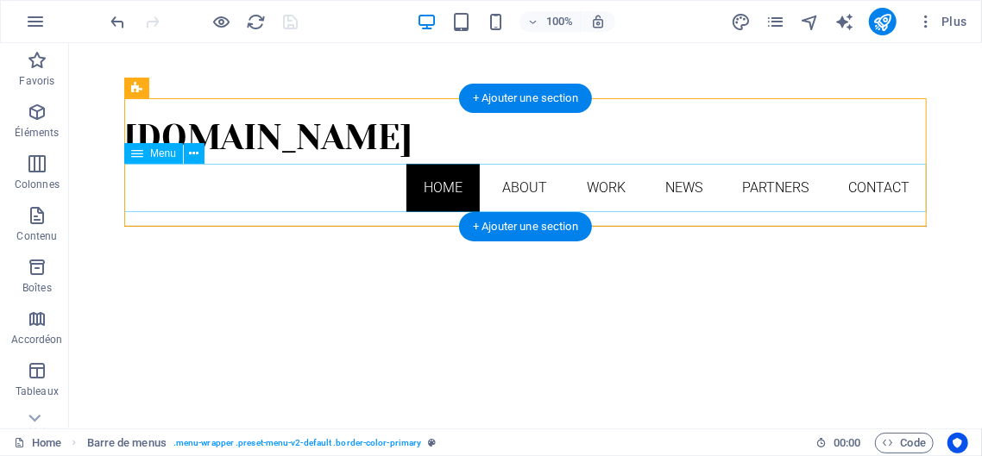
click at [513, 183] on nav "Home About Work News Partners Contact" at bounding box center [524, 187] width 802 height 48
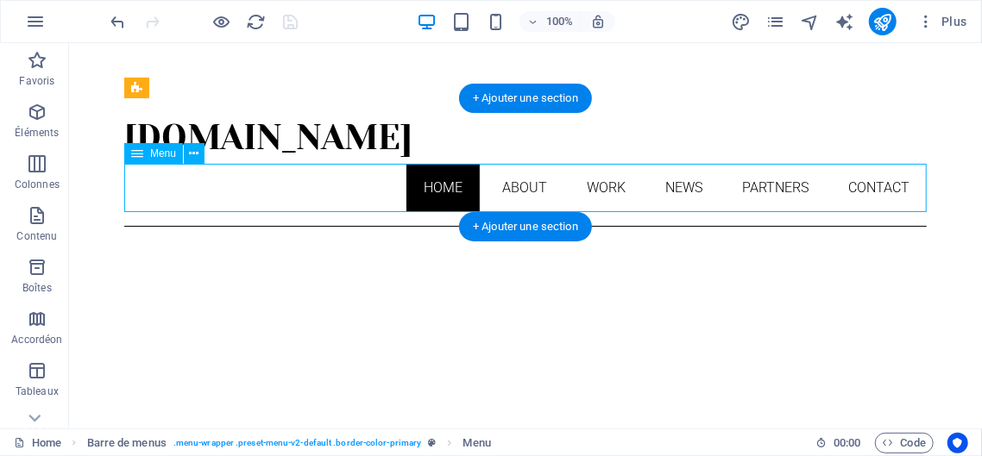
click at [513, 183] on nav "Home About Work News Partners Contact" at bounding box center [524, 187] width 802 height 48
click at [524, 186] on nav "Home About Work News Partners Contact" at bounding box center [524, 187] width 802 height 48
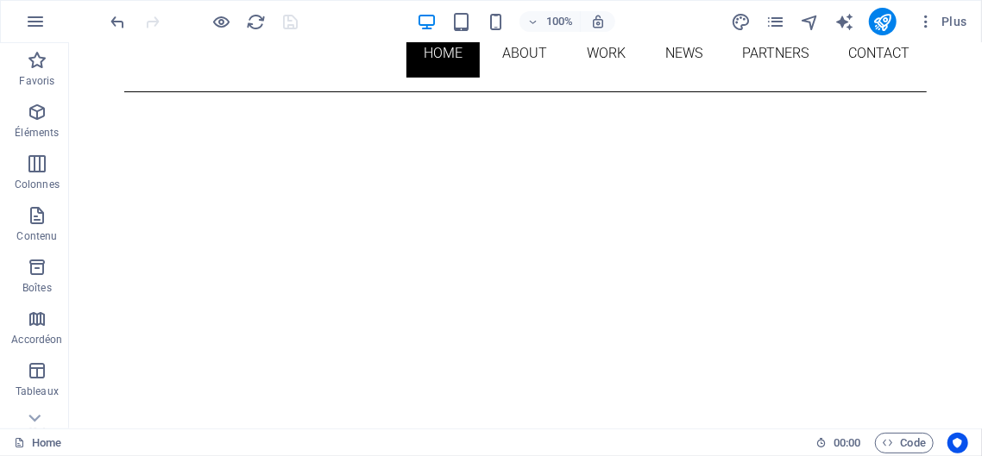
scroll to position [154, 0]
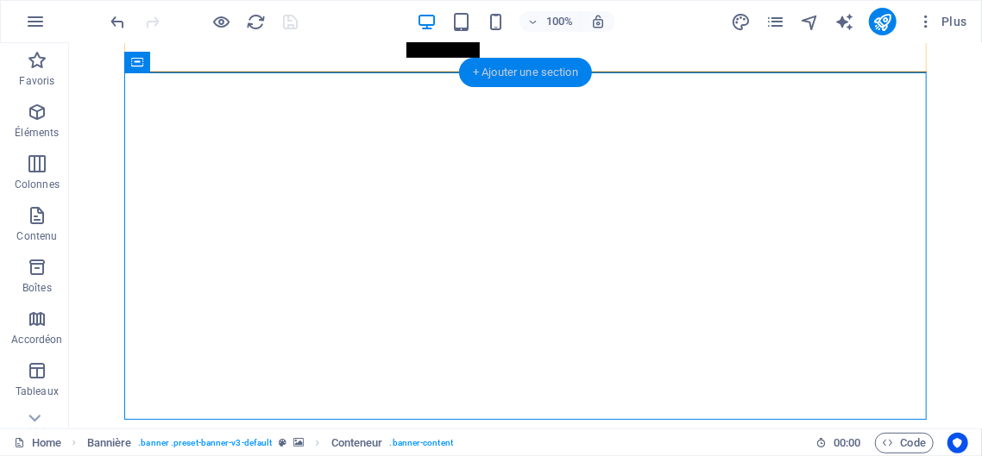
click at [550, 72] on div "+ Ajouter une section" at bounding box center [525, 72] width 133 height 29
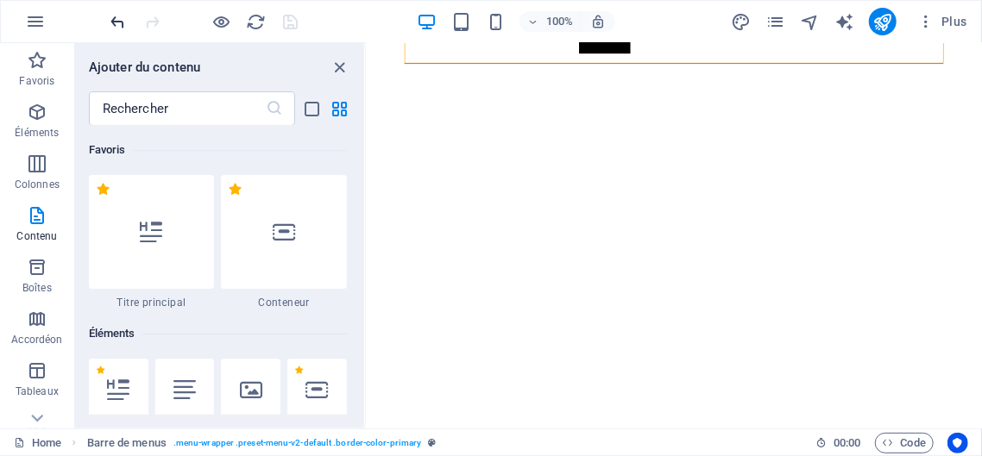
click at [114, 16] on icon "undo" at bounding box center [119, 22] width 20 height 20
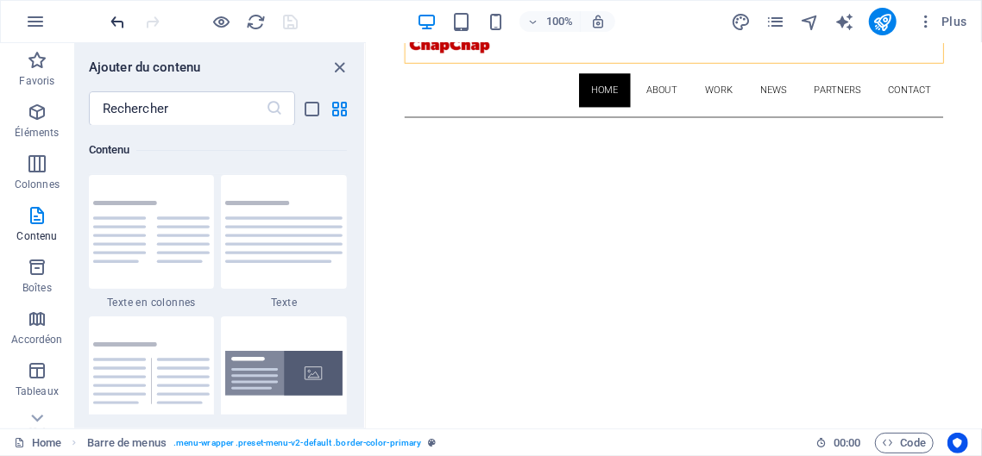
scroll to position [142, 0]
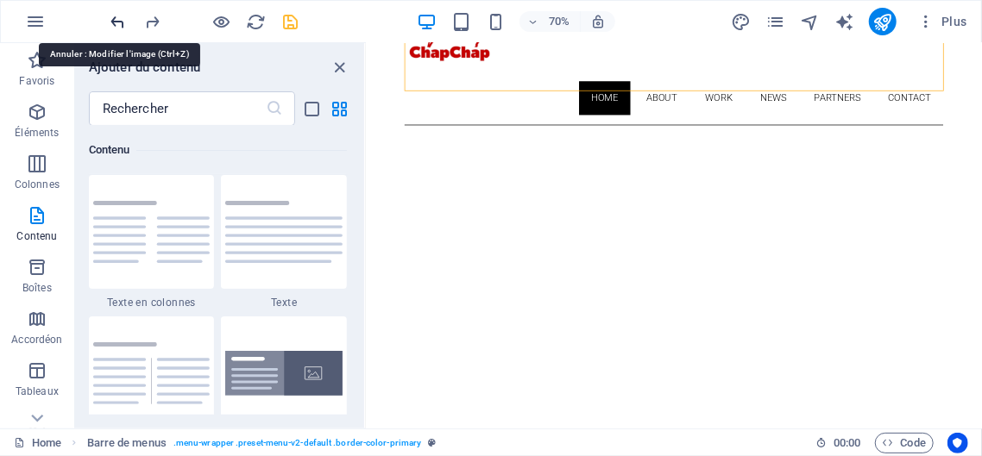
click at [122, 21] on icon "undo" at bounding box center [119, 22] width 20 height 20
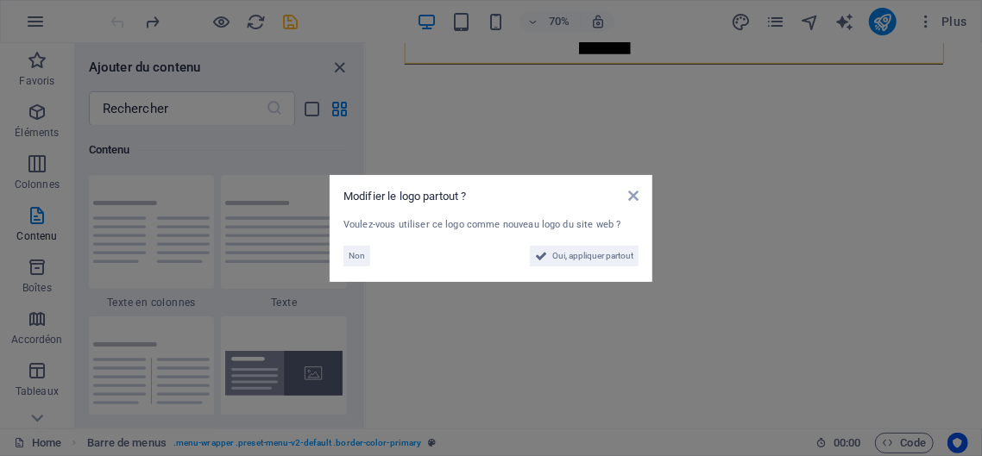
scroll to position [103, 0]
click at [362, 252] on span "Non" at bounding box center [357, 256] width 16 height 21
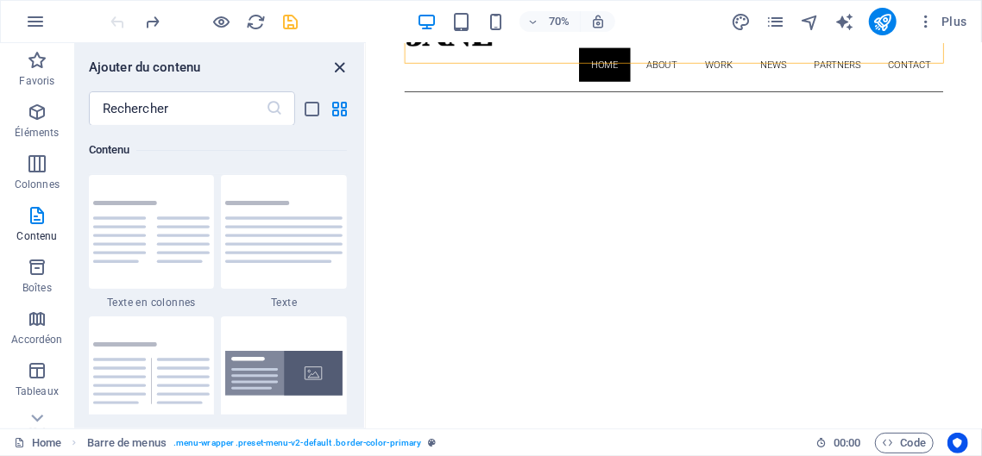
click at [342, 68] on icon "close panel" at bounding box center [340, 68] width 20 height 20
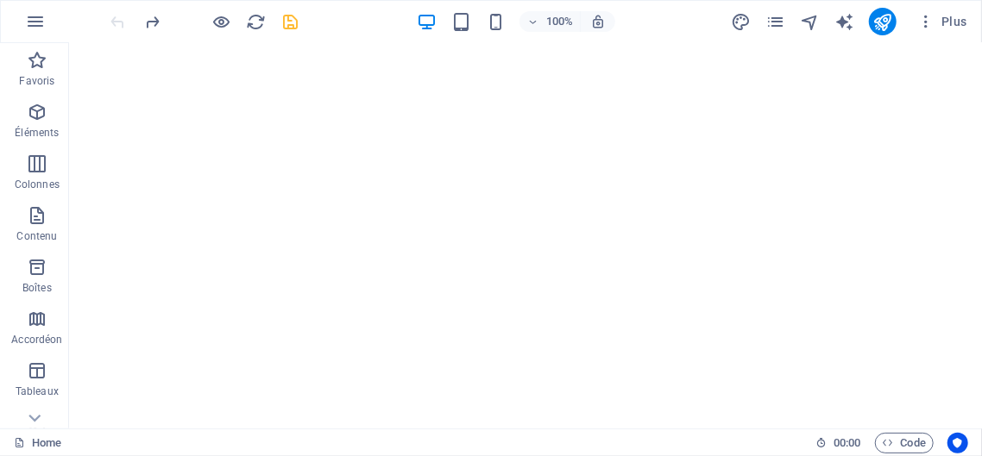
scroll to position [638, 0]
click at [35, 415] on icon at bounding box center [34, 418] width 24 height 24
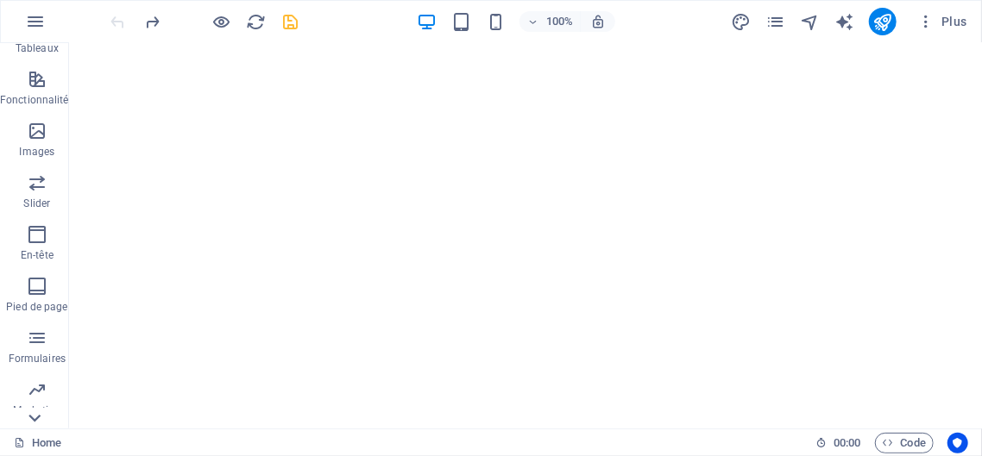
scroll to position [385, 0]
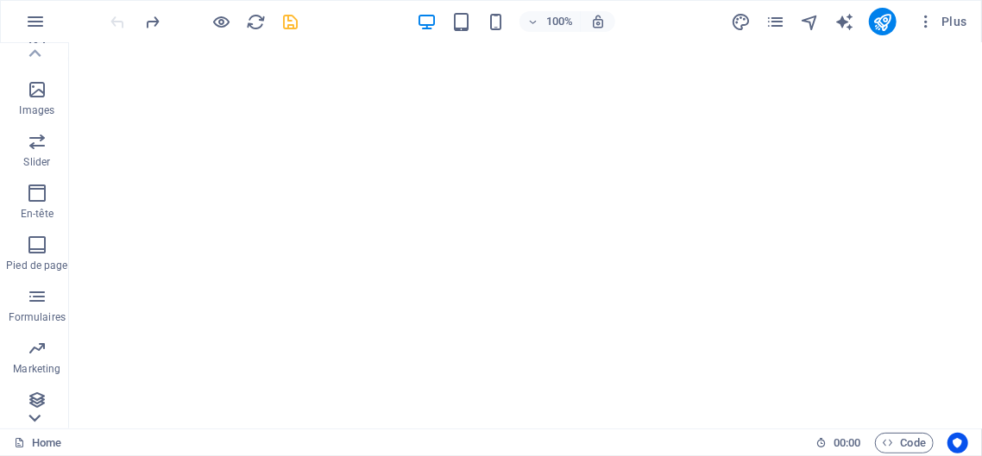
click at [33, 418] on icon at bounding box center [34, 419] width 12 height 8
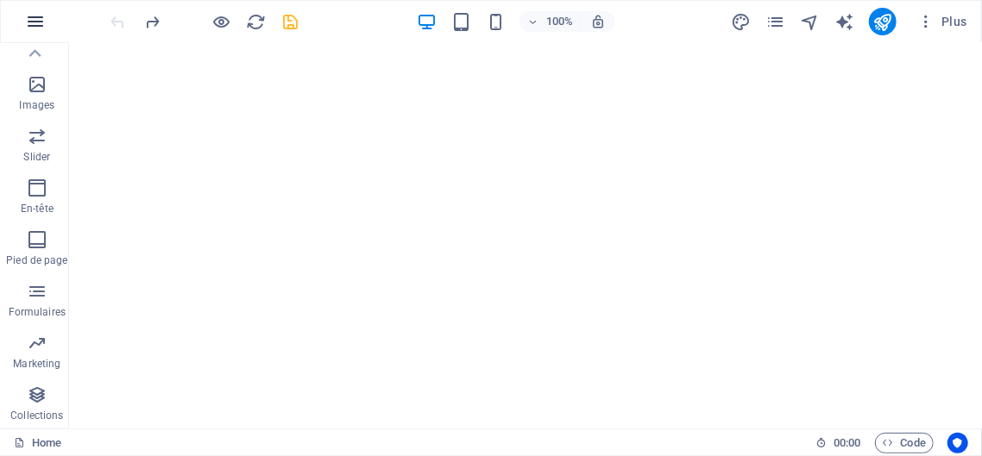
click at [41, 20] on icon "button" at bounding box center [35, 21] width 21 height 21
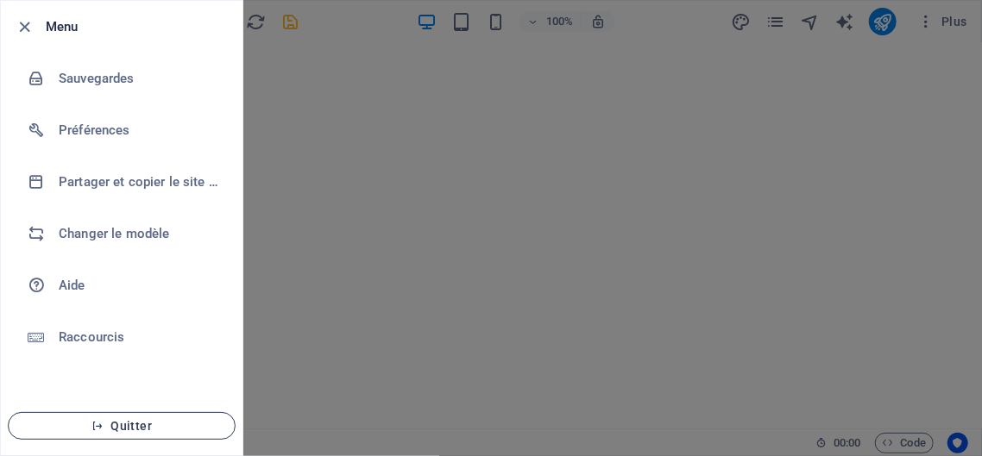
click at [153, 431] on span "Quitter" at bounding box center [121, 426] width 198 height 14
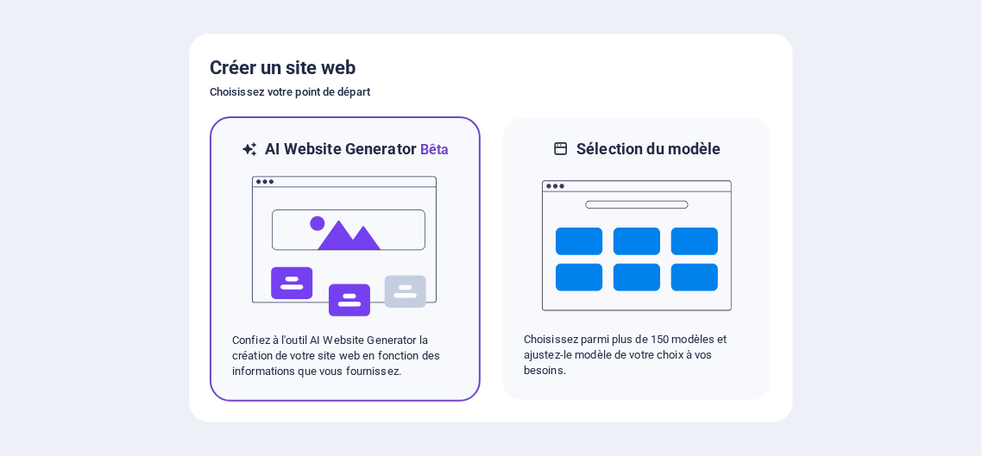
click at [380, 192] on img at bounding box center [345, 246] width 190 height 173
